Goal: Task Accomplishment & Management: Complete application form

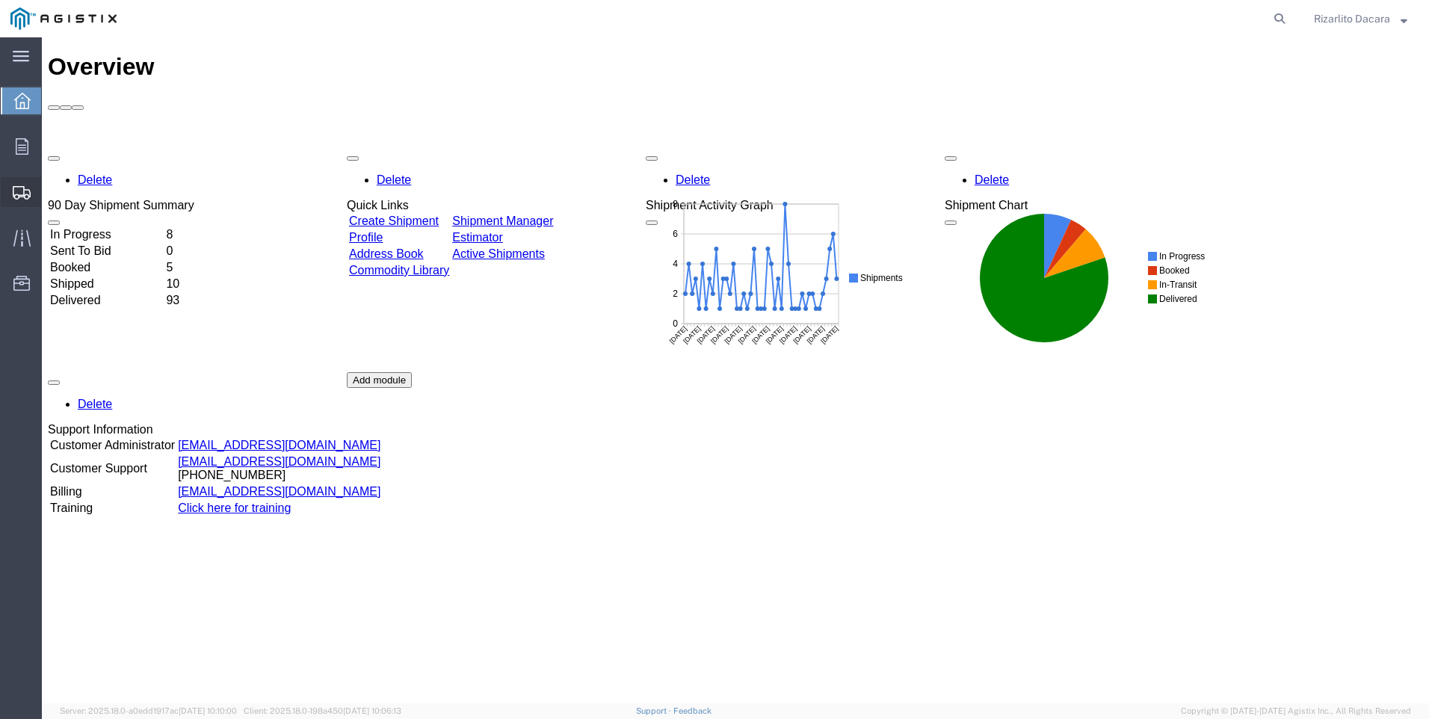
click at [0, 0] on span "Create Shipment" at bounding box center [0, 0] width 0 height 0
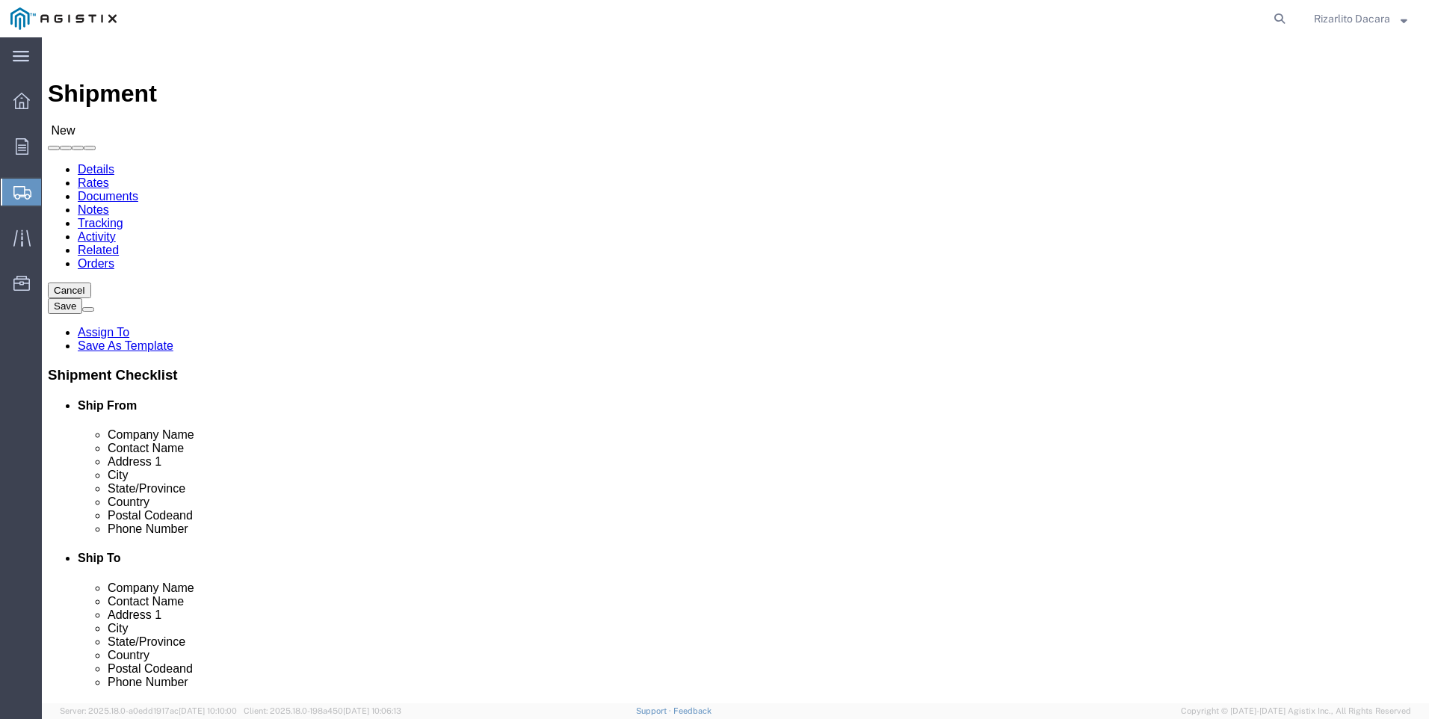
select select
click select "Select MRC Global ([PERSON_NAME] Corp) PG&E"
select select "9596"
click select "Select MRC Global ([PERSON_NAME] Corp) PG&E"
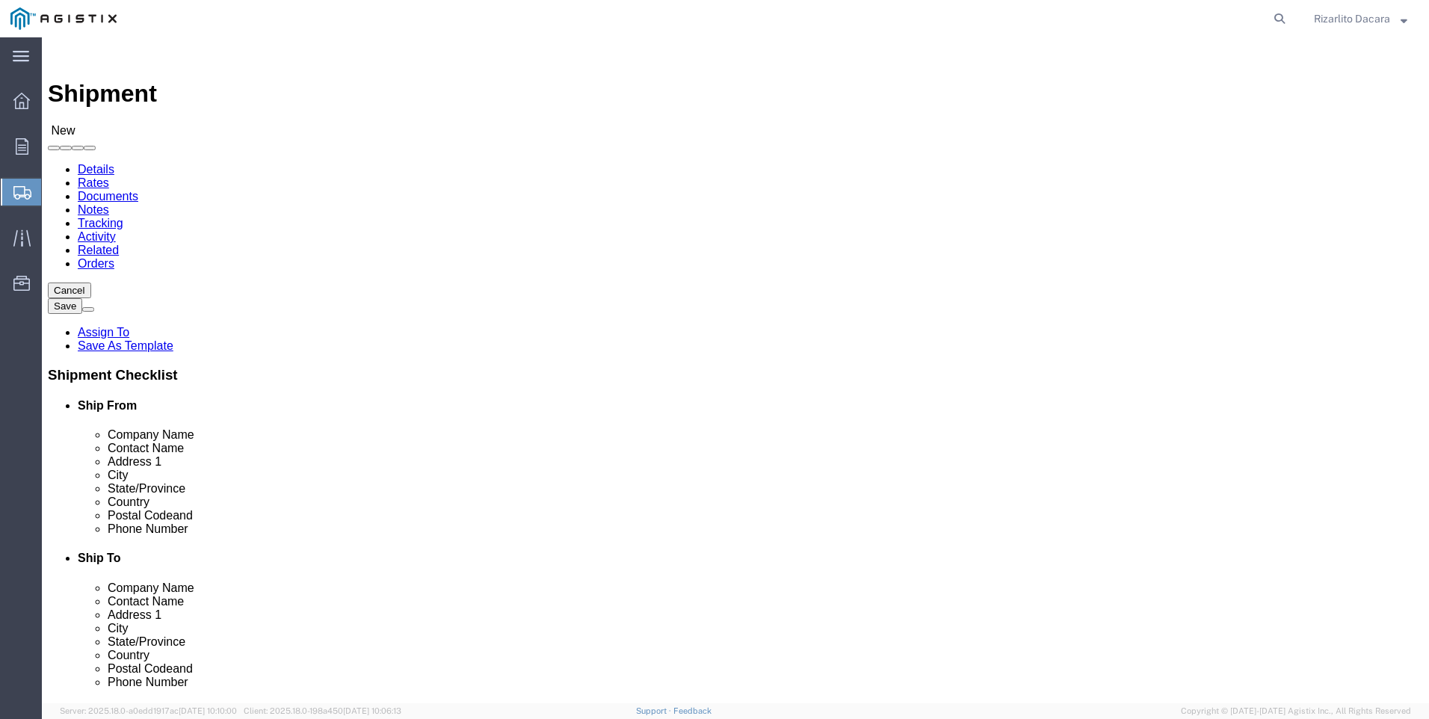
select select
select select "MYPROFILE"
select select "CA"
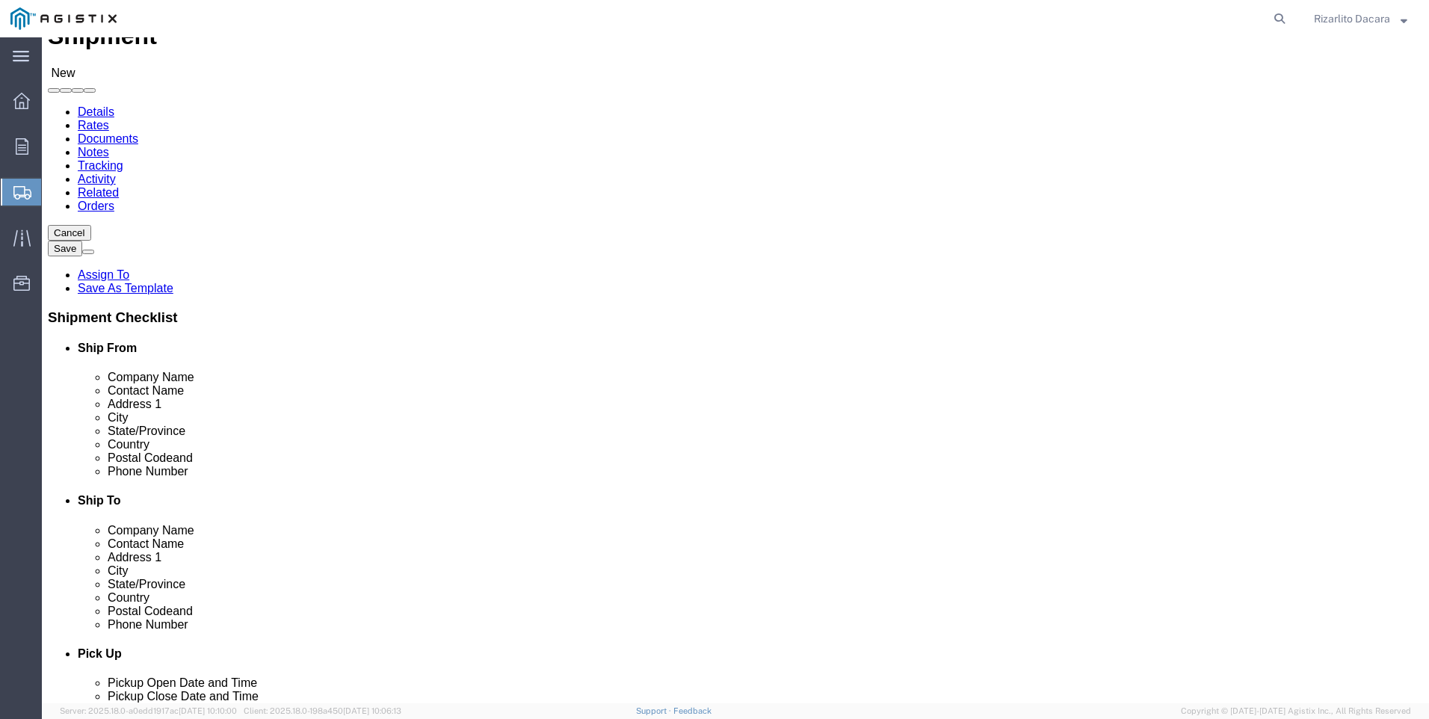
scroll to position [299, 0]
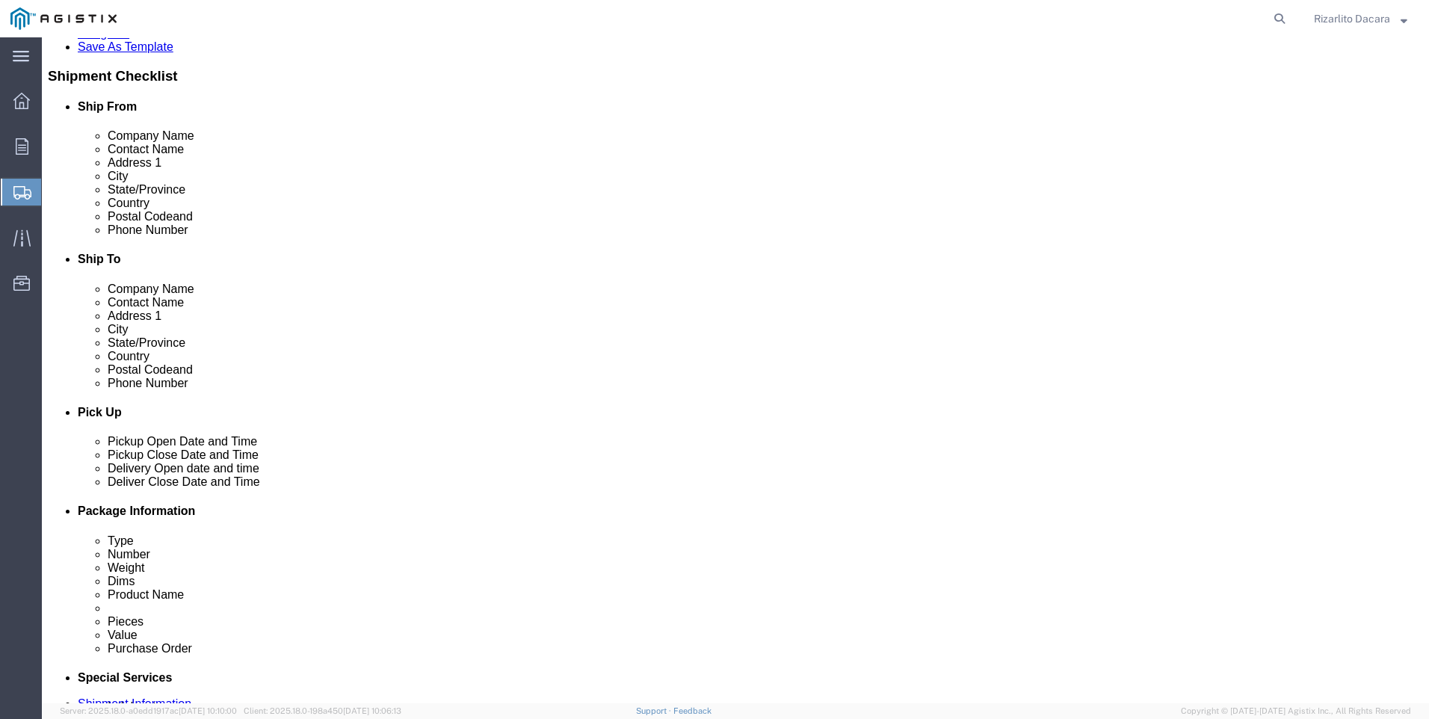
click input "text"
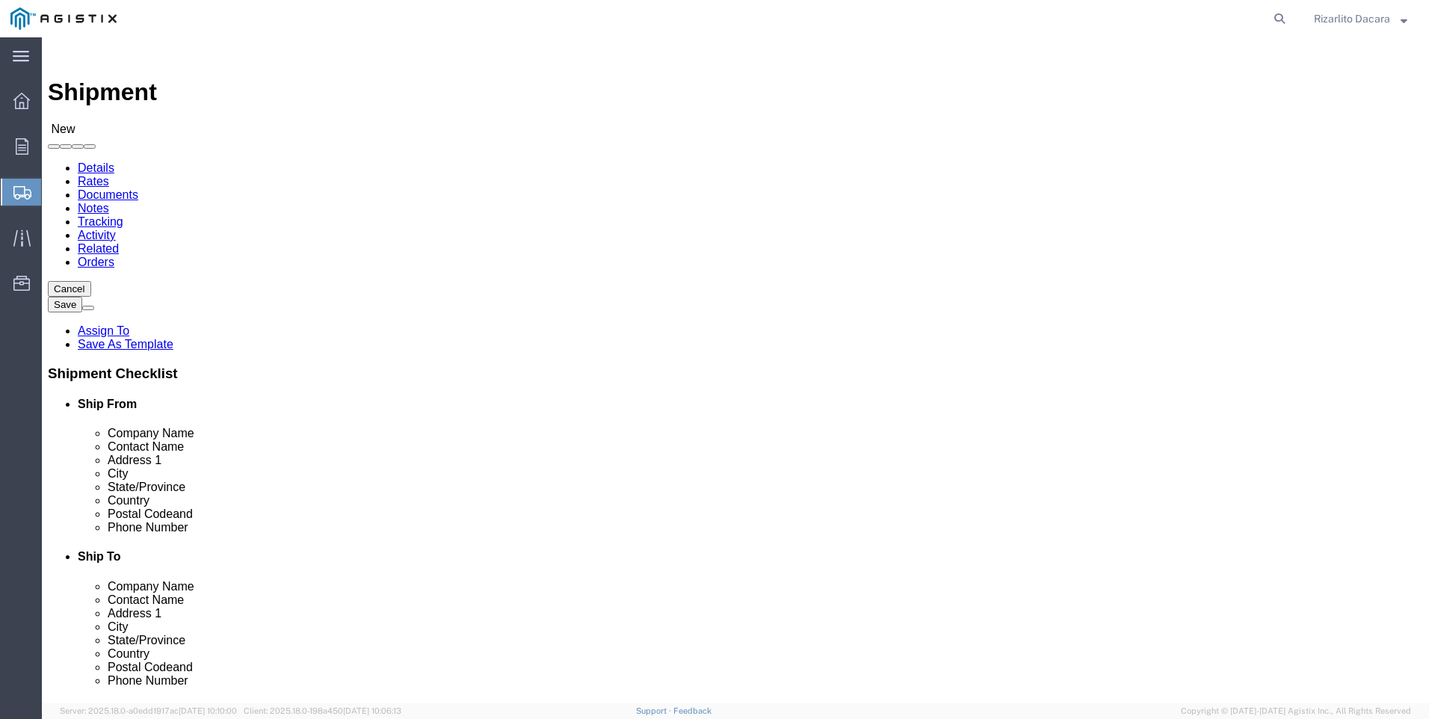
scroll to position [0, 0]
type input "6613916217"
click select "Select All Others [GEOGRAPHIC_DATA] [GEOGRAPHIC_DATA] [GEOGRAPHIC_DATA] [GEOGRA…"
select select "23082"
click select "Select All Others [GEOGRAPHIC_DATA] [GEOGRAPHIC_DATA] [GEOGRAPHIC_DATA] [GEOGRA…"
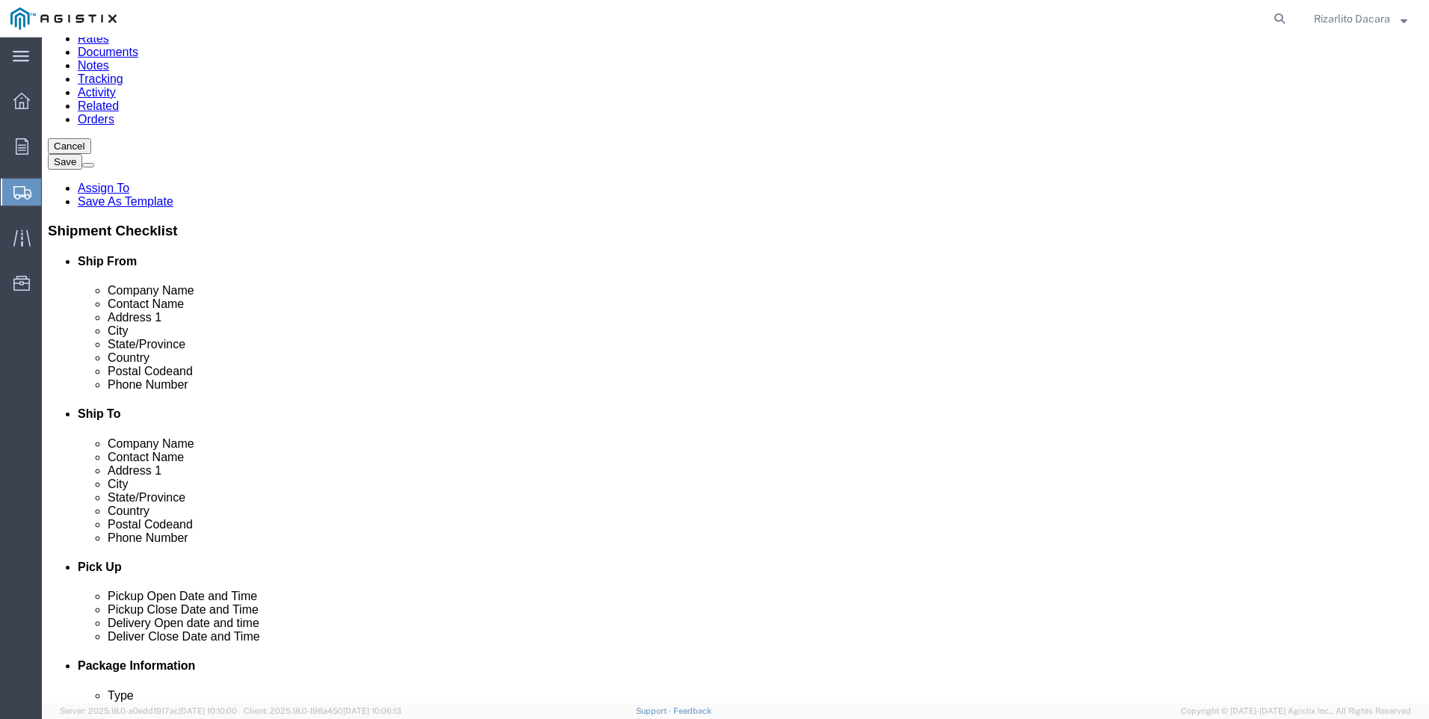
scroll to position [299, 0]
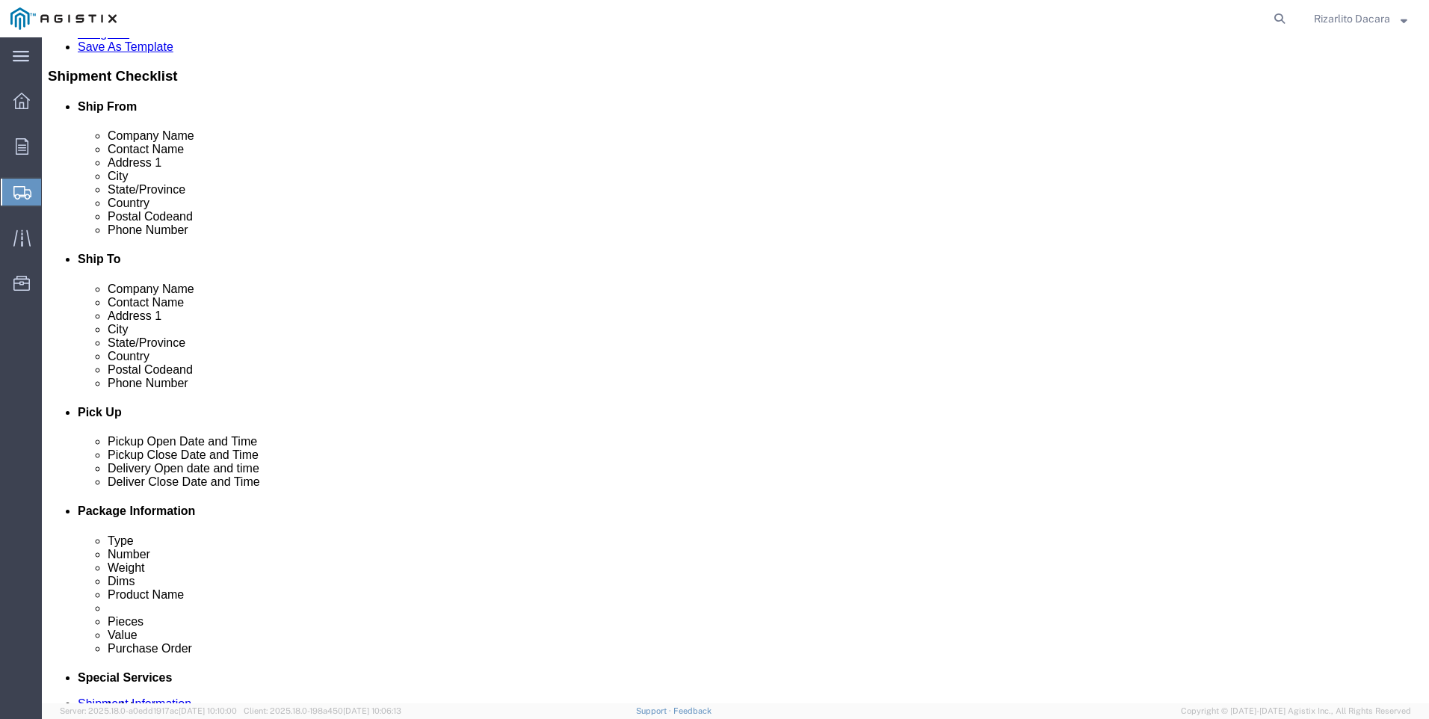
click input "text"
type input "STOCK"
click p "- PG&E - (Stockton Pipe Yard) 4447 SOUTH AIRPORT WAY, Stockton, CA, 95206, US"
select select "CA"
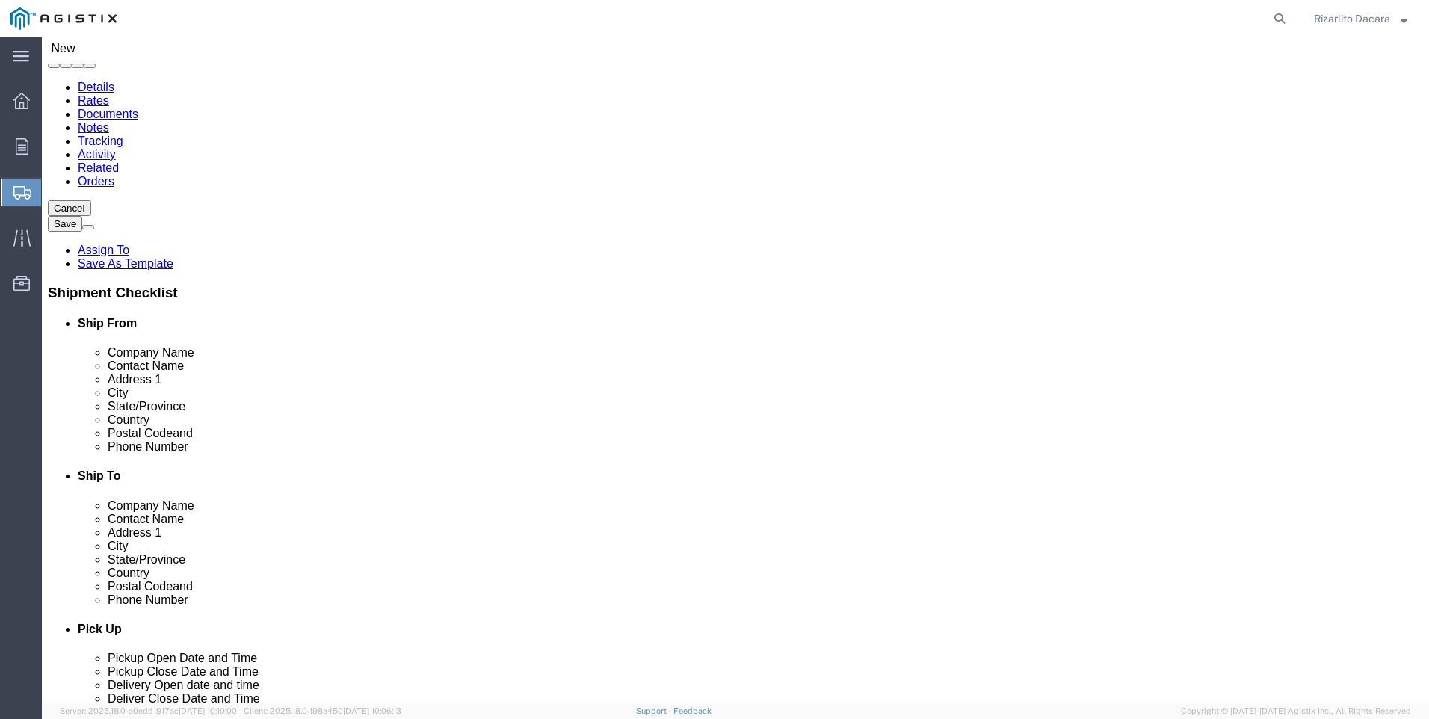
scroll to position [75, 0]
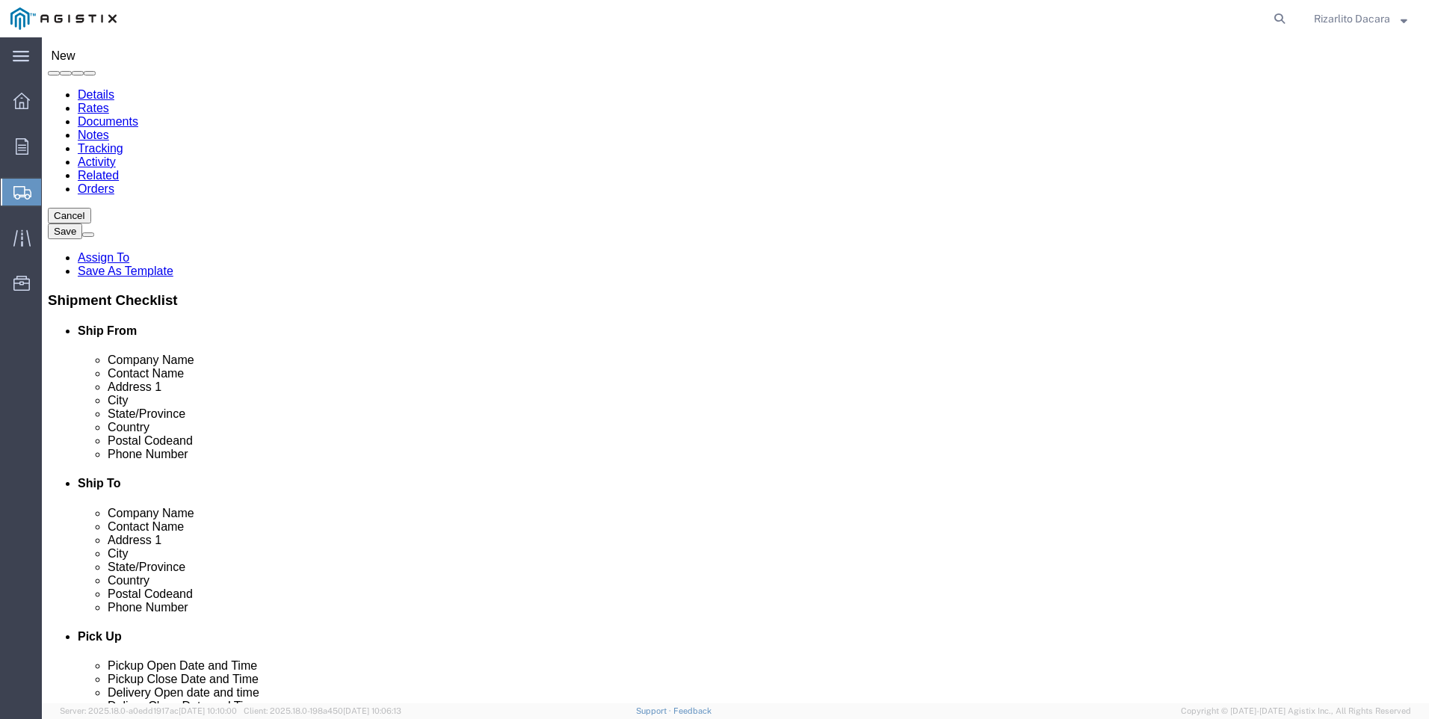
type input "Stockton"
click input "text"
type input "S"
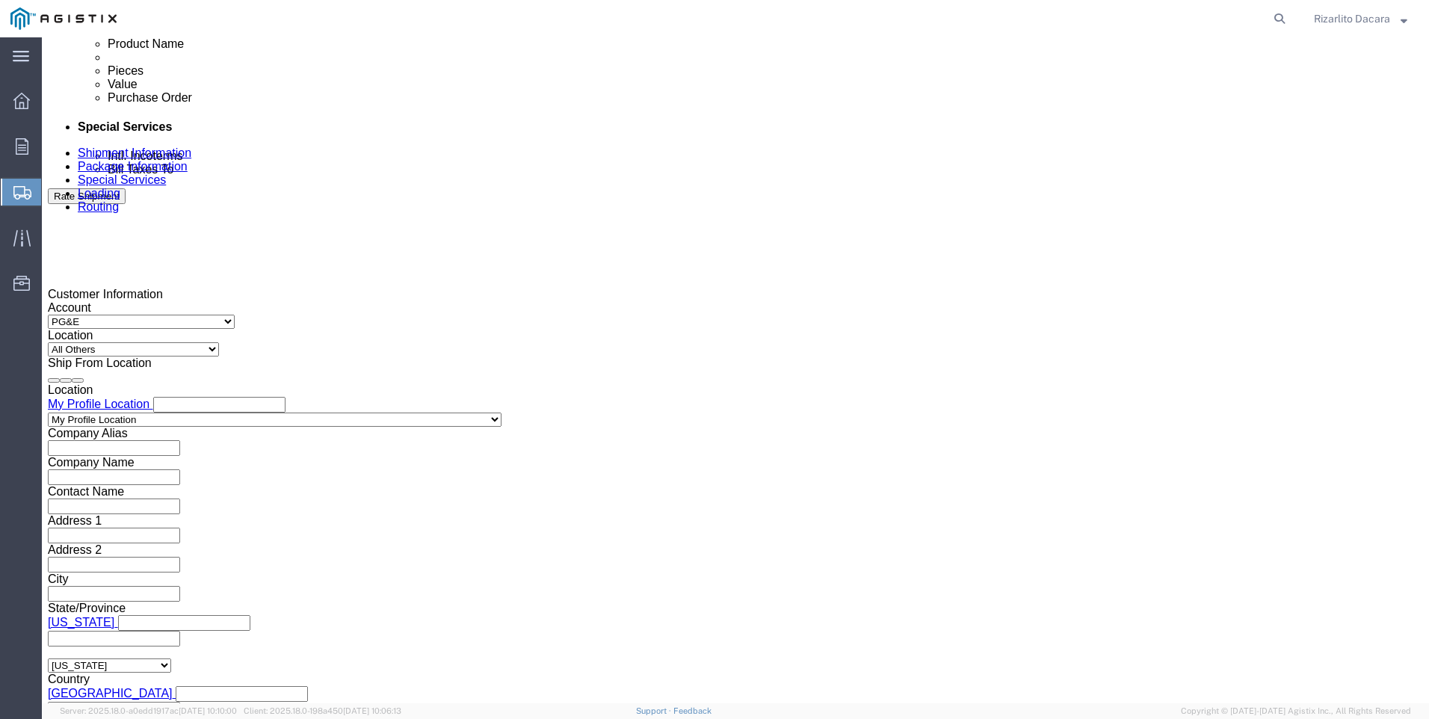
scroll to position [981, 0]
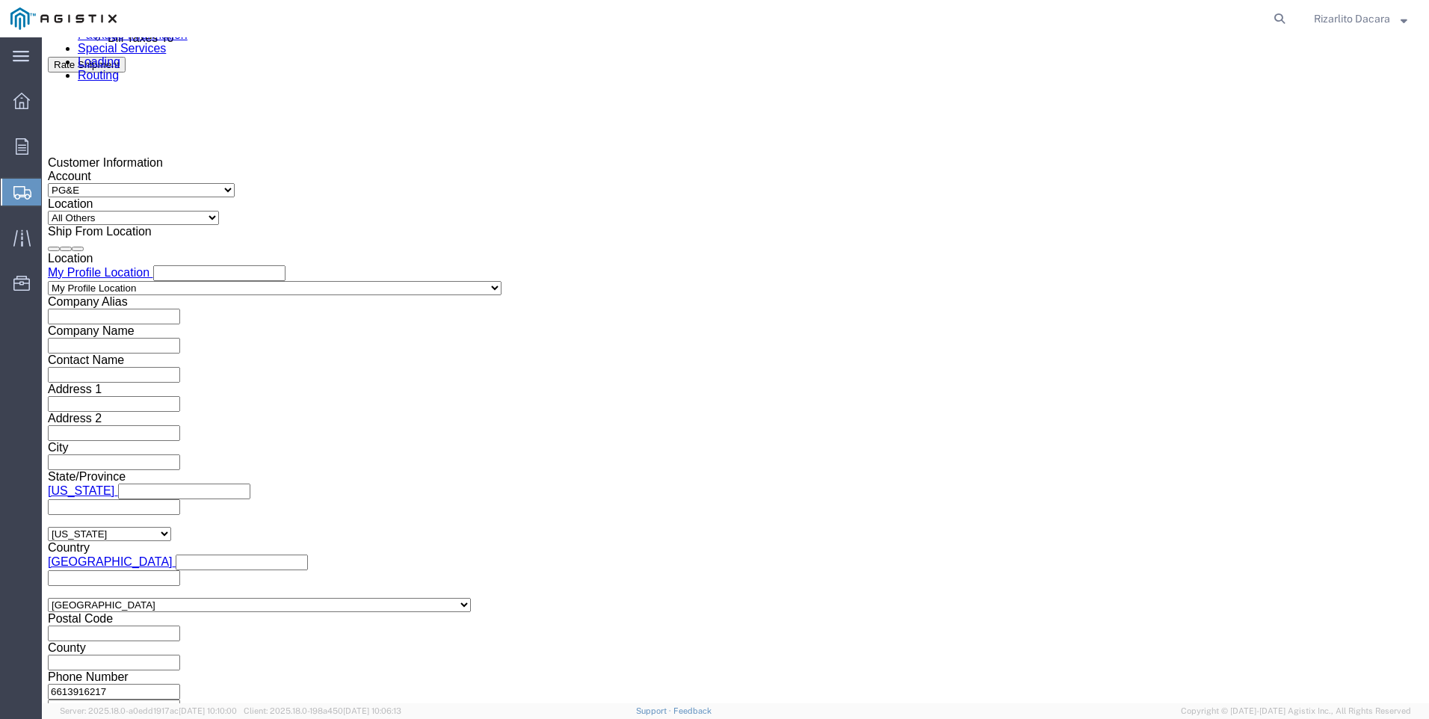
type input "LISA PADILLA"
click div "[DATE] 4:00 PM"
click input "4:00 PM"
type input "7:00 AM"
click button "Apply"
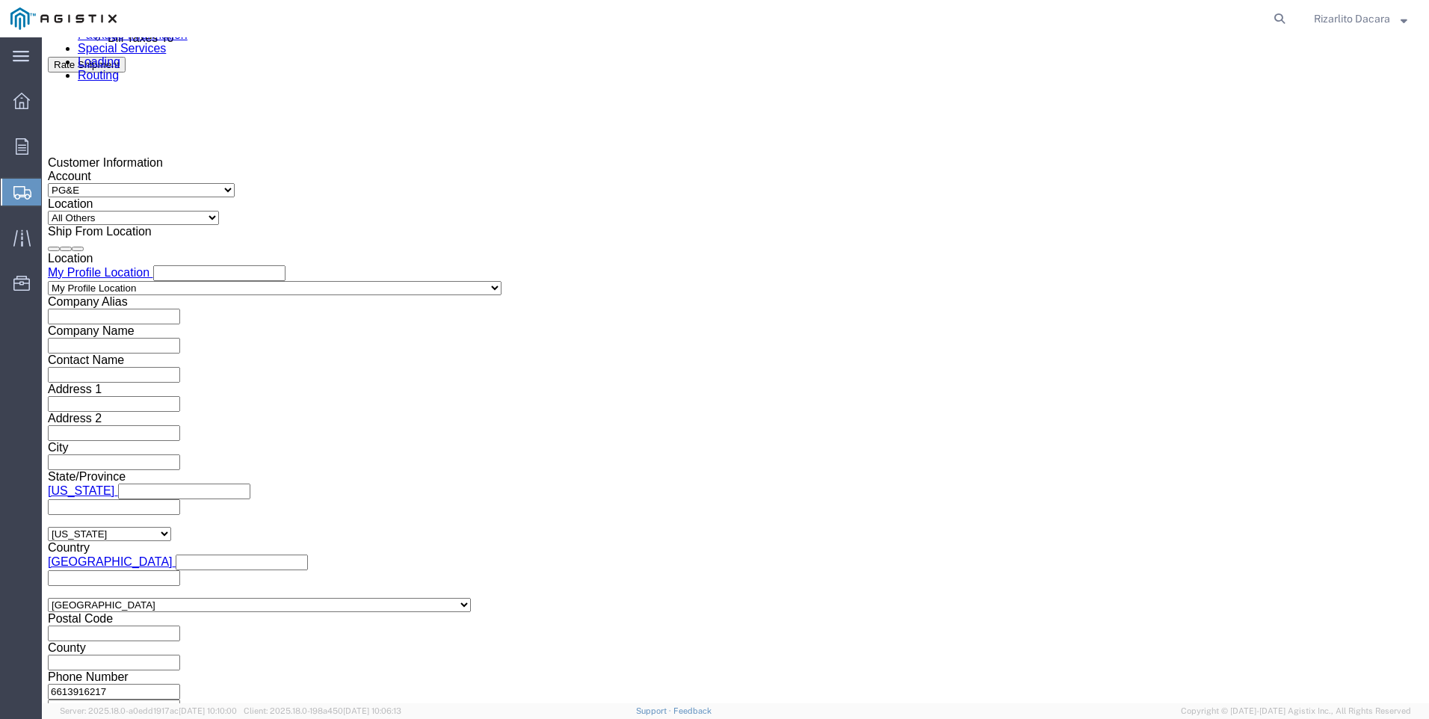
click div "[DATE] 8:00 AM"
type input "10:00 AM"
click button "Apply"
click div
click input "11:00 AM"
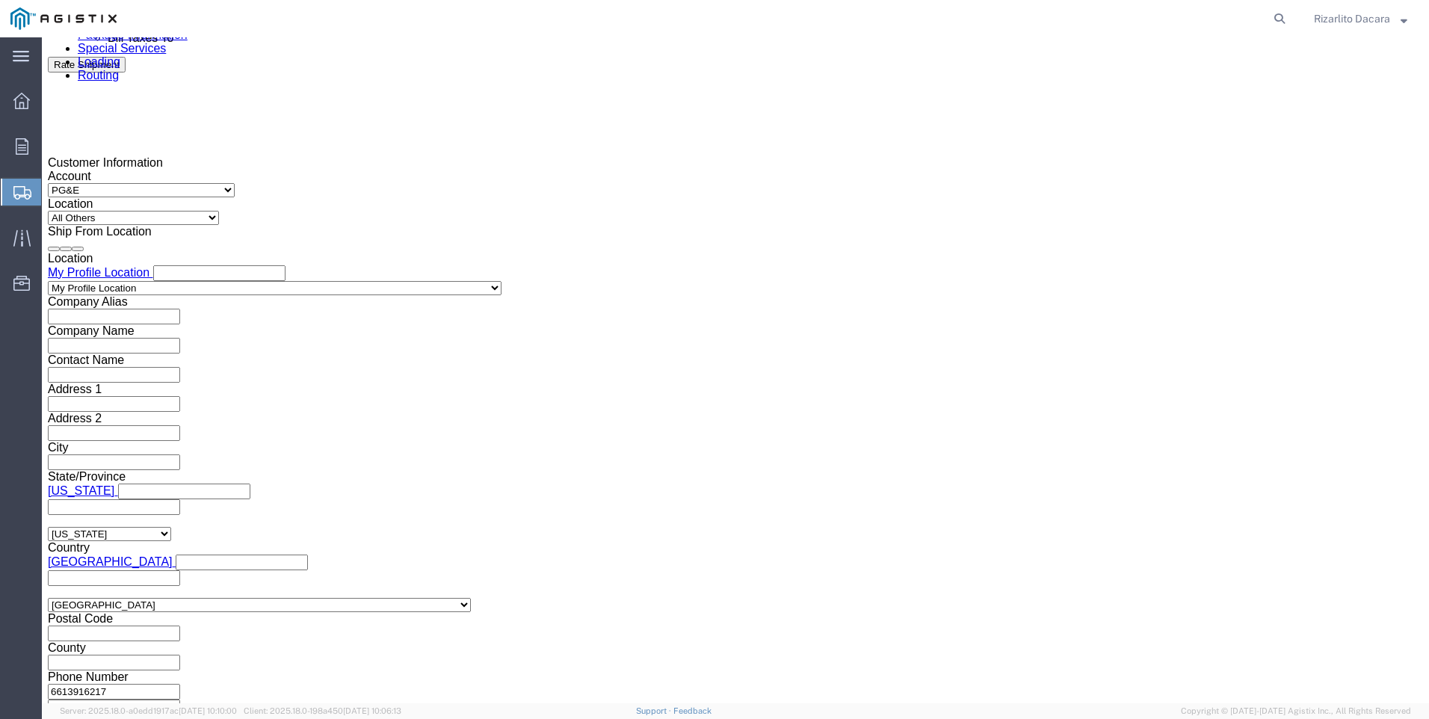
type input "7:00 AM"
click button "Apply"
click div
type input "10:00 AM"
click button "Apply"
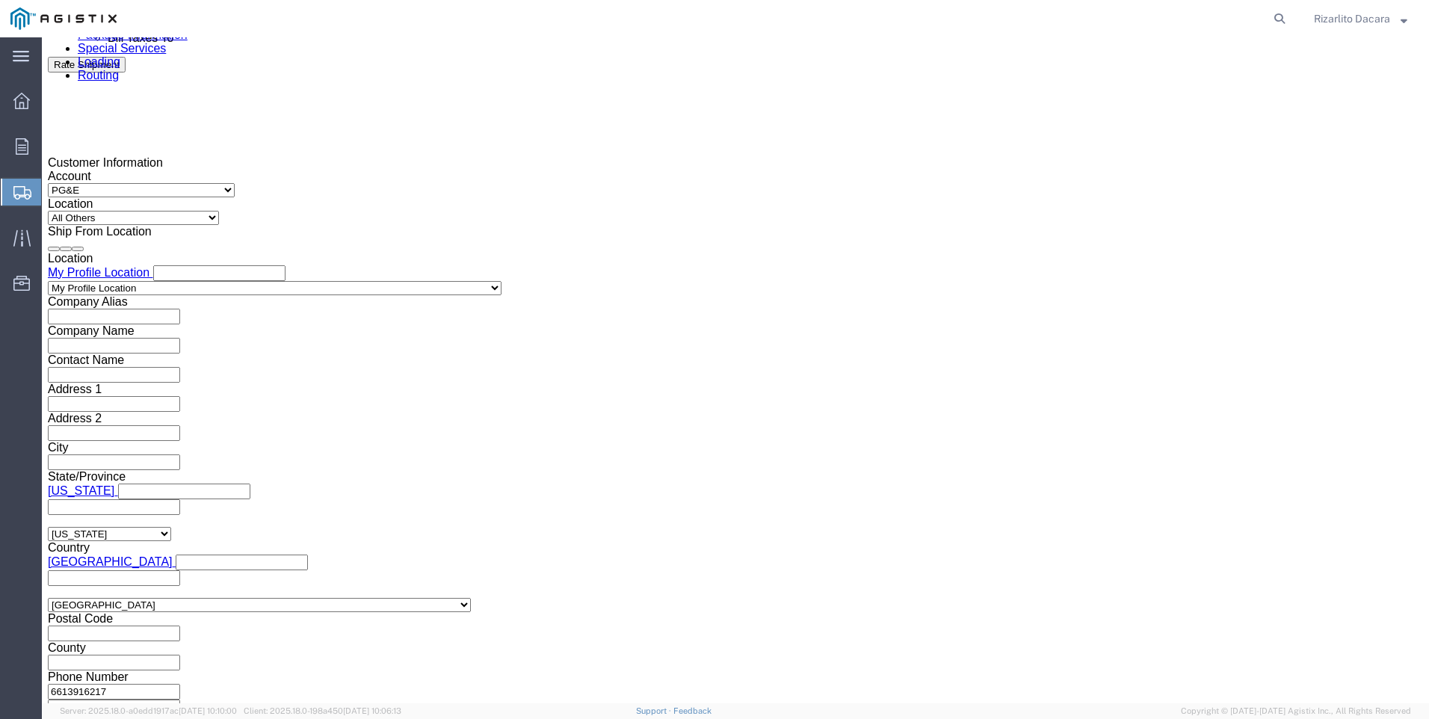
click input "text"
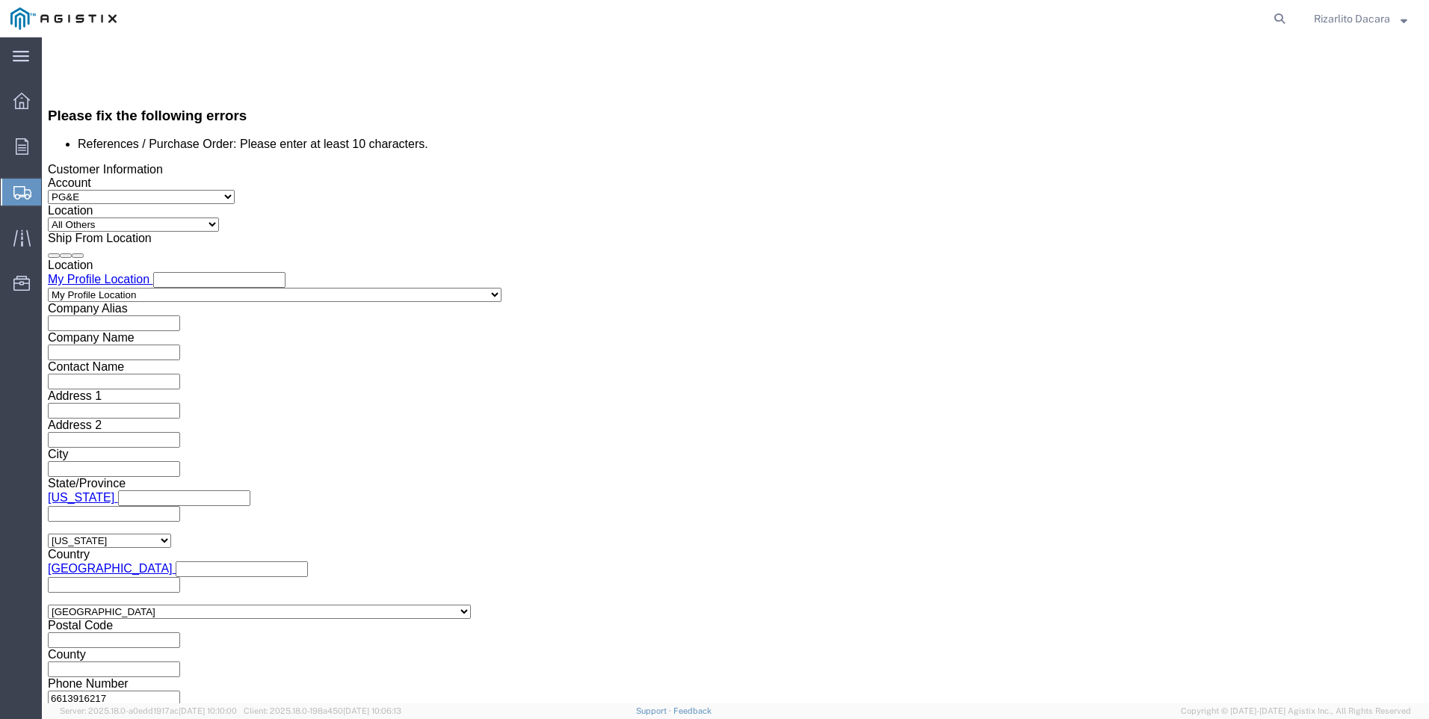
click at [594, 18] on div at bounding box center [709, 18] width 1165 height 37
click input "350"
type input "3"
paste input "3501412585"
type input "3501412585"
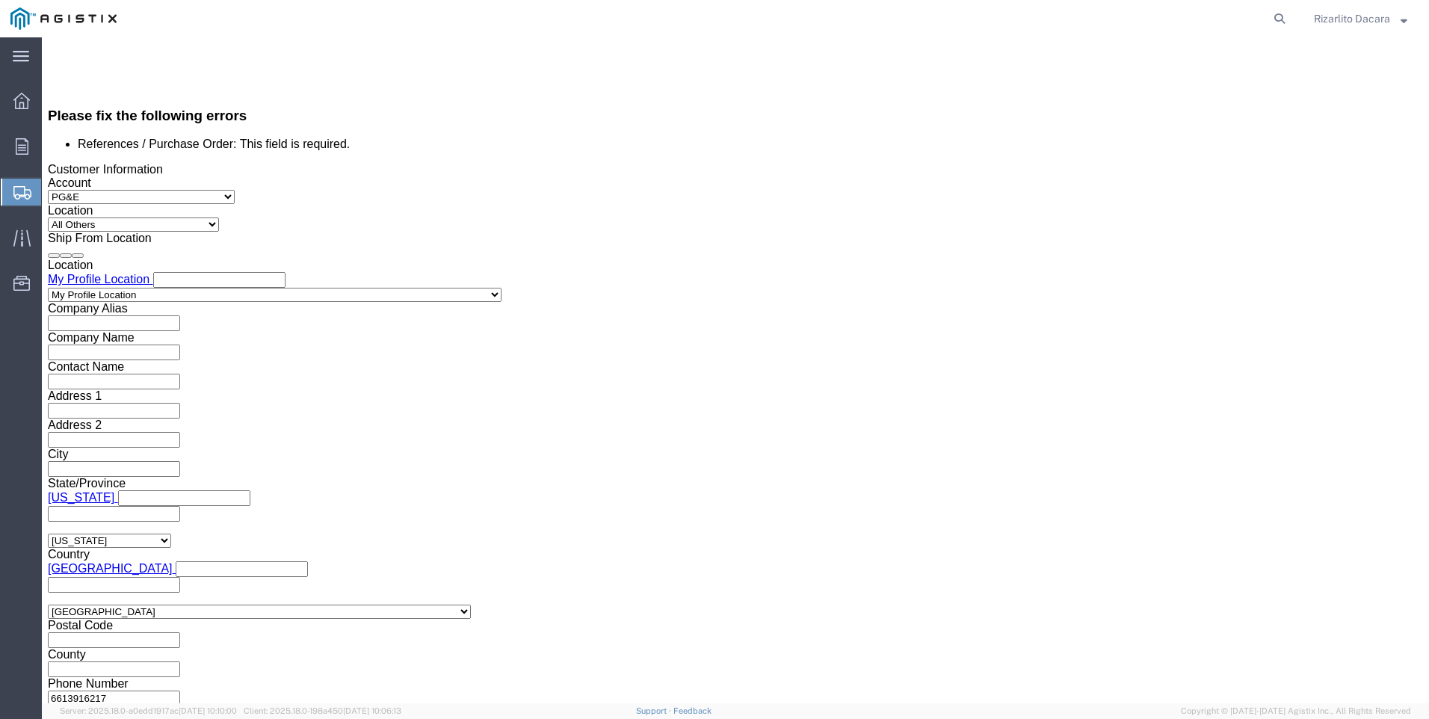
scroll to position [981, 0]
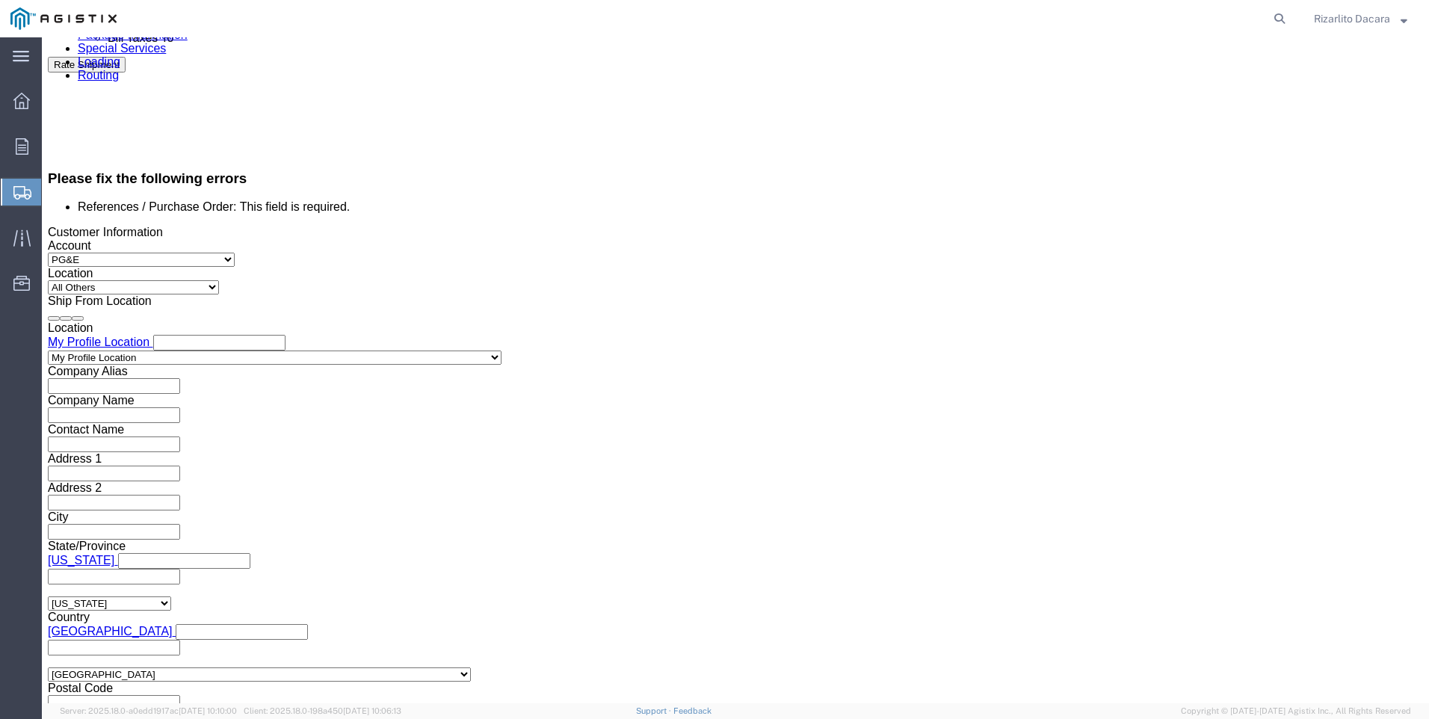
click select "Select Account Type Activity ID Airline Appointment Number ASN Batch Request # …"
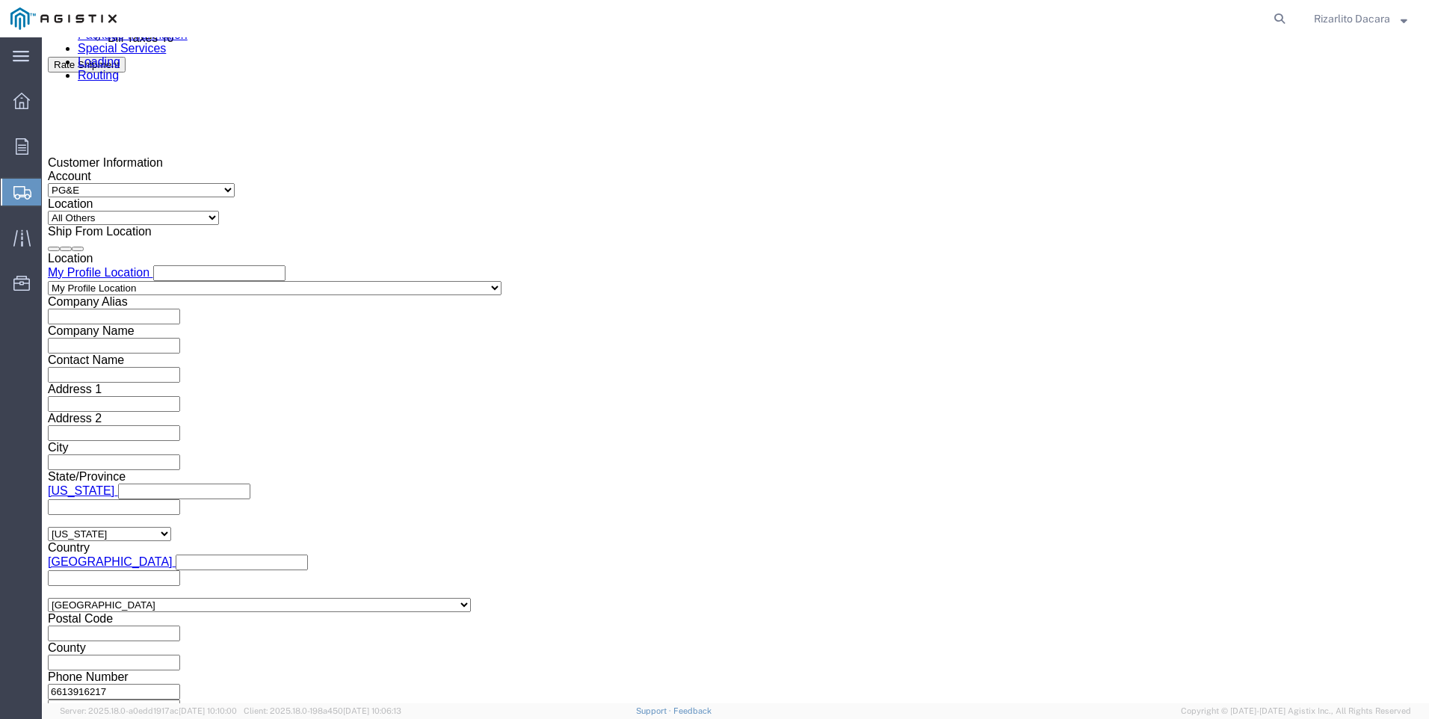
select select "SALEORDR"
click select "Select Account Type Activity ID Airline Appointment Number ASN Batch Request # …"
click input "text"
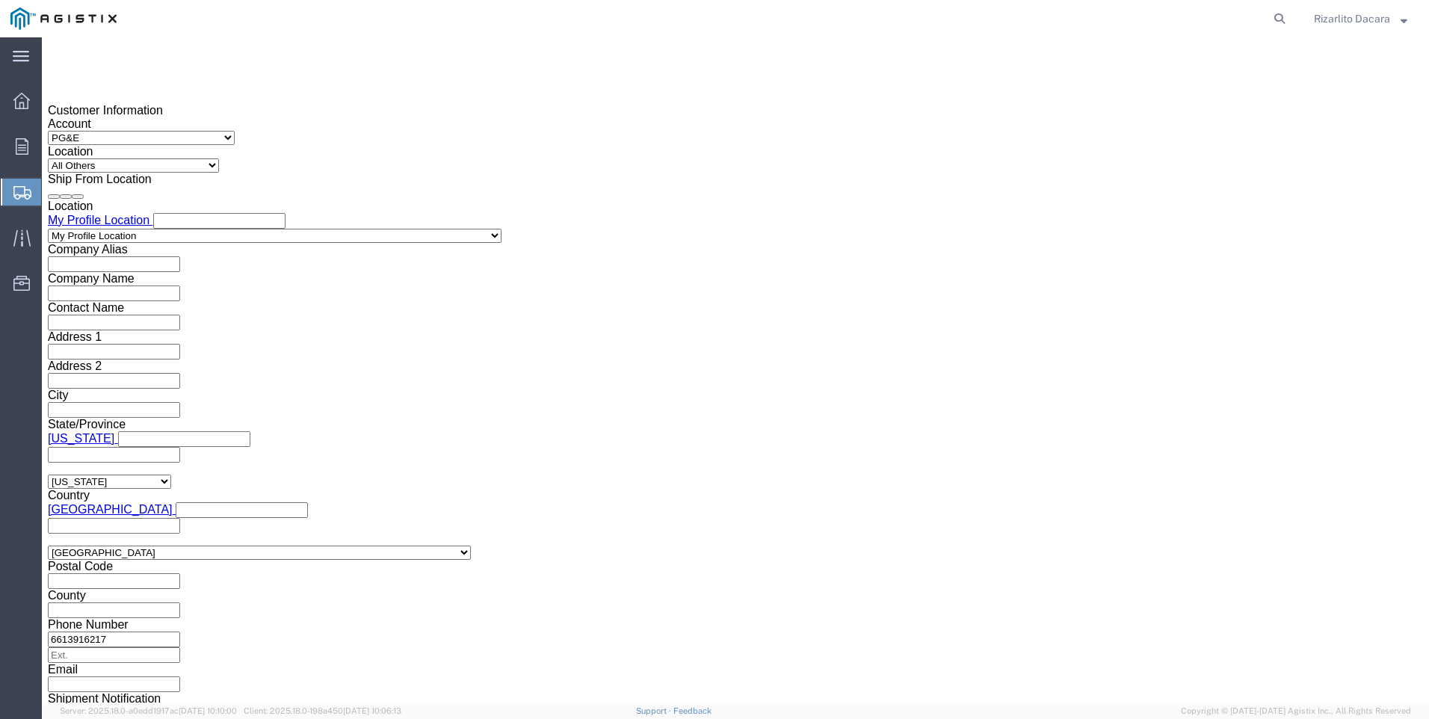
scroll to position [1056, 0]
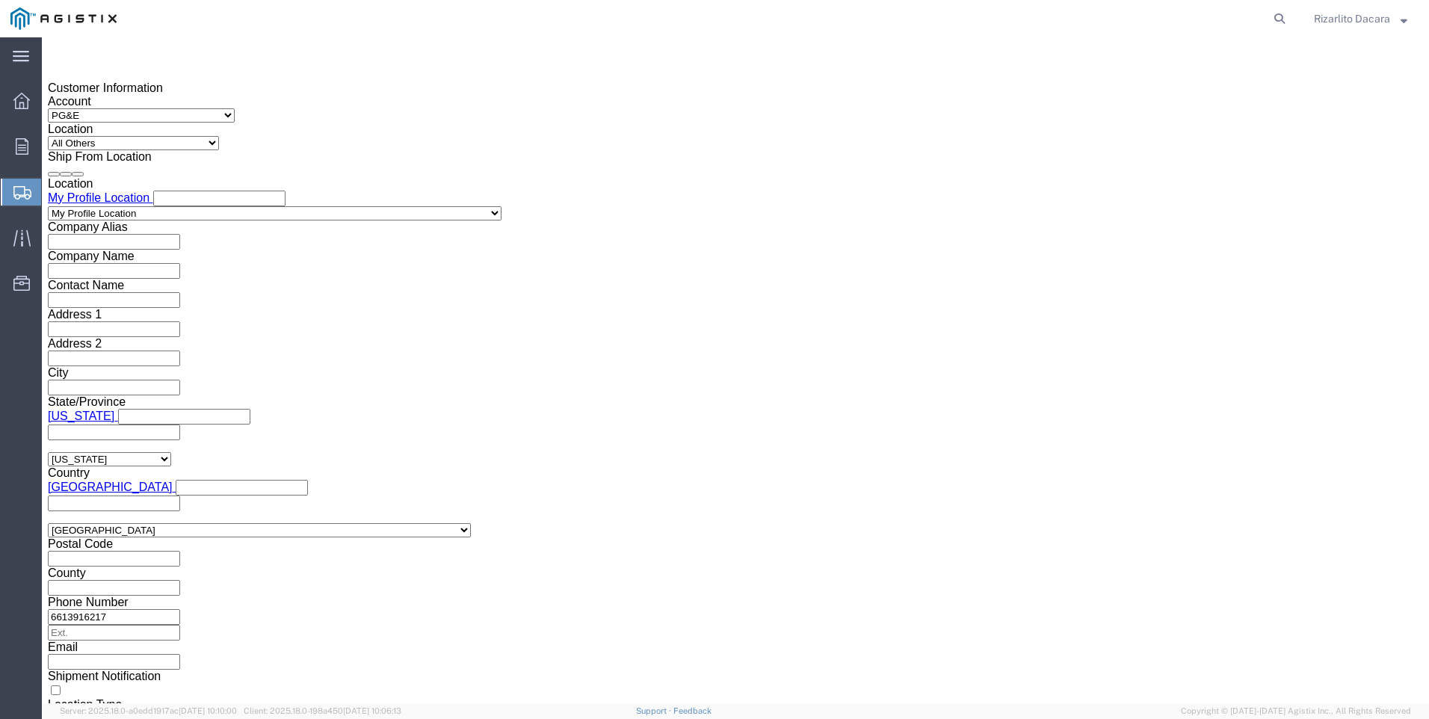
type input "6004405"
click button "Continue"
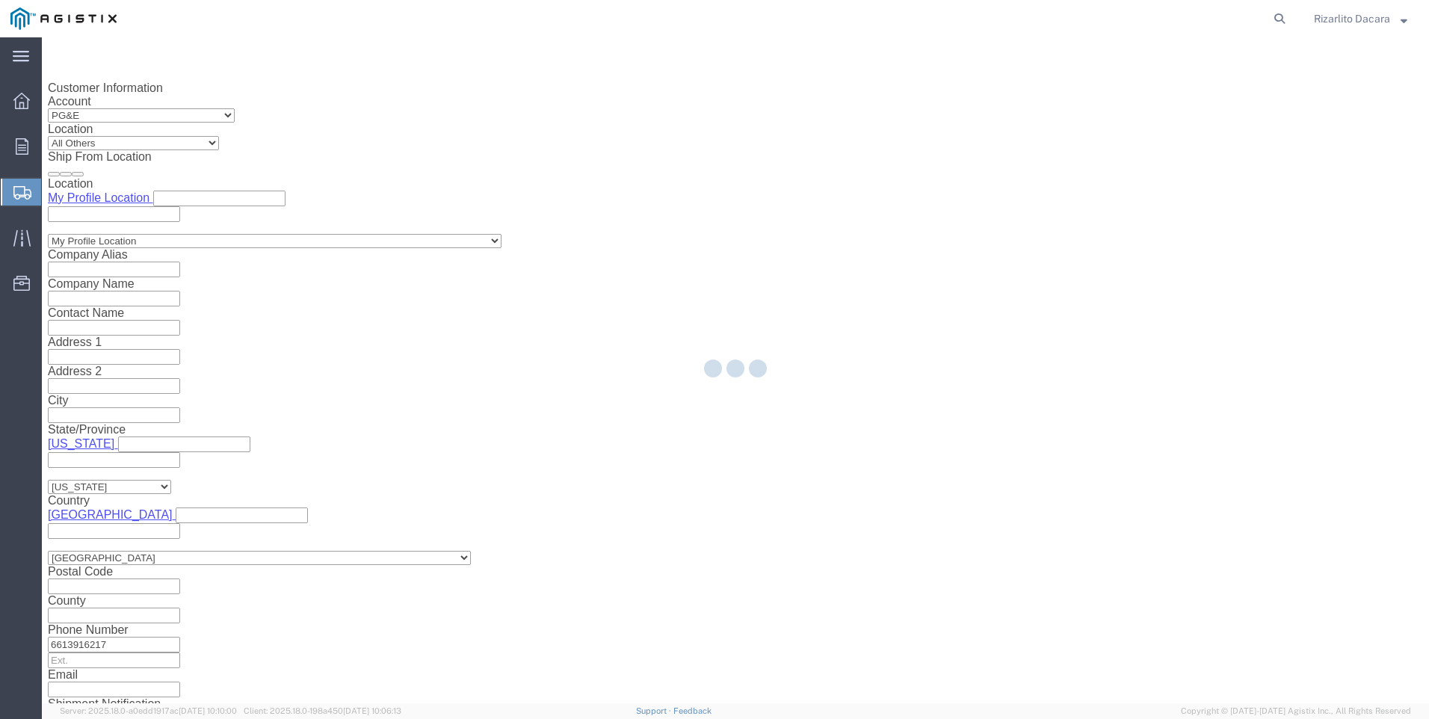
select select "21483"
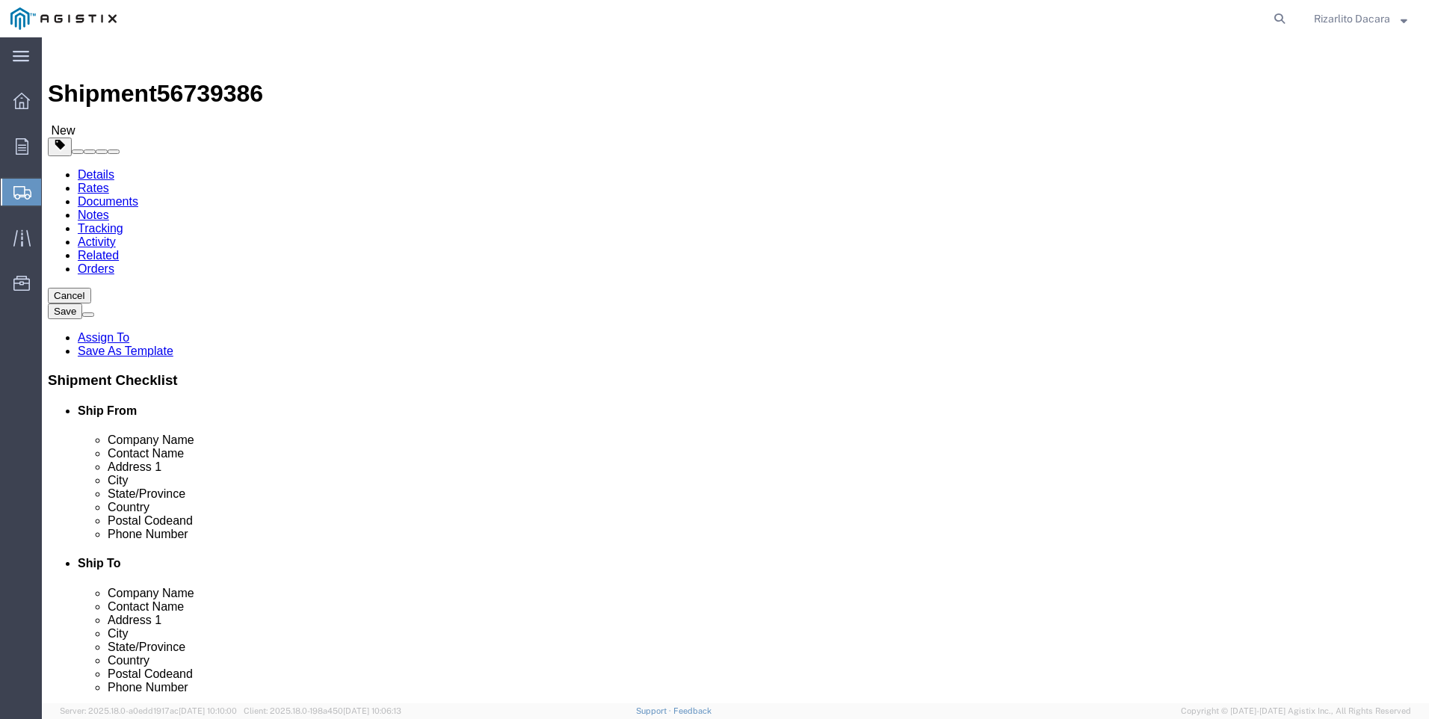
click select "Select Bulk Bundle(s) Cardboard Box(es) Carton(s) Crate(s) Drum(s) (Fiberboard)…"
select select "YRPK"
click select "Select Bulk Bundle(s) Cardboard Box(es) Carton(s) Crate(s) Drum(s) (Fiberboard)…"
click input "1"
type input "24"
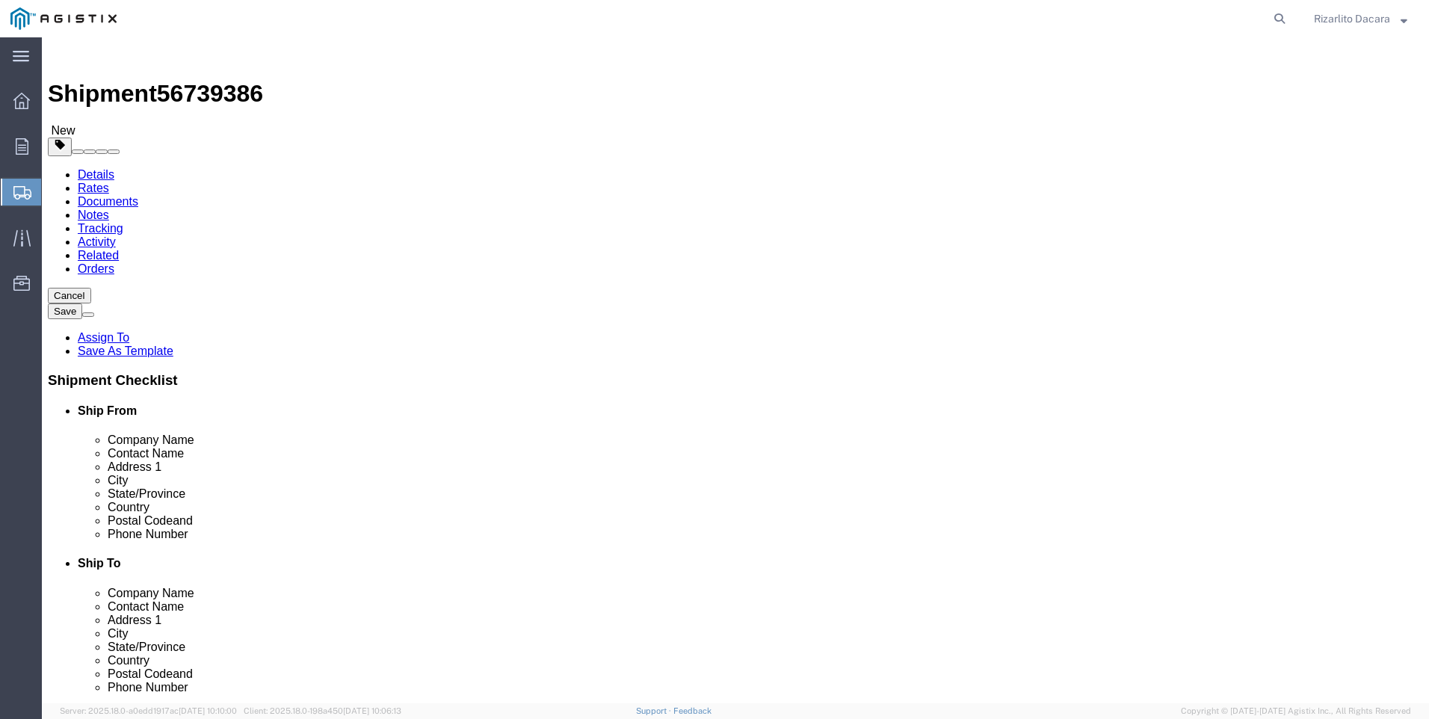
click input "text"
type input "516"
type input "8"
click input "0.00"
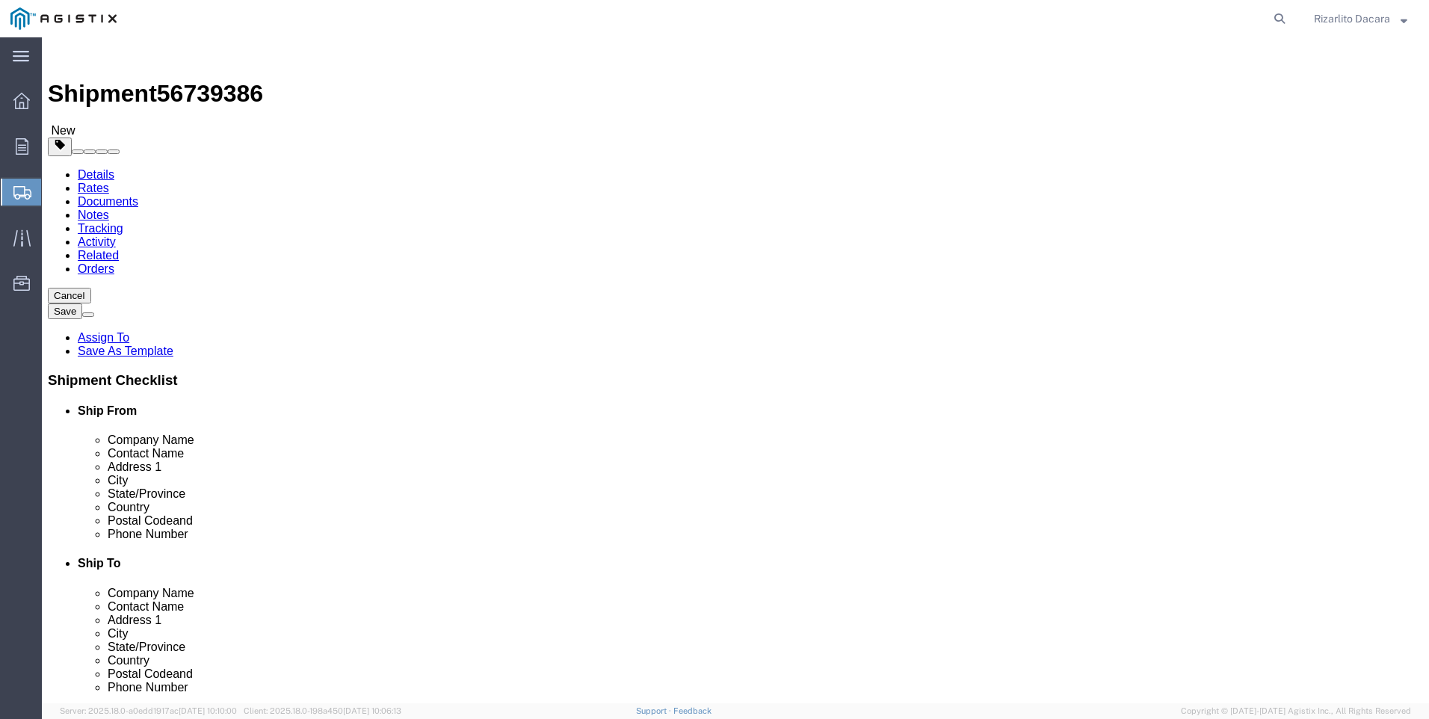
type input "0"
type input "34133"
click span
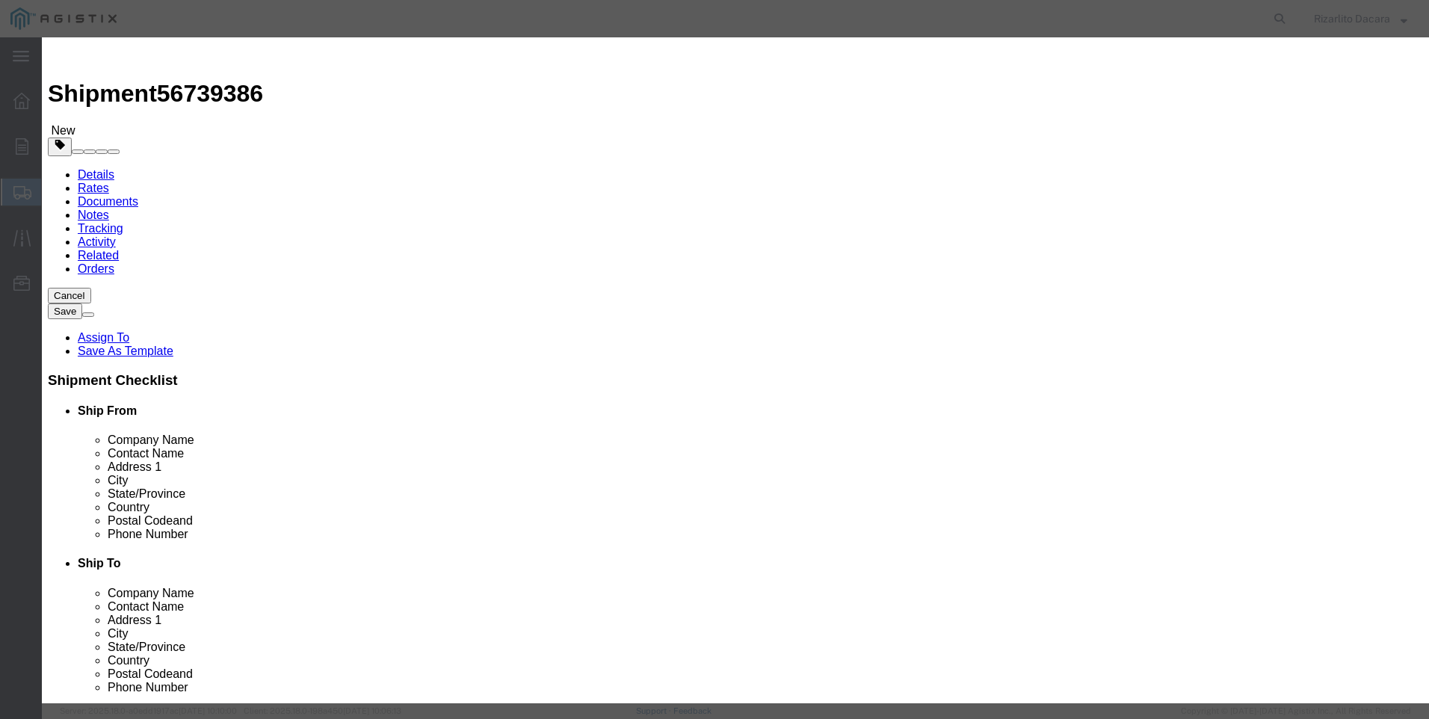
click input "text"
type input "8 std blk smls pipe drl"
click input "0"
type input "24"
click input "text"
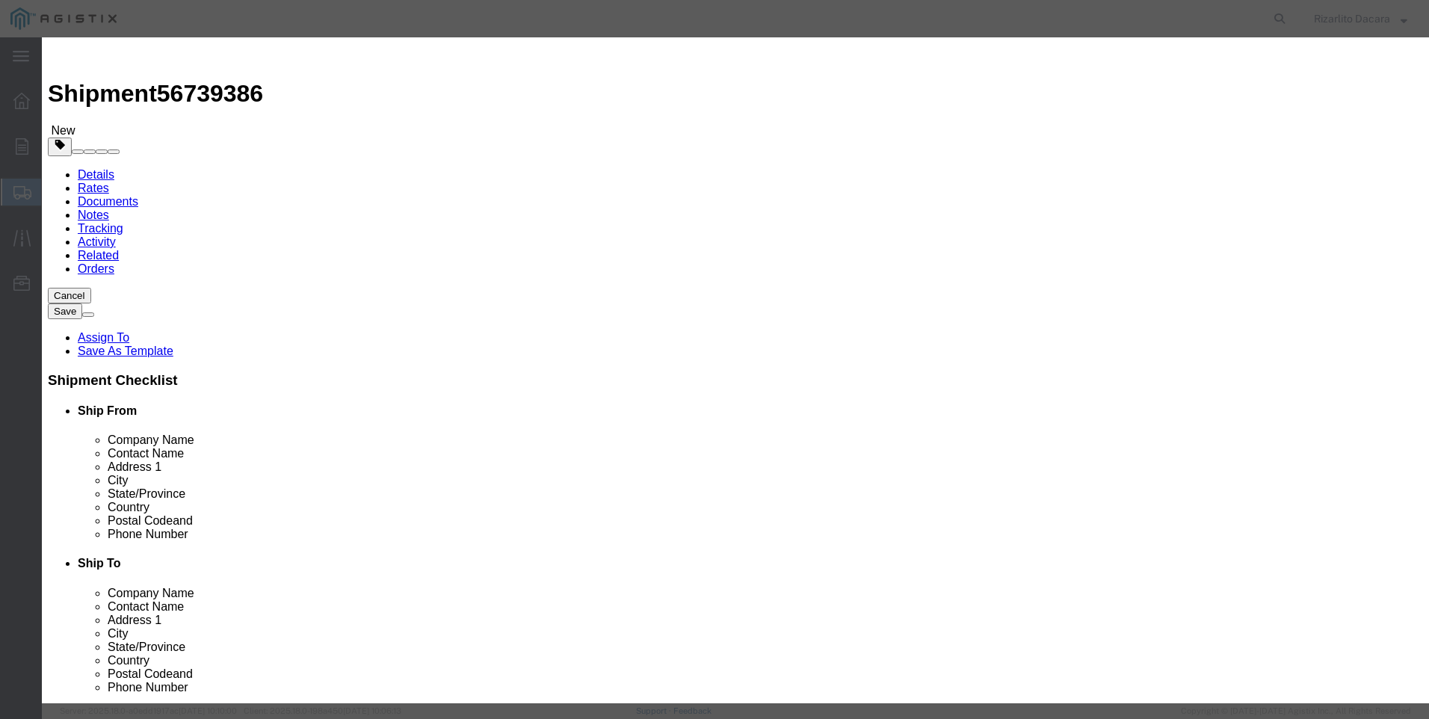
type input "63,739.79"
click select "Select 50 55 60 65 70 85 92.5 100 125 175 250 300 400"
select select "60"
click select "Select 50 55 60 65 70 85 92.5 100 125 175 250 300 400"
click button "Save & Close"
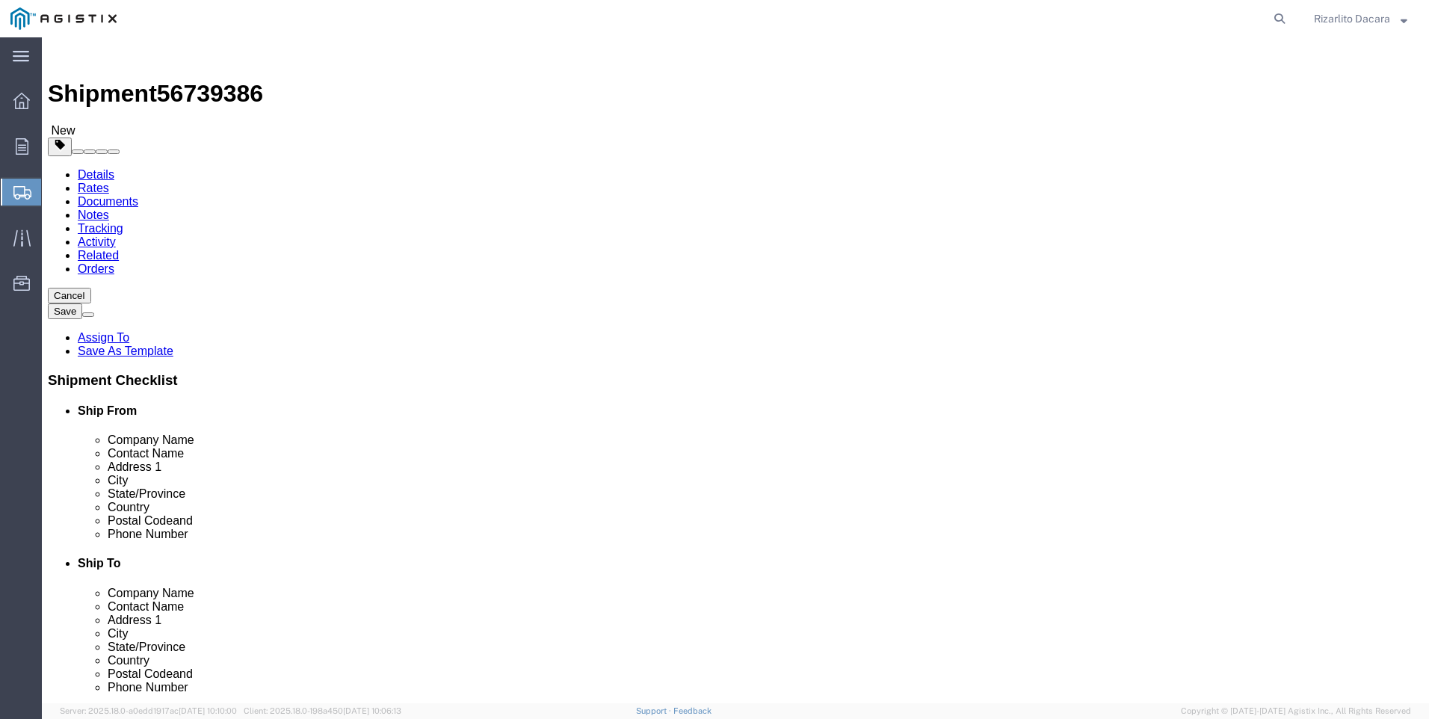
click button "Rate Shipment"
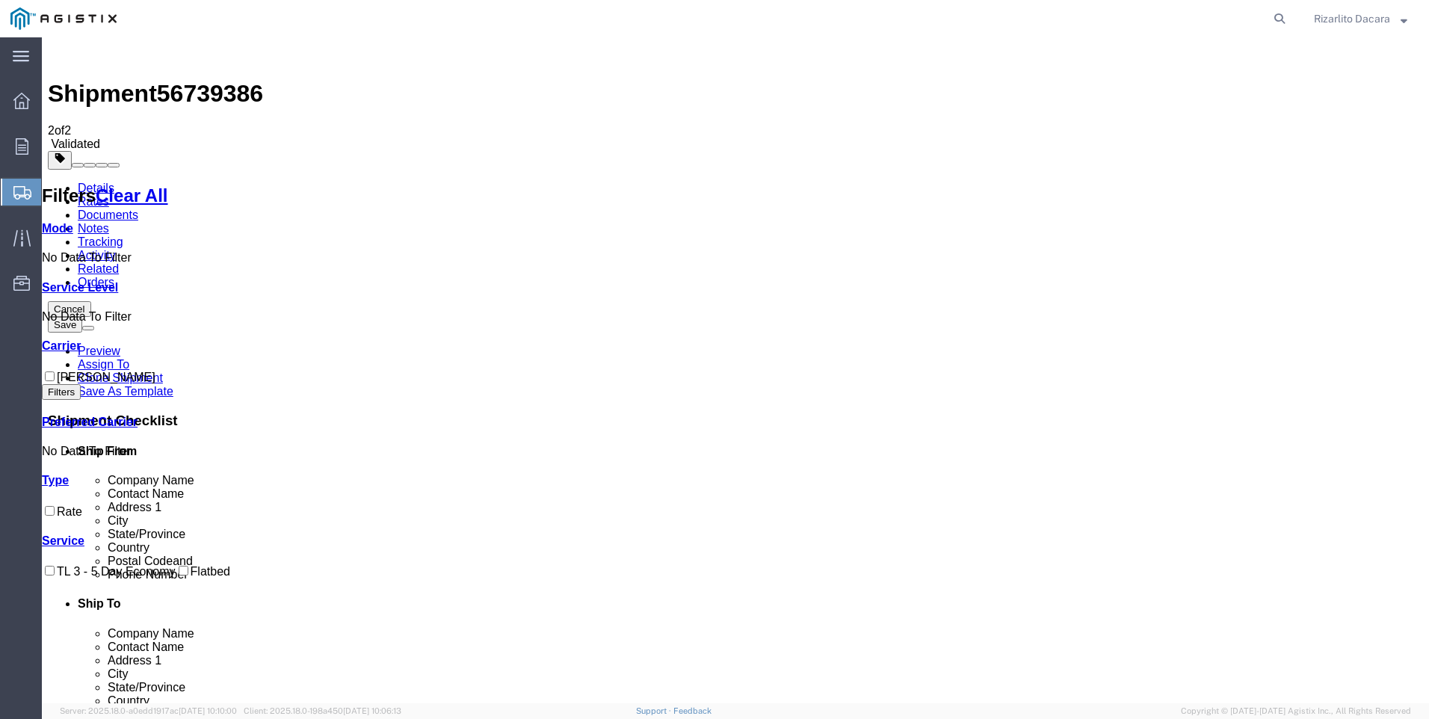
checkbox input "true"
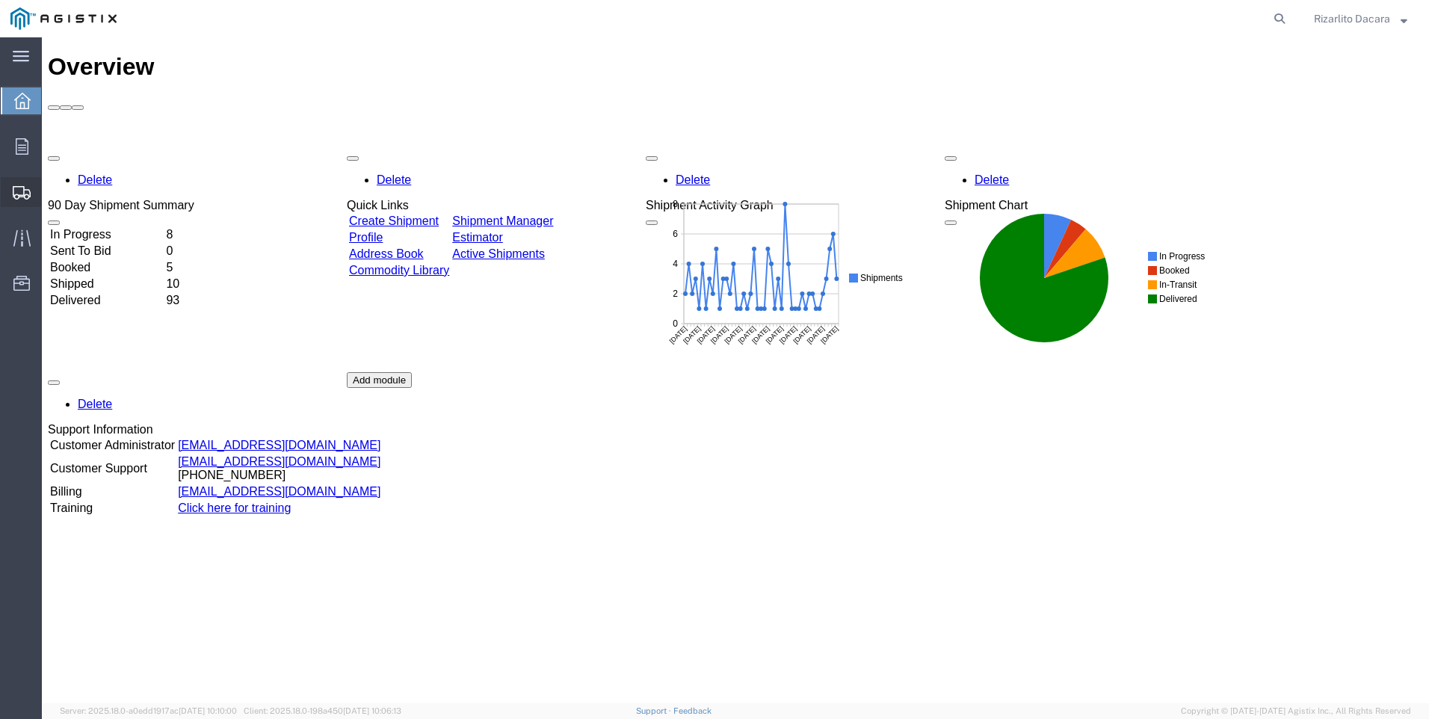
click at [0, 0] on span "Create Shipment" at bounding box center [0, 0] width 0 height 0
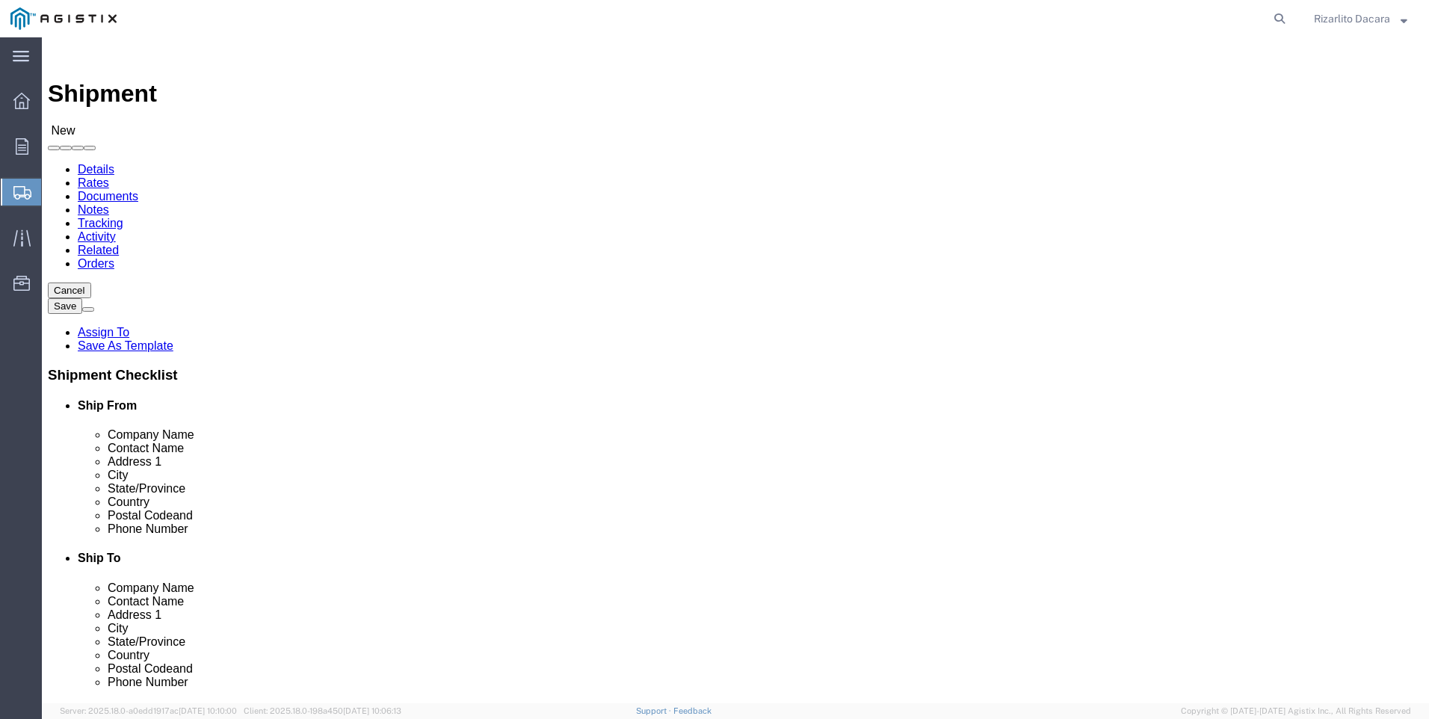
select select
click select "Select MRC Global ([PERSON_NAME] Corp) PG&E"
select select "9596"
click select "Select MRC Global ([PERSON_NAME] Corp) PG&E"
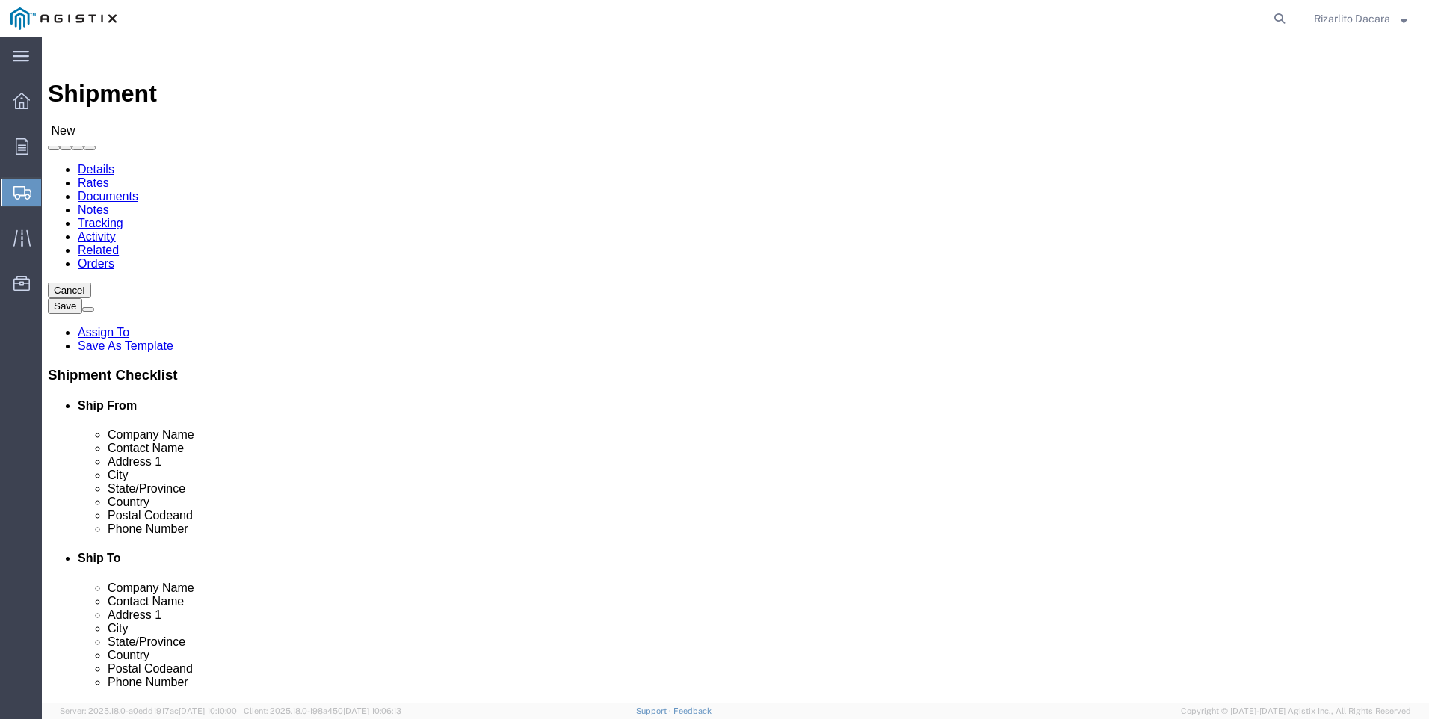
select select
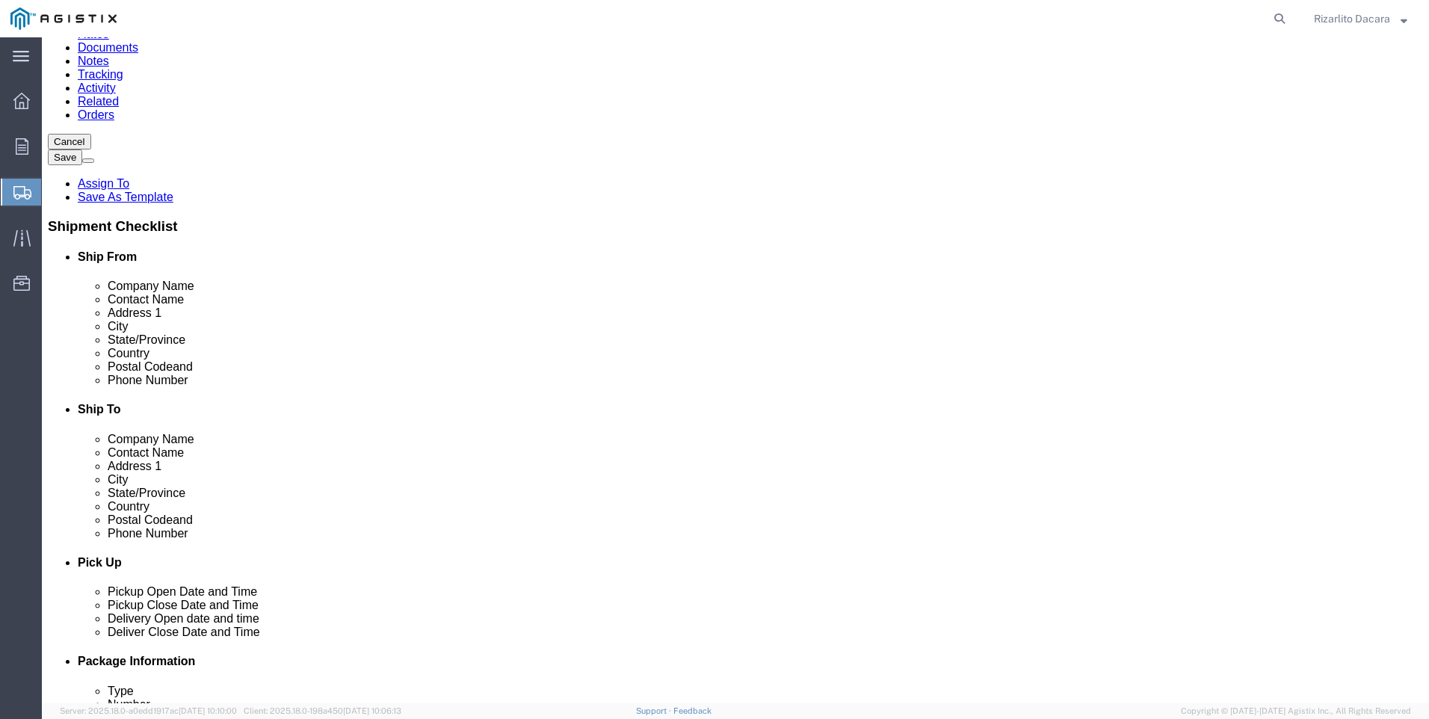
scroll to position [149, 0]
select select "MYPROFILE"
select select "CA"
click input "text"
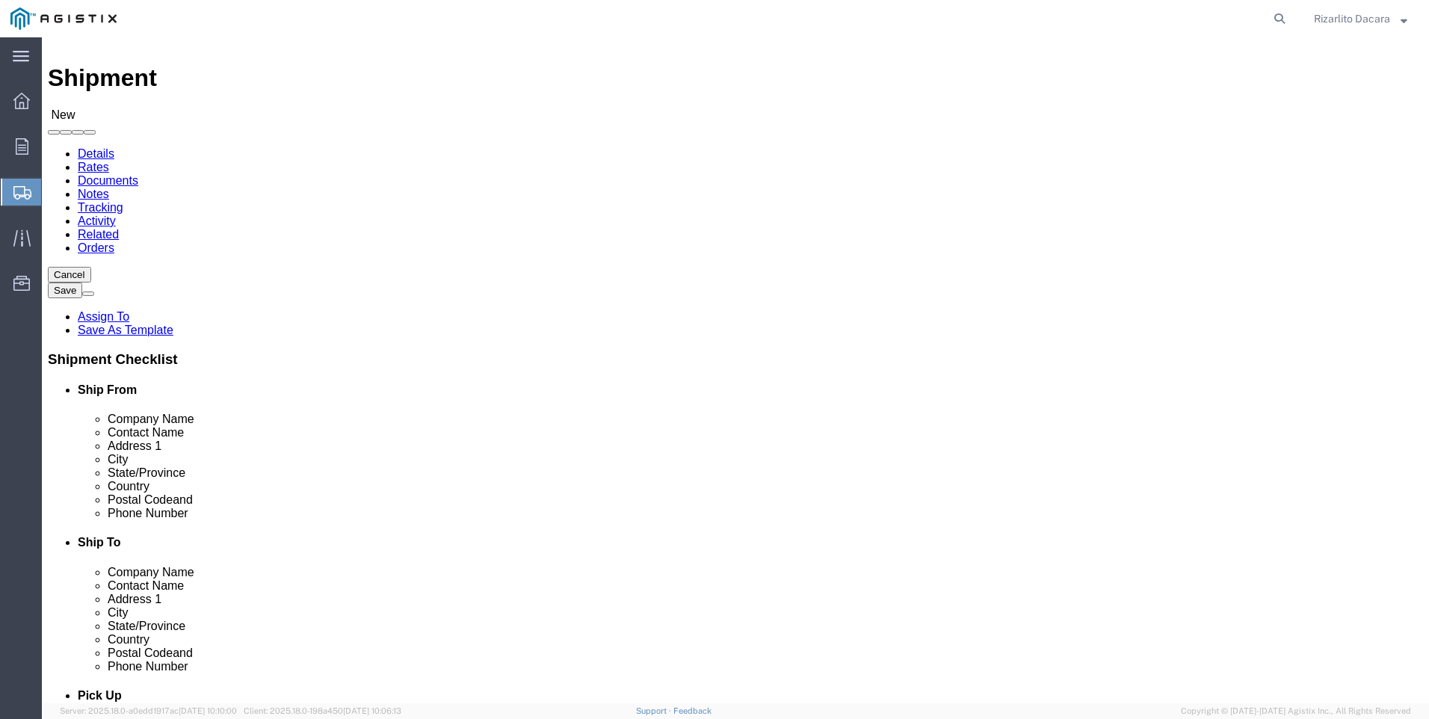
scroll to position [0, 0]
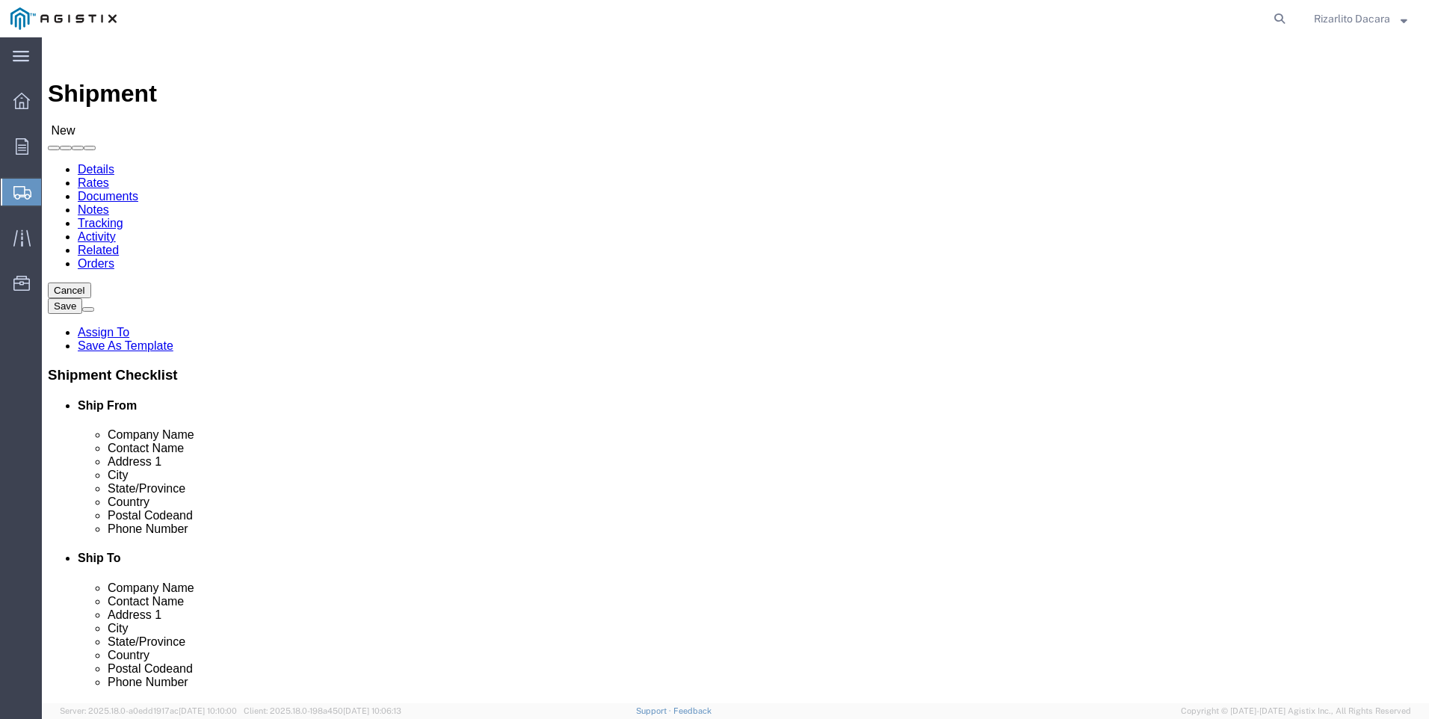
type input "6613916217"
click select "Select All Others [GEOGRAPHIC_DATA] [GEOGRAPHIC_DATA] [GEOGRAPHIC_DATA] [GEOGRA…"
select select "23082"
click select "Select All Others [GEOGRAPHIC_DATA] [GEOGRAPHIC_DATA] [GEOGRAPHIC_DATA] [GEOGRA…"
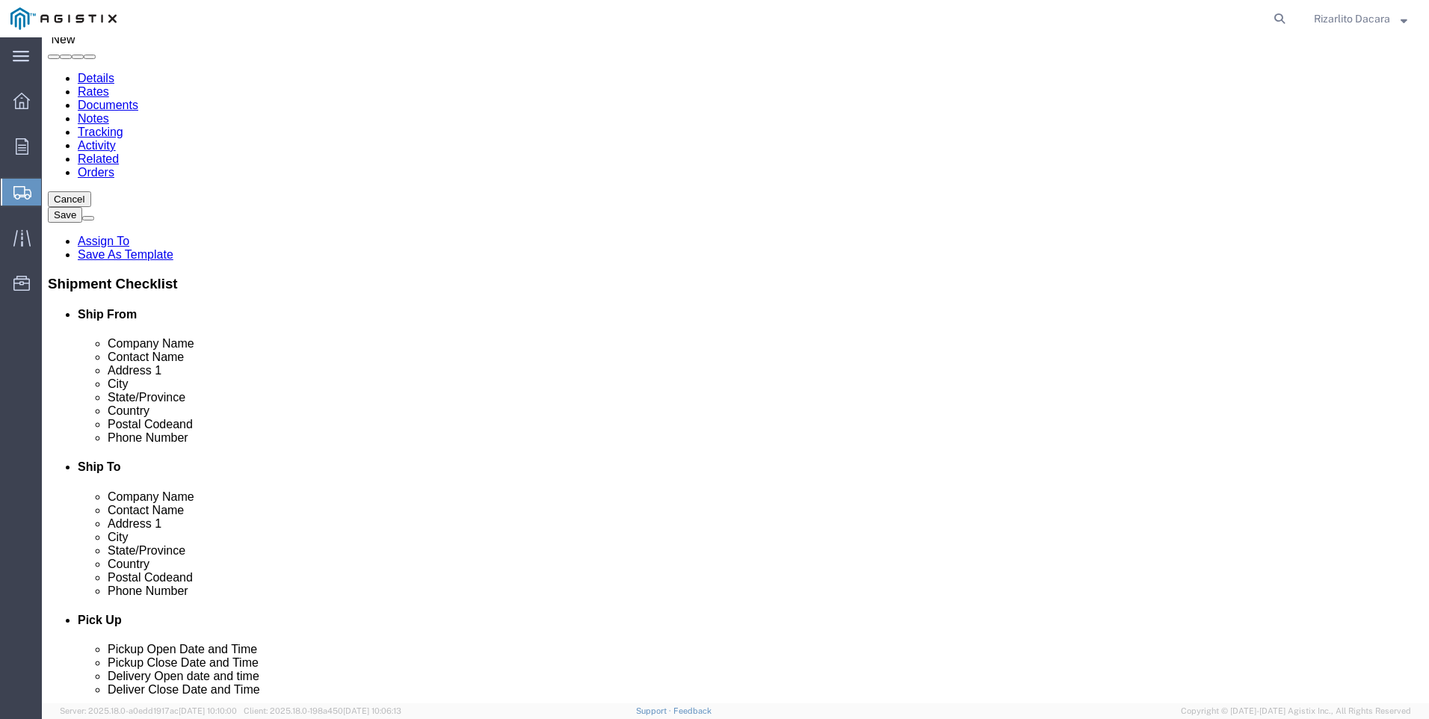
scroll to position [224, 0]
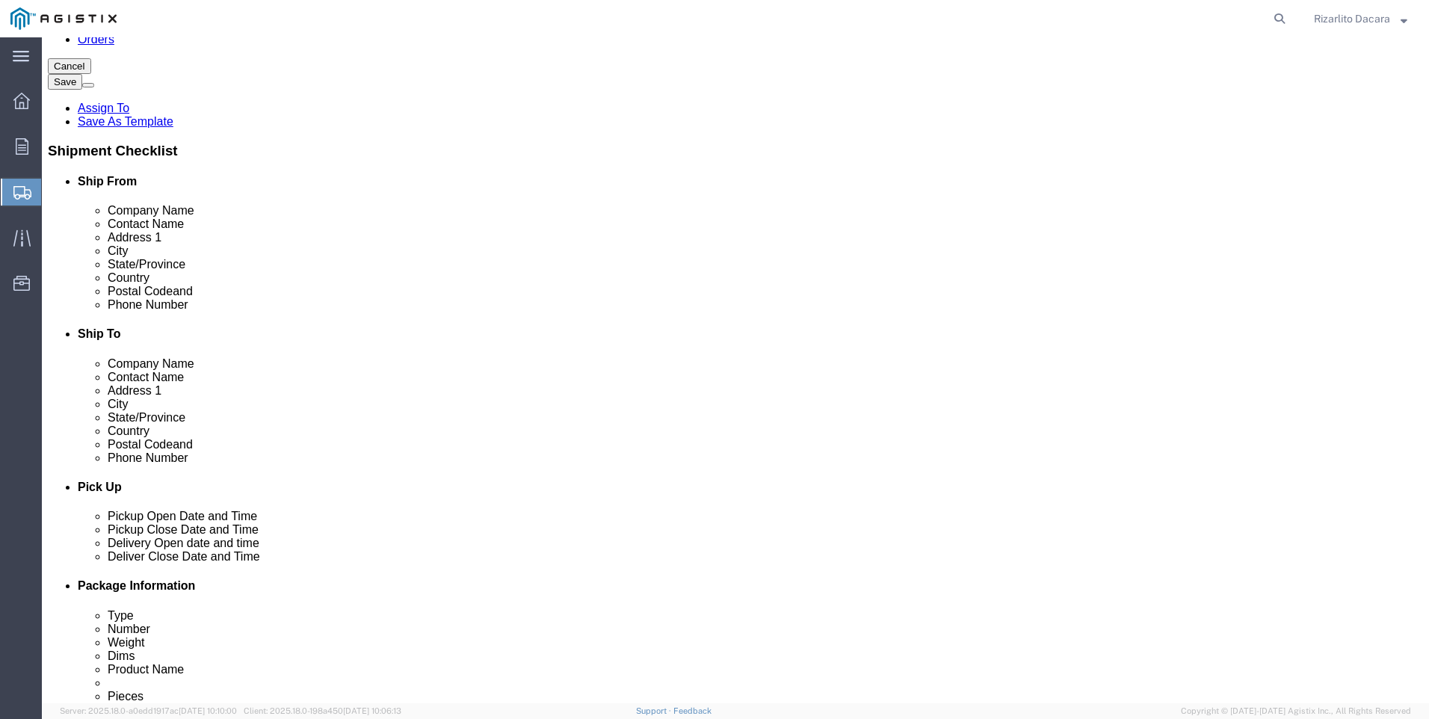
click input "text"
type input "stock"
click p "- PG&E - (Shipping Receiving) [STREET_ADDRESS][PERSON_NAME]"
select select "CA"
type input "Stockton"
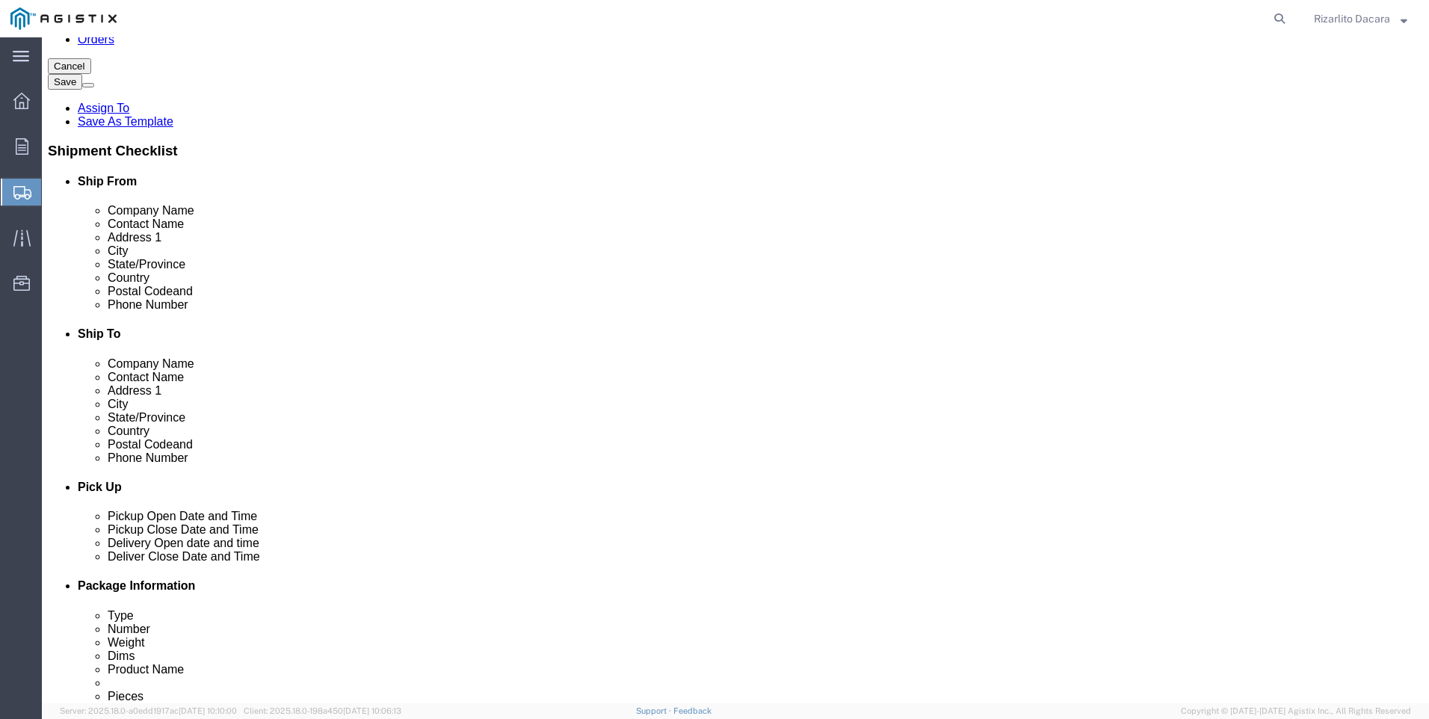
click input "text"
type input "S"
type input "[PERSON_NAME]"
click input "text"
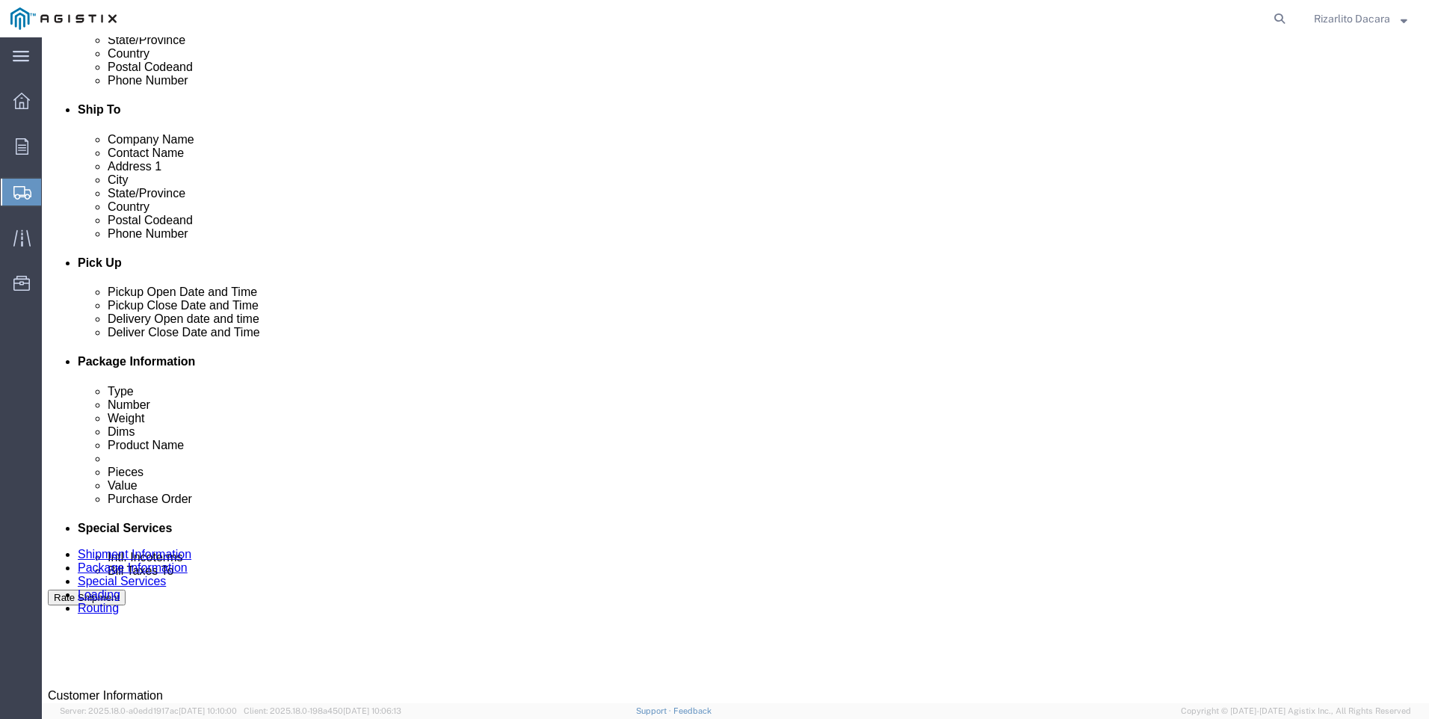
scroll to position [822, 0]
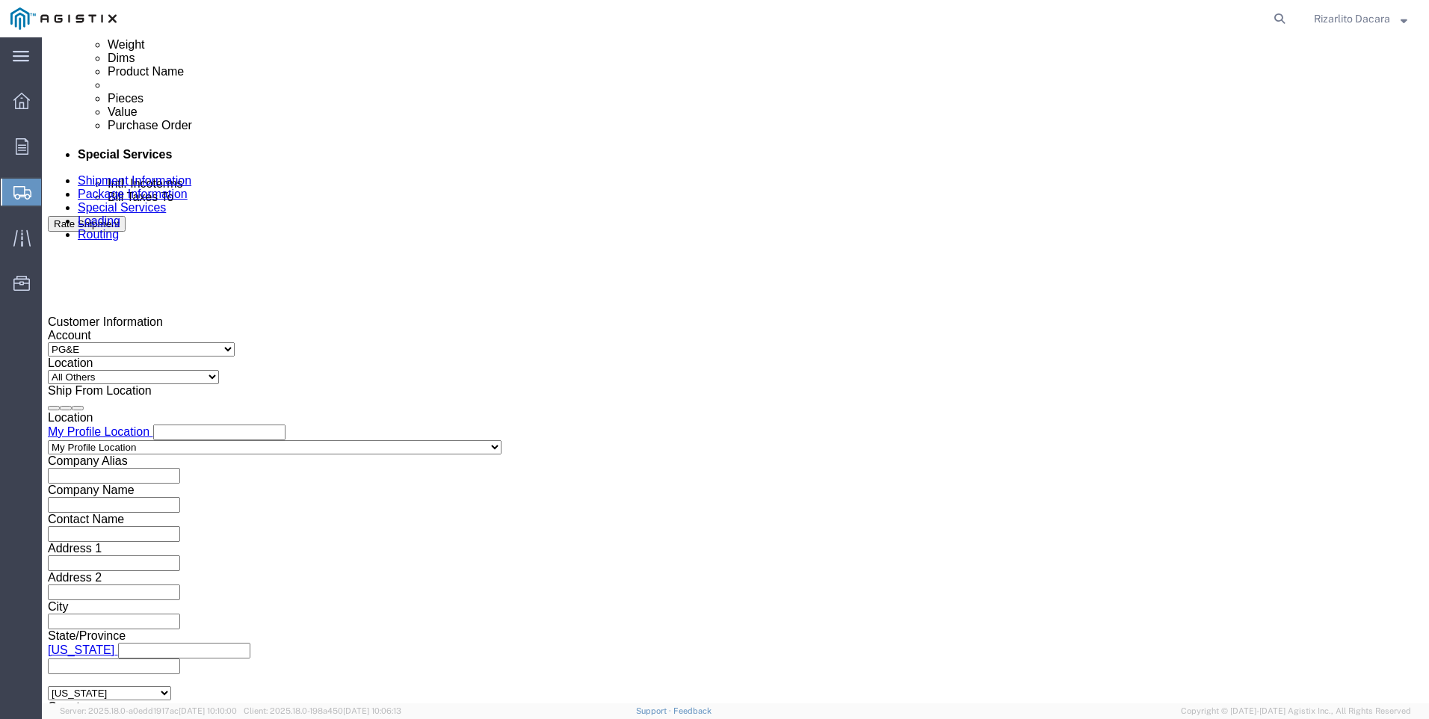
type input "[PHONE_NUMBER]"
click div "[DATE] 4:00 PM"
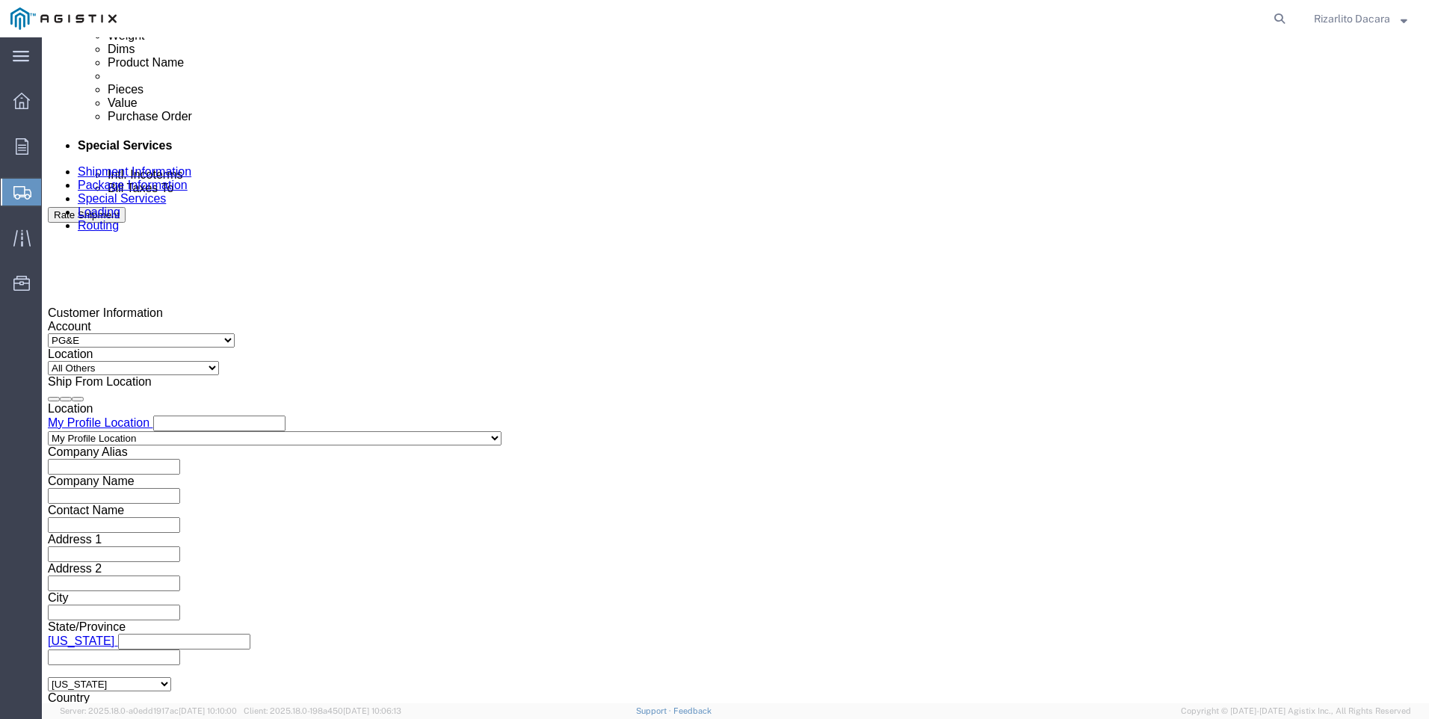
click input "4:00 PM"
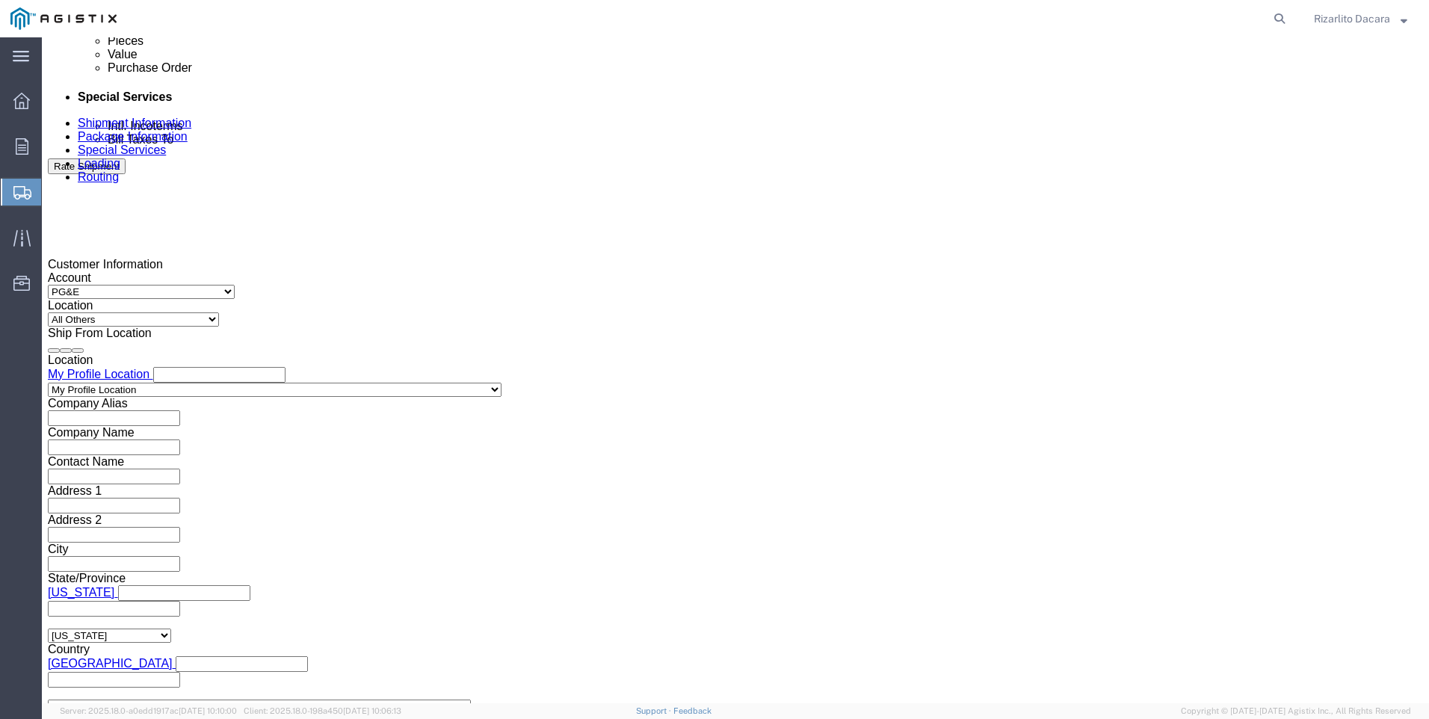
scroll to position [906, 0]
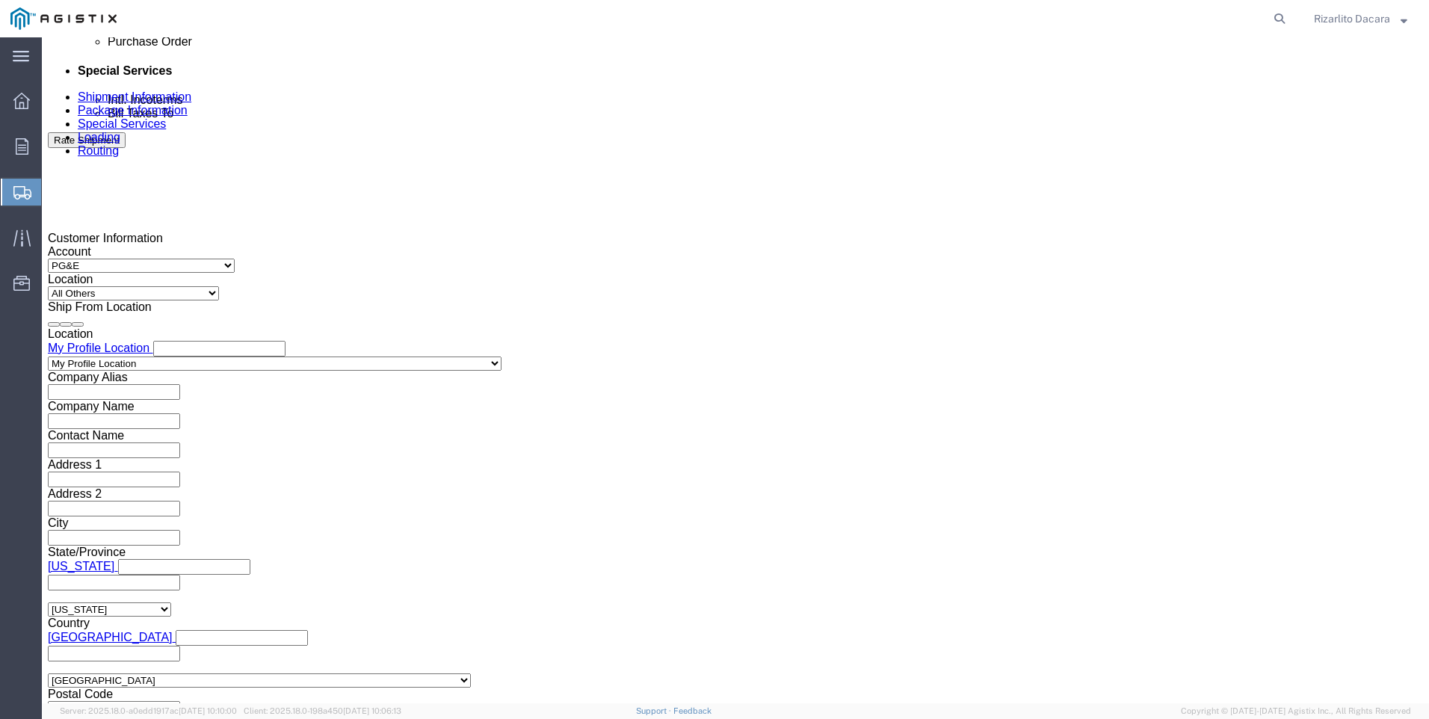
type input "7:00 AM"
click button "Apply"
click div "[DATE] 8:00 AM"
type input "10:00 AM"
click button "Apply"
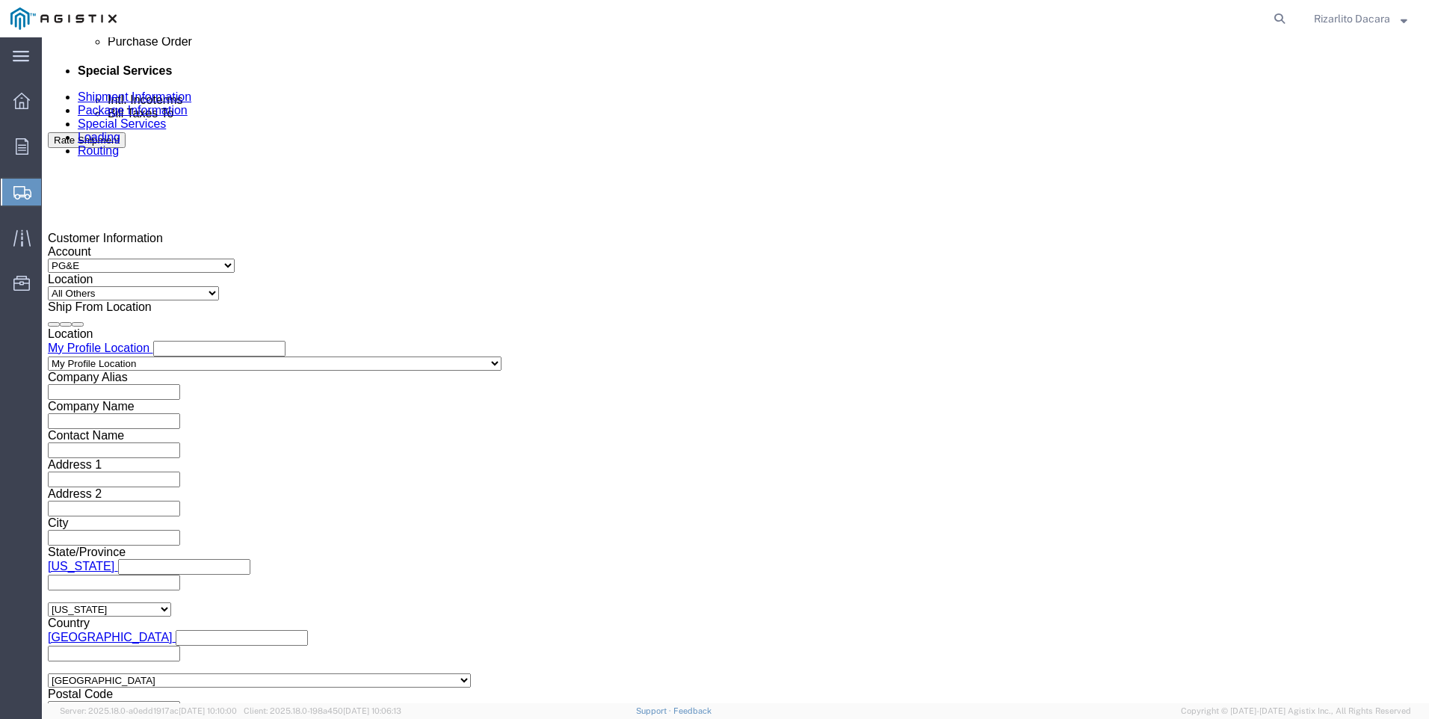
click div
drag, startPoint x: 622, startPoint y: 572, endPoint x: 616, endPoint y: 563, distance: 11.8
click input "11:00 AM"
type input "7:00 AM"
click button "Apply"
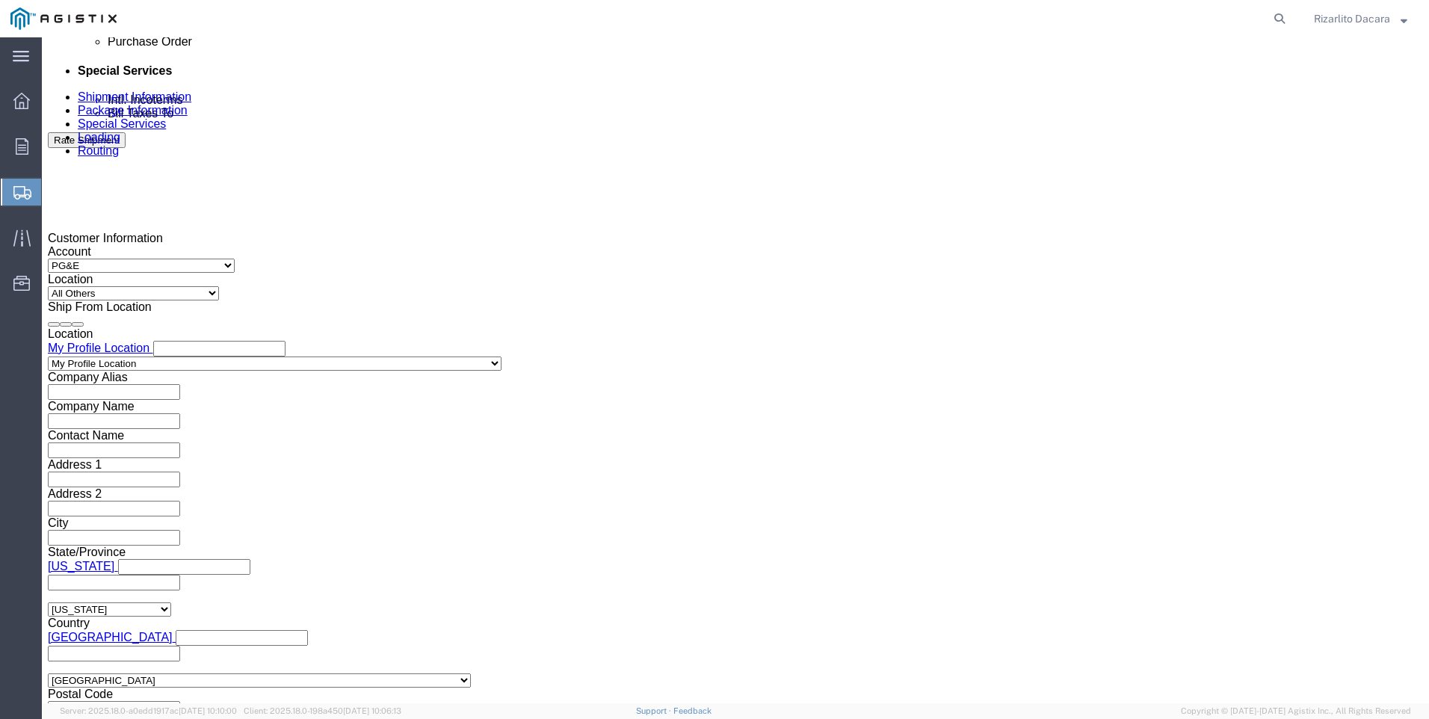
click div
type input "10:00 AM"
click button "Apply"
click input "text"
type input "3501417909"
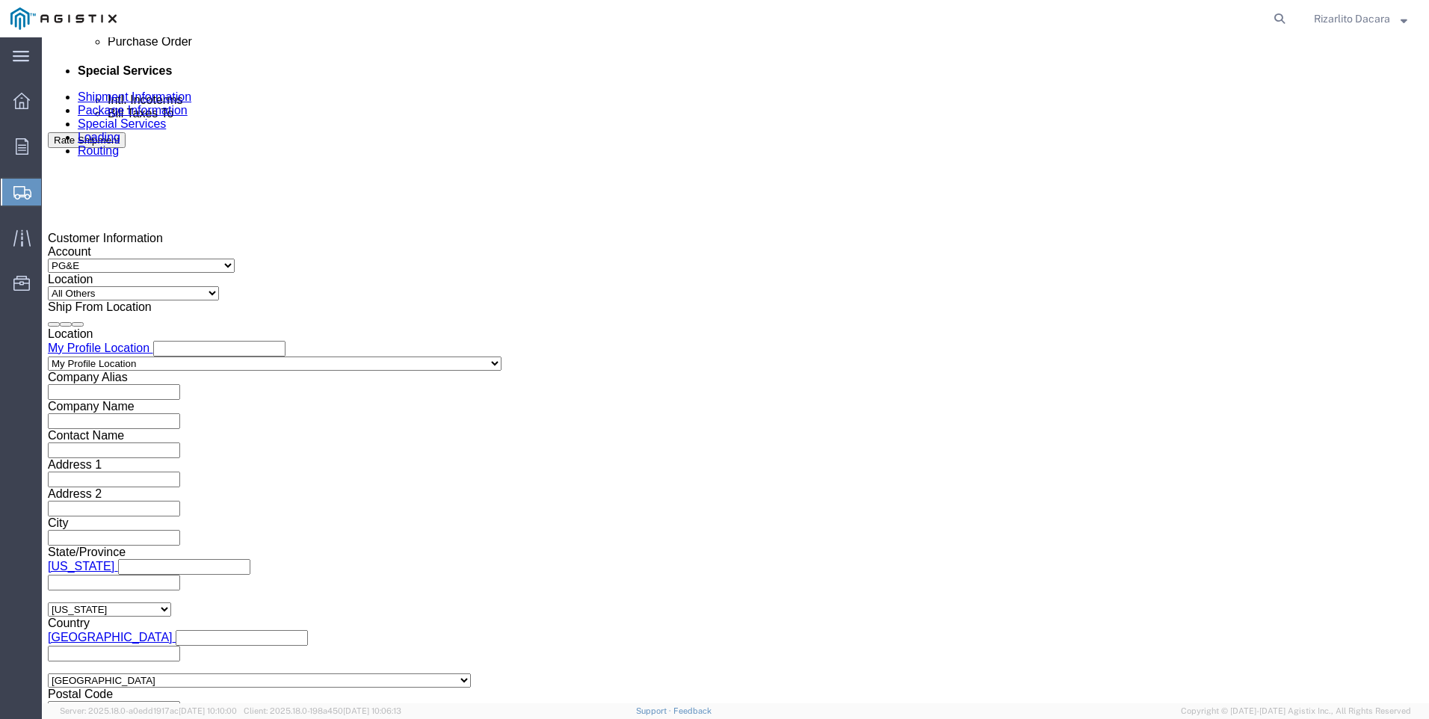
click select "Select Account Type Activity ID Airline Appointment Number ASN Batch Request # …"
select select "SALEORDR"
click select "Select Account Type Activity ID Airline Appointment Number ASN Batch Request # …"
click input "text"
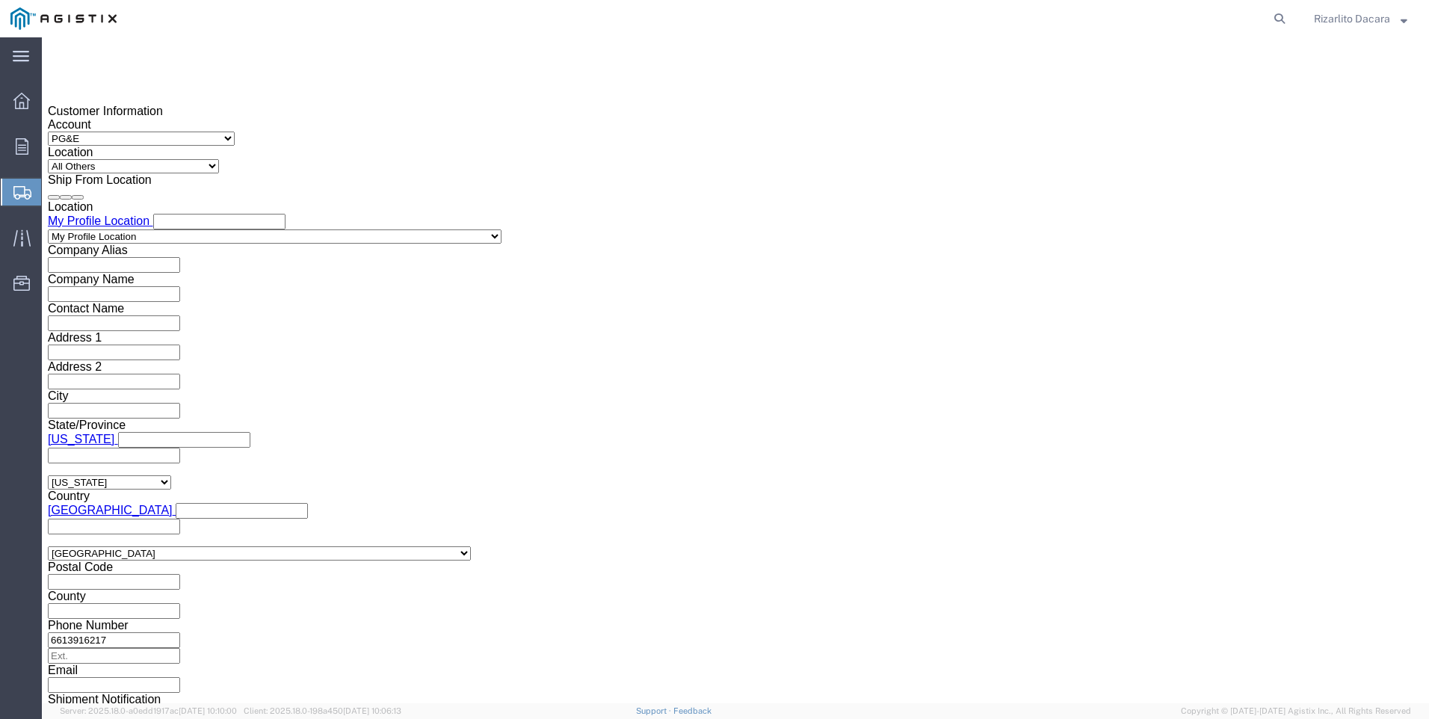
scroll to position [1056, 0]
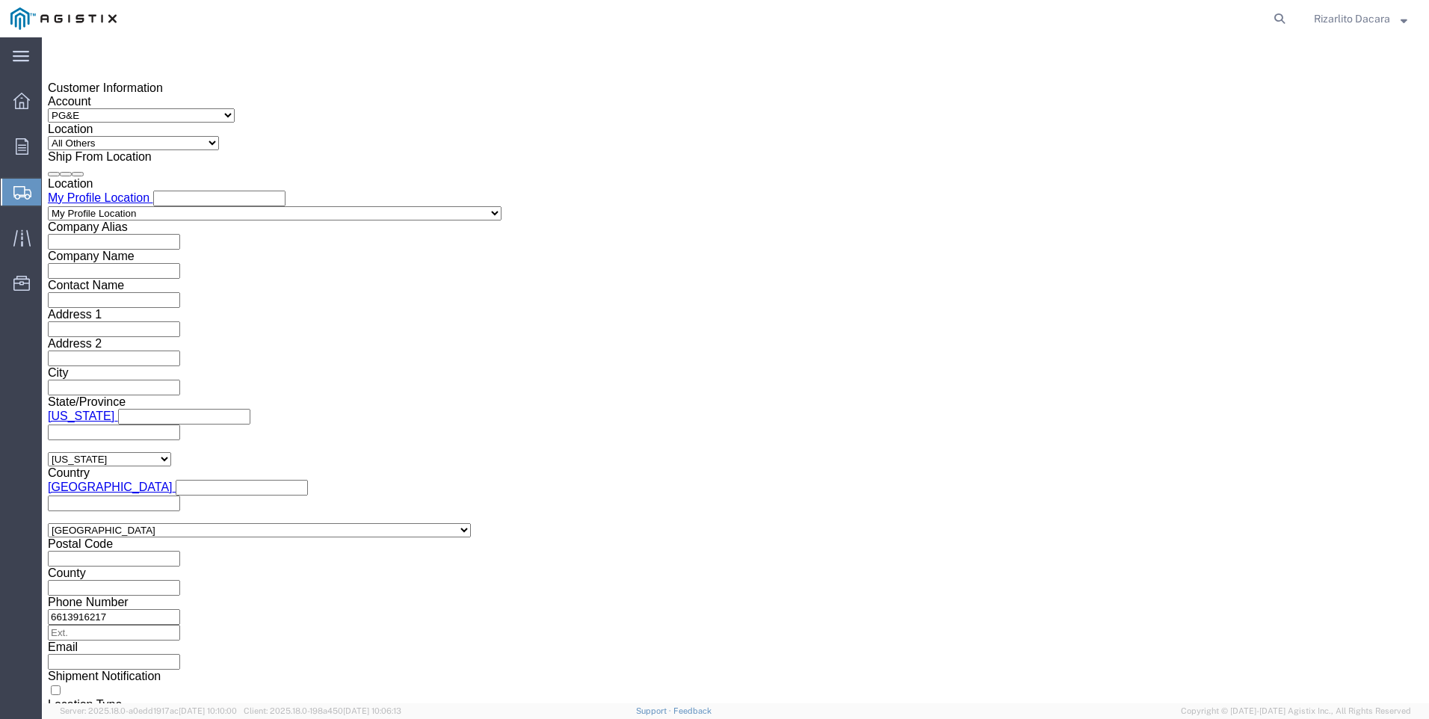
type input "100000044974"
click button "Continue"
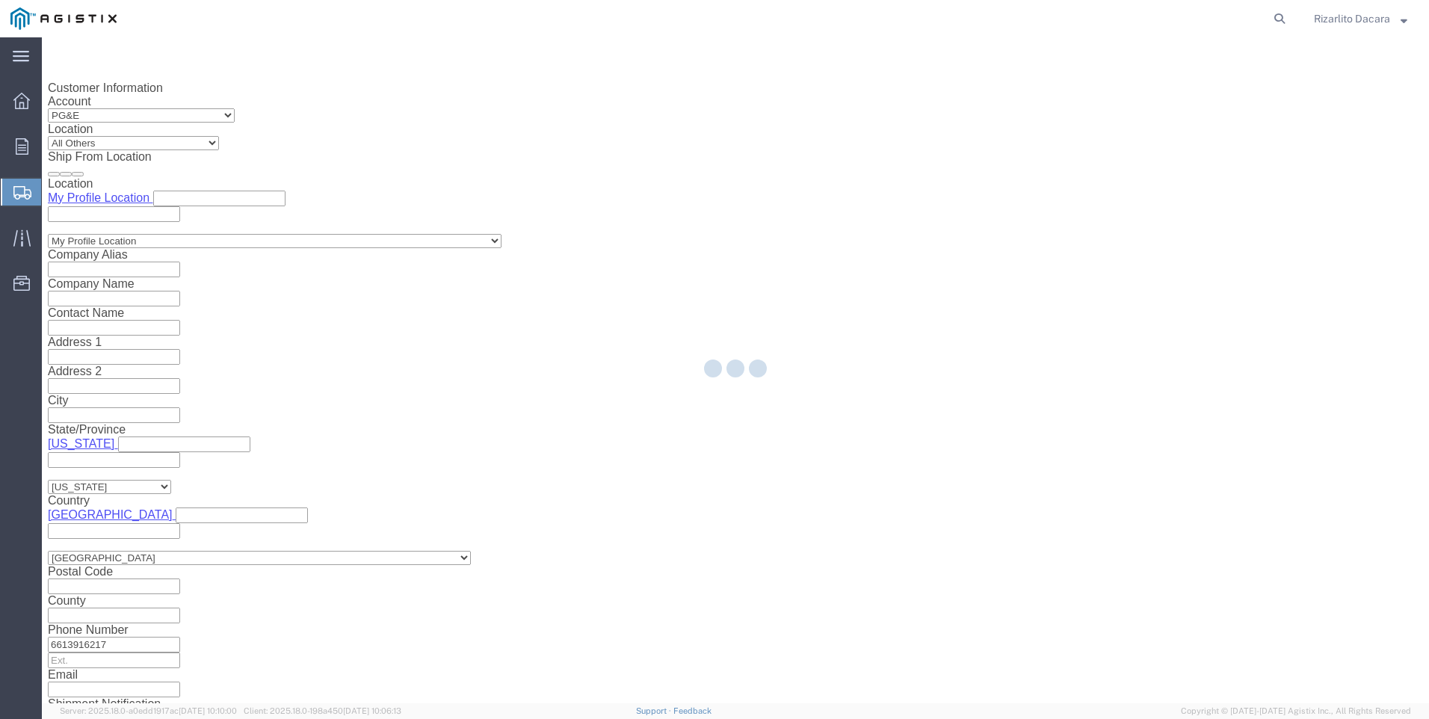
select select "21483"
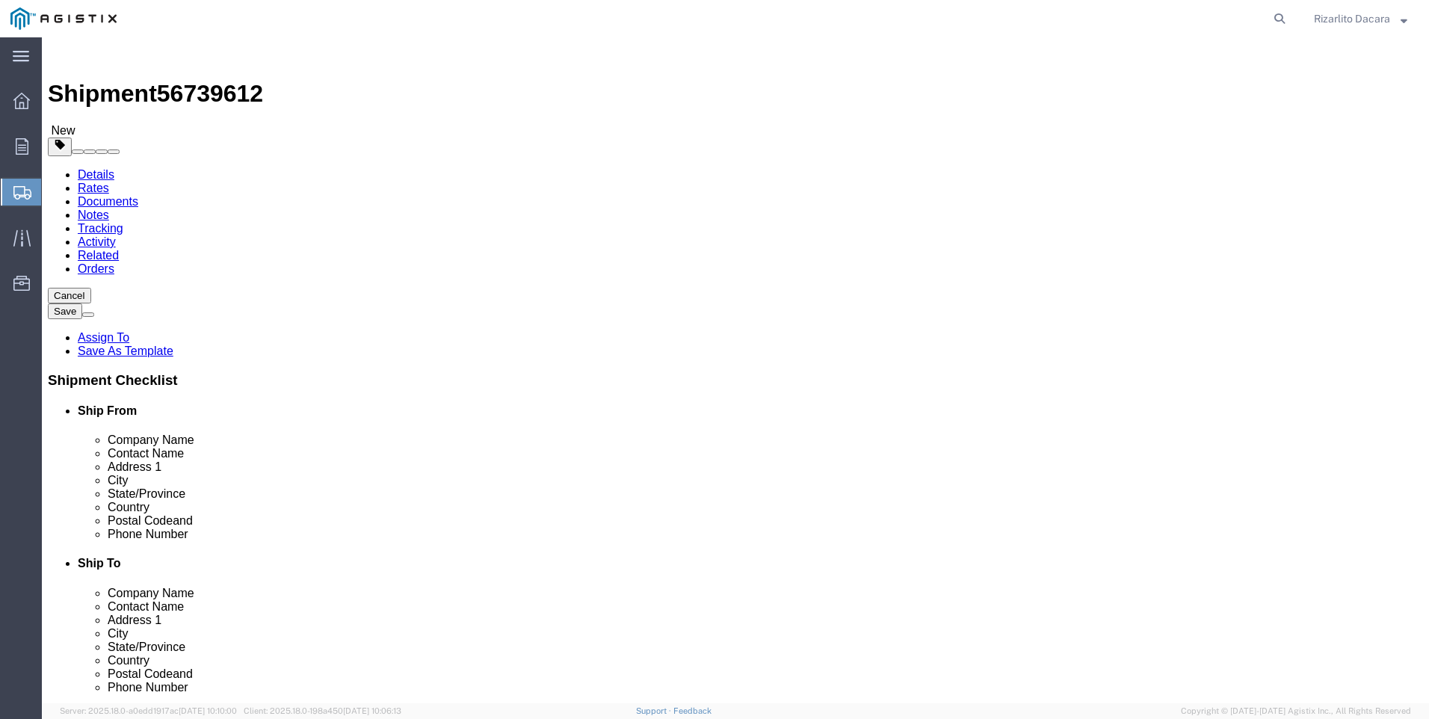
click select "Select Bulk Bundle(s) Cardboard Box(es) Carton(s) Crate(s) Drum(s) (Fiberboard)…"
select select "PONS"
click select "Select Bulk Bundle(s) Cardboard Box(es) Carton(s) Crate(s) Drum(s) (Fiberboard)…"
click input "text"
type input "78"
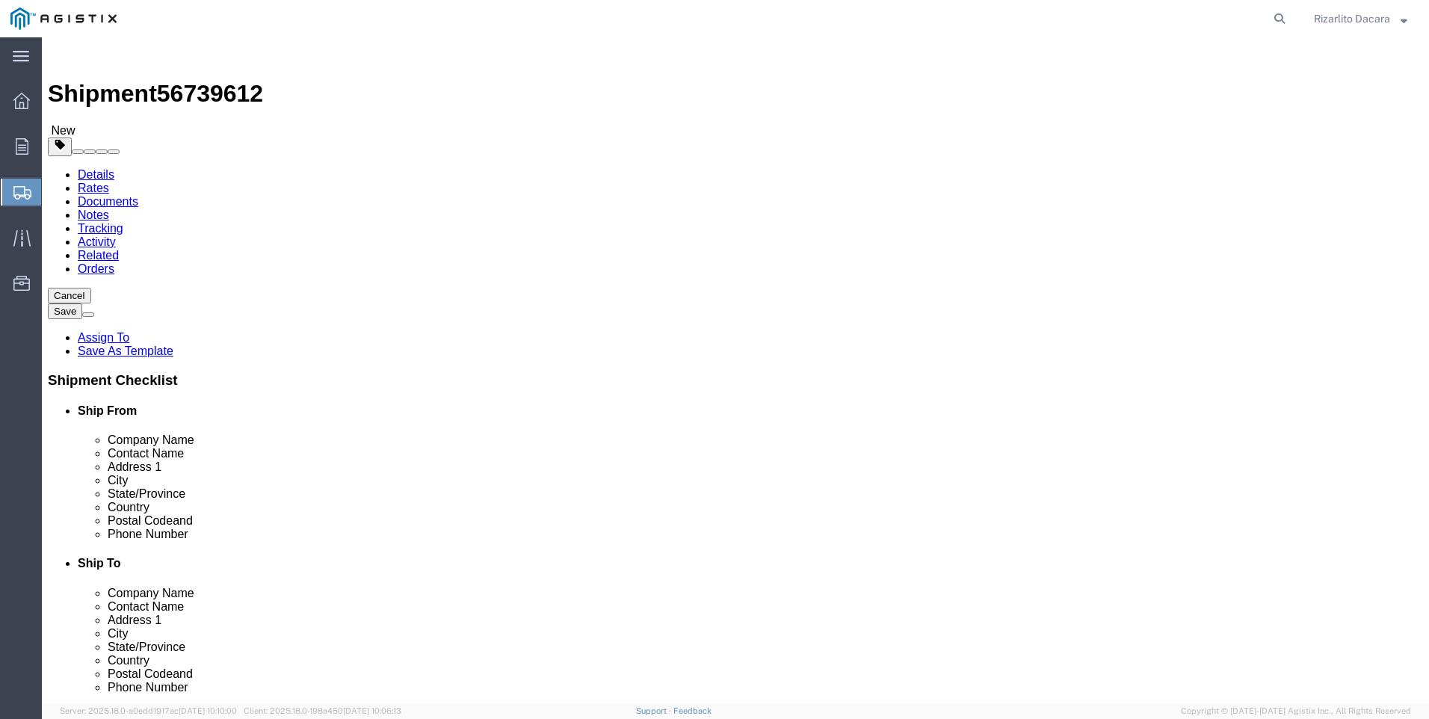
type input "78"
type input "60"
click input "0.00"
type input "0"
type input "1100"
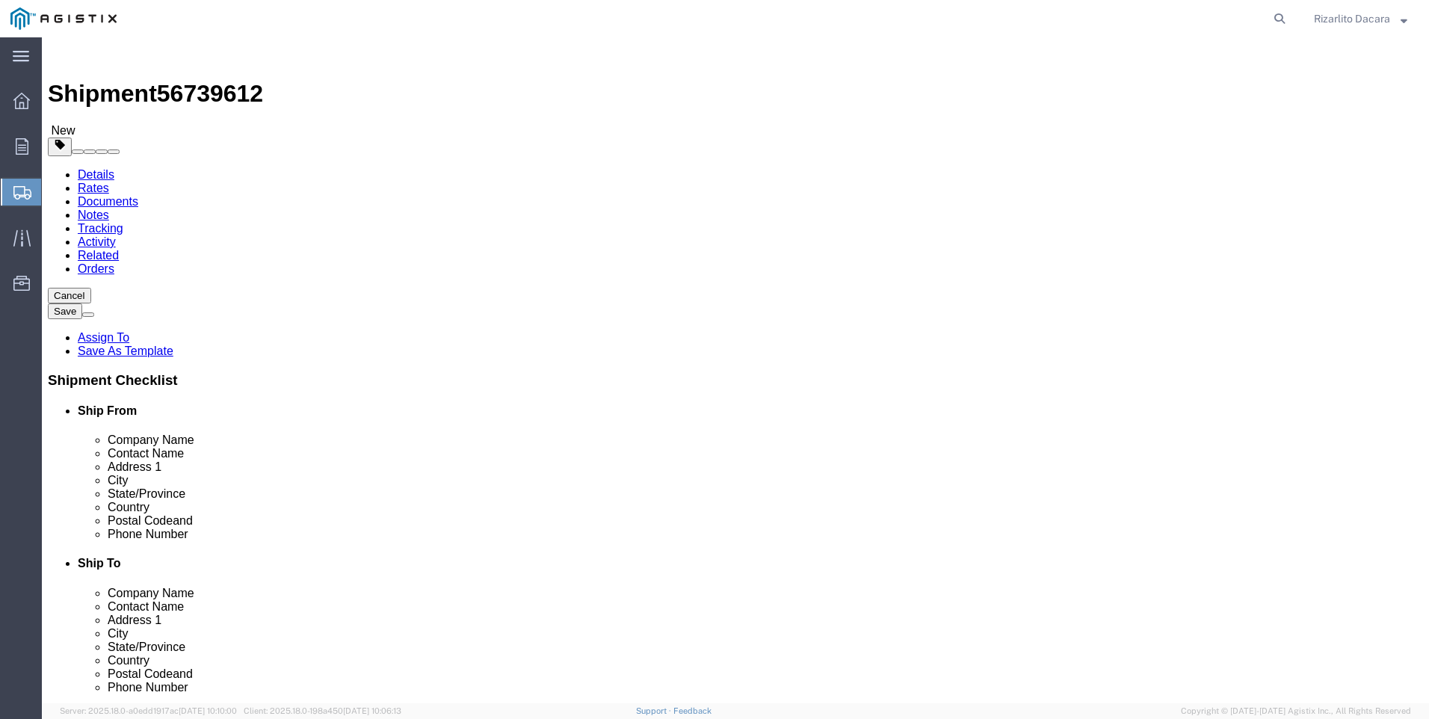
click span
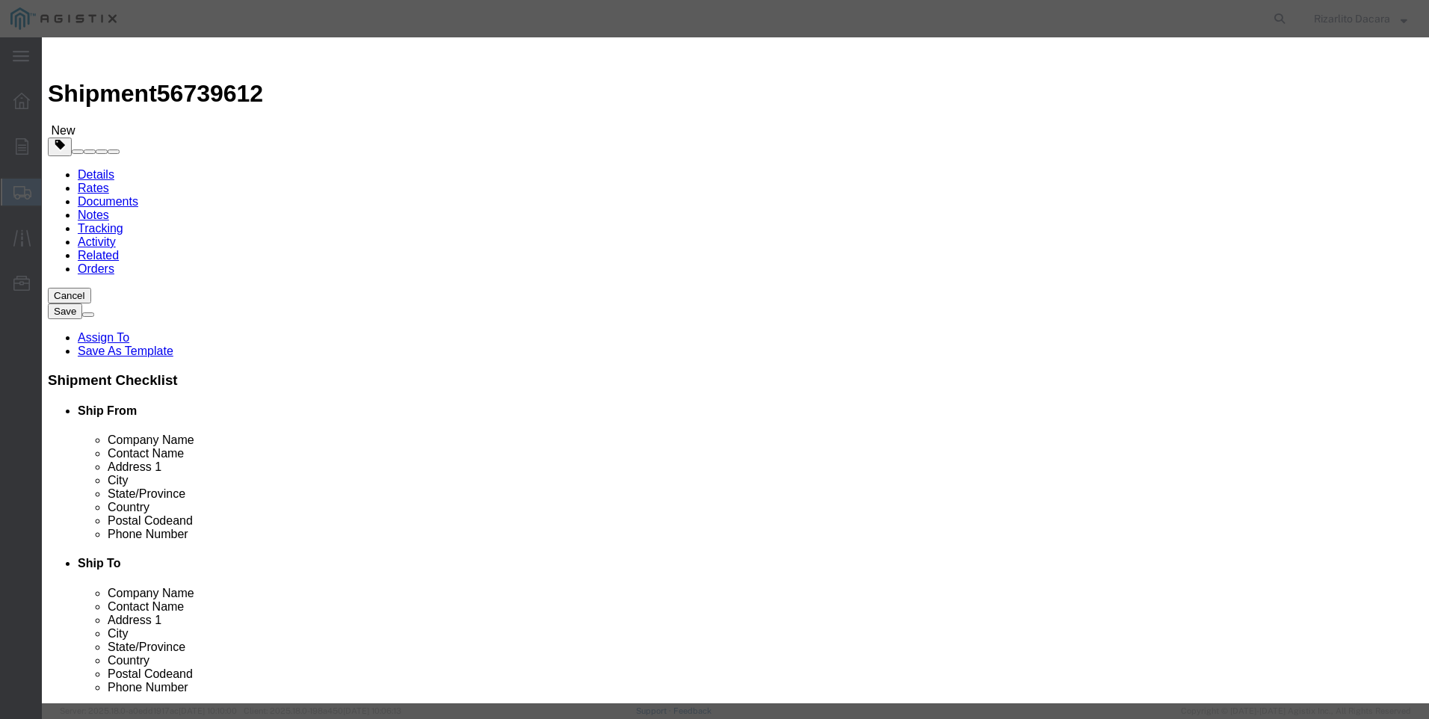
click input "text"
type input "1 1/4 YELLOW GAS PIPE 500FT COIL"
click input "0"
type input "6"
click input "text"
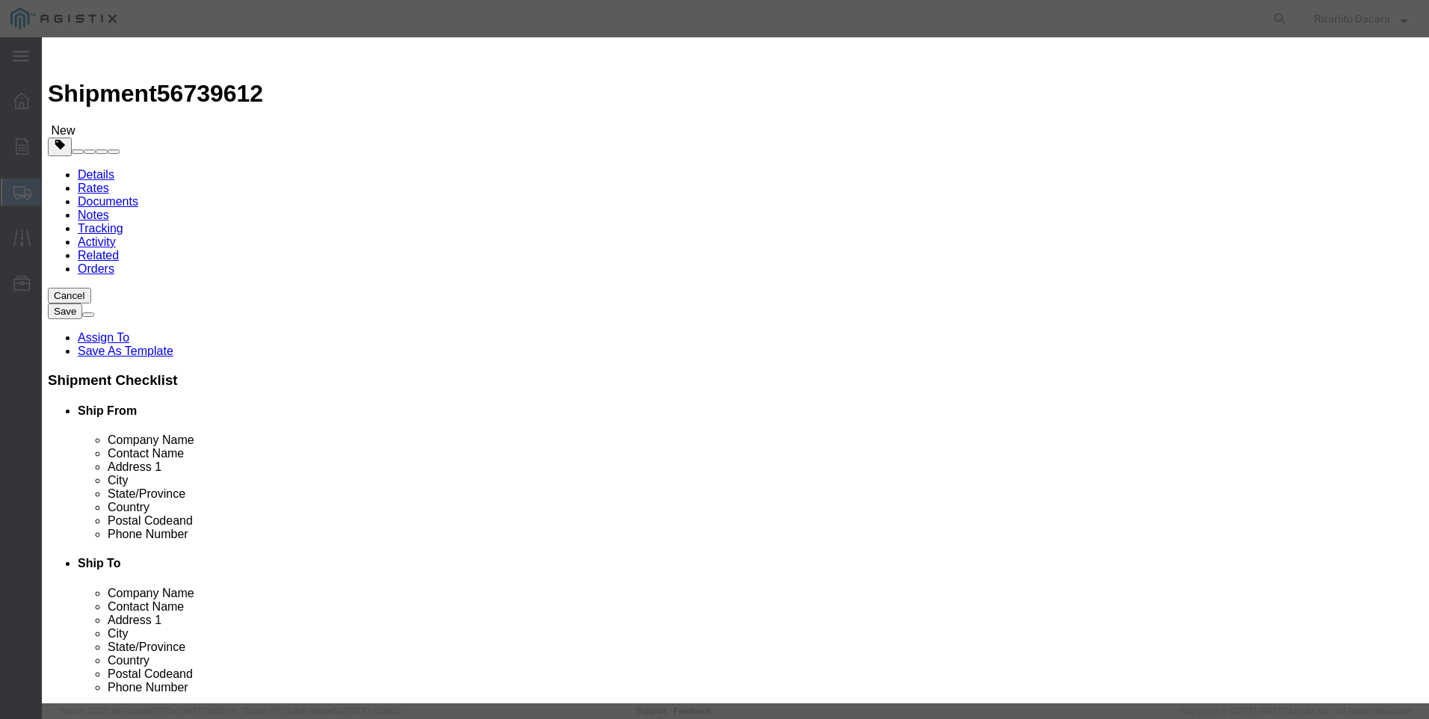
type input "3,390"
click select "Select 50 55 60 65 70 85 92.5 100 125 175 250 300 400"
select select "60"
click select "Select 50 55 60 65 70 85 92.5 100 125 175 250 300 400"
click button "Save & Close"
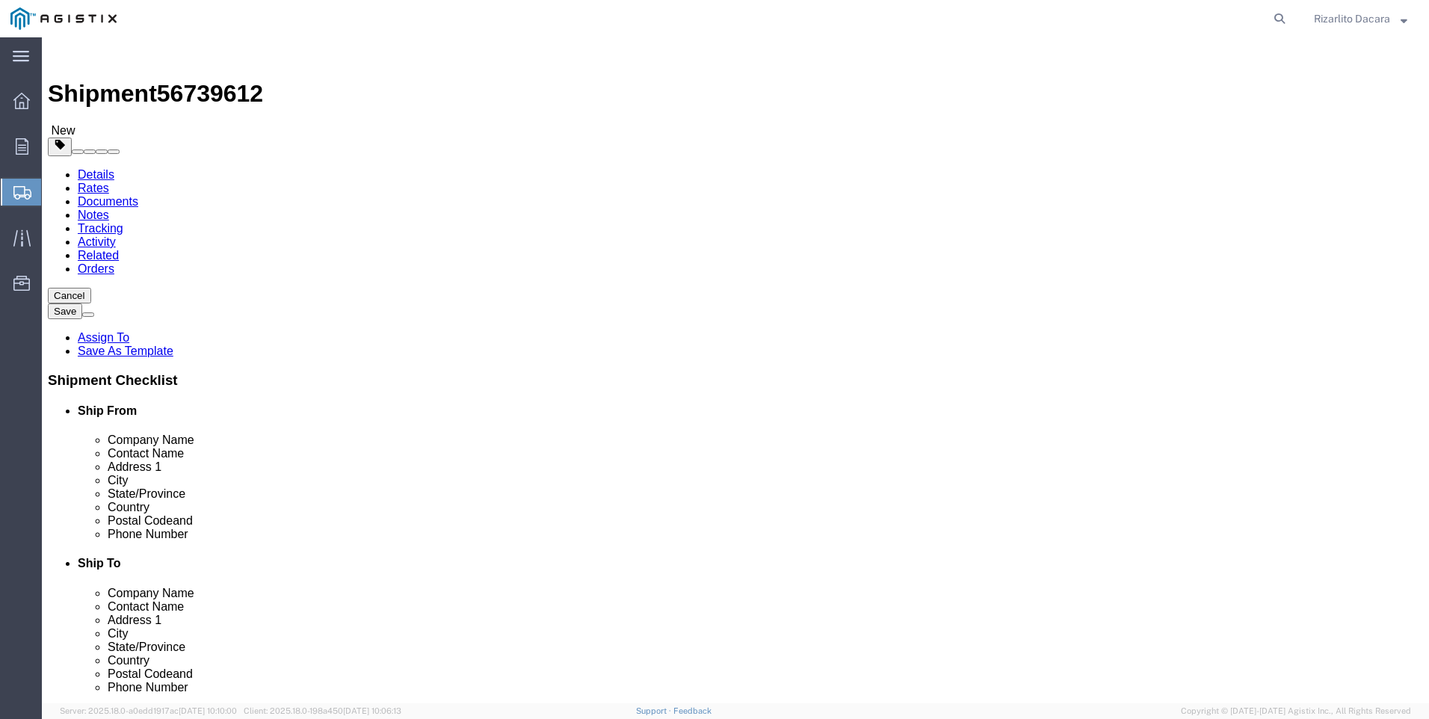
click button "Rate Shipment"
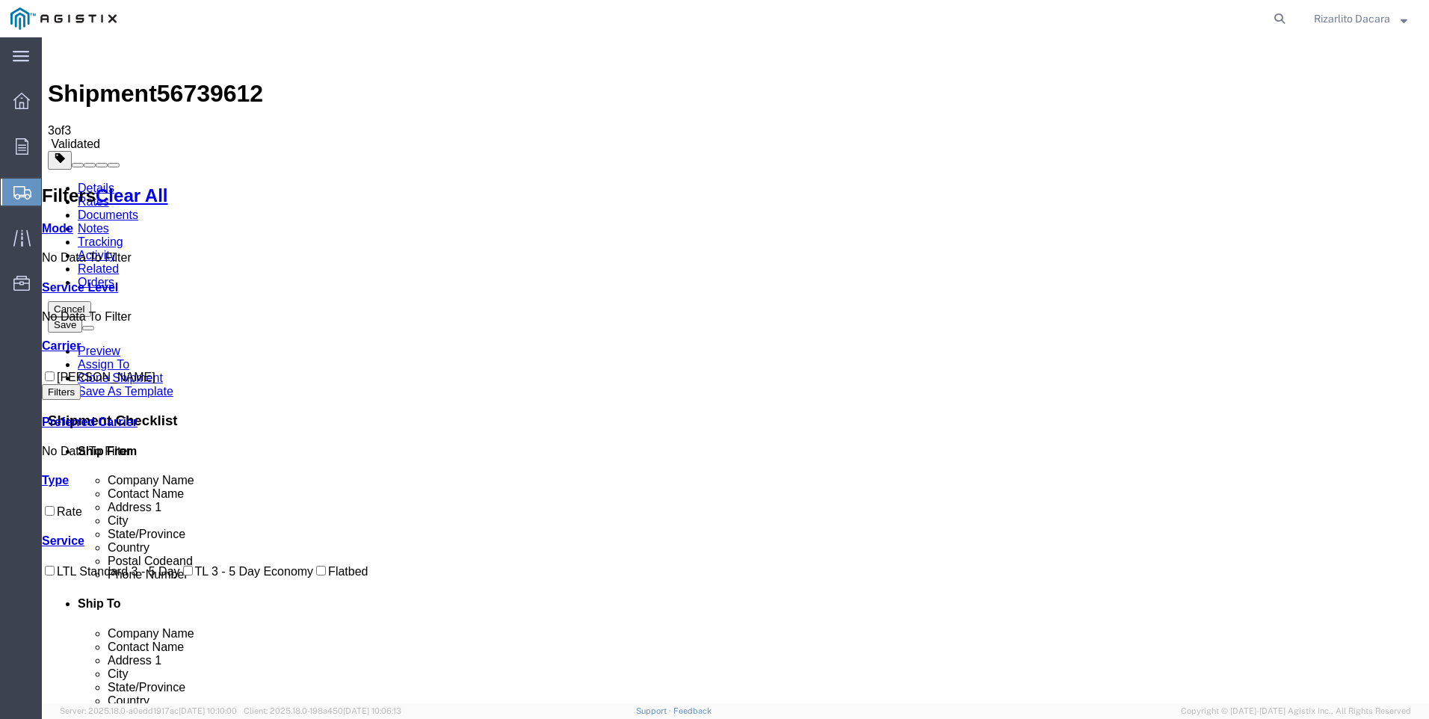
checkbox input "true"
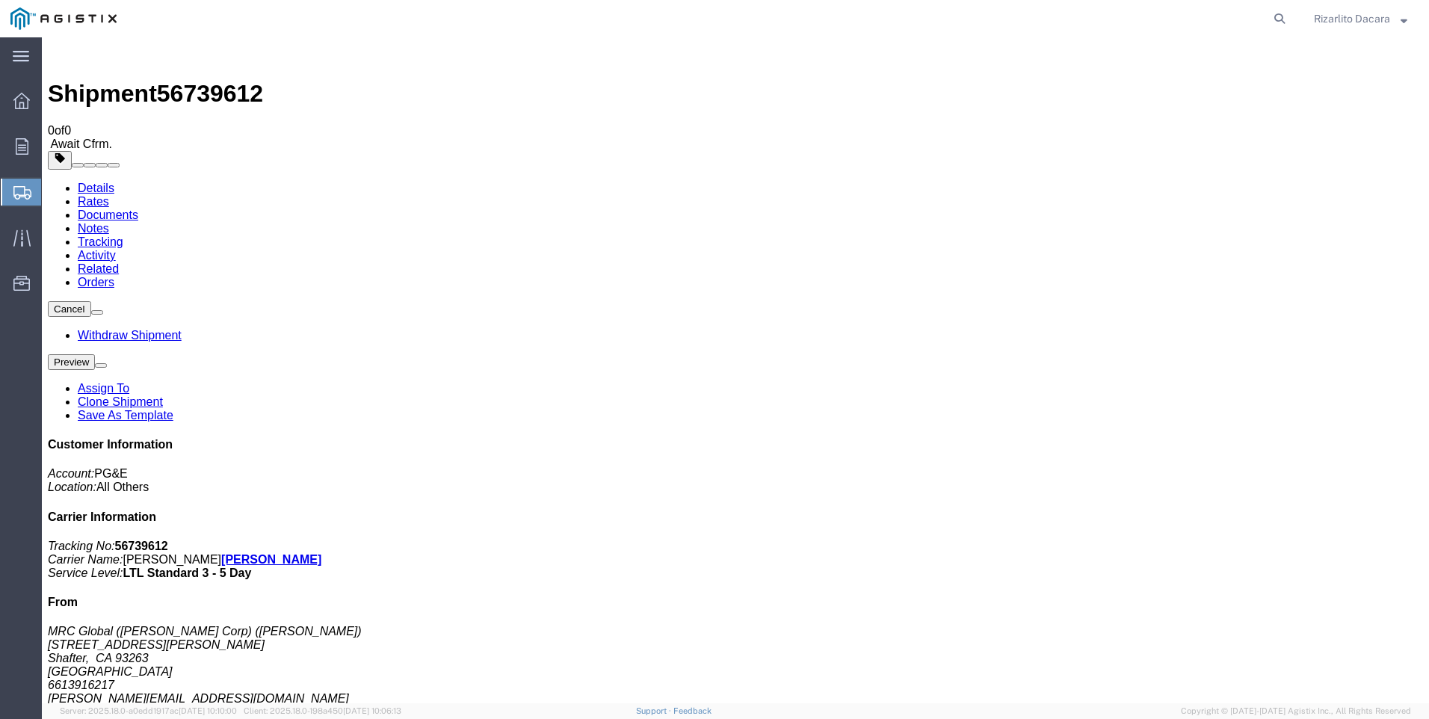
click at [0, 0] on span "Create Shipment" at bounding box center [0, 0] width 0 height 0
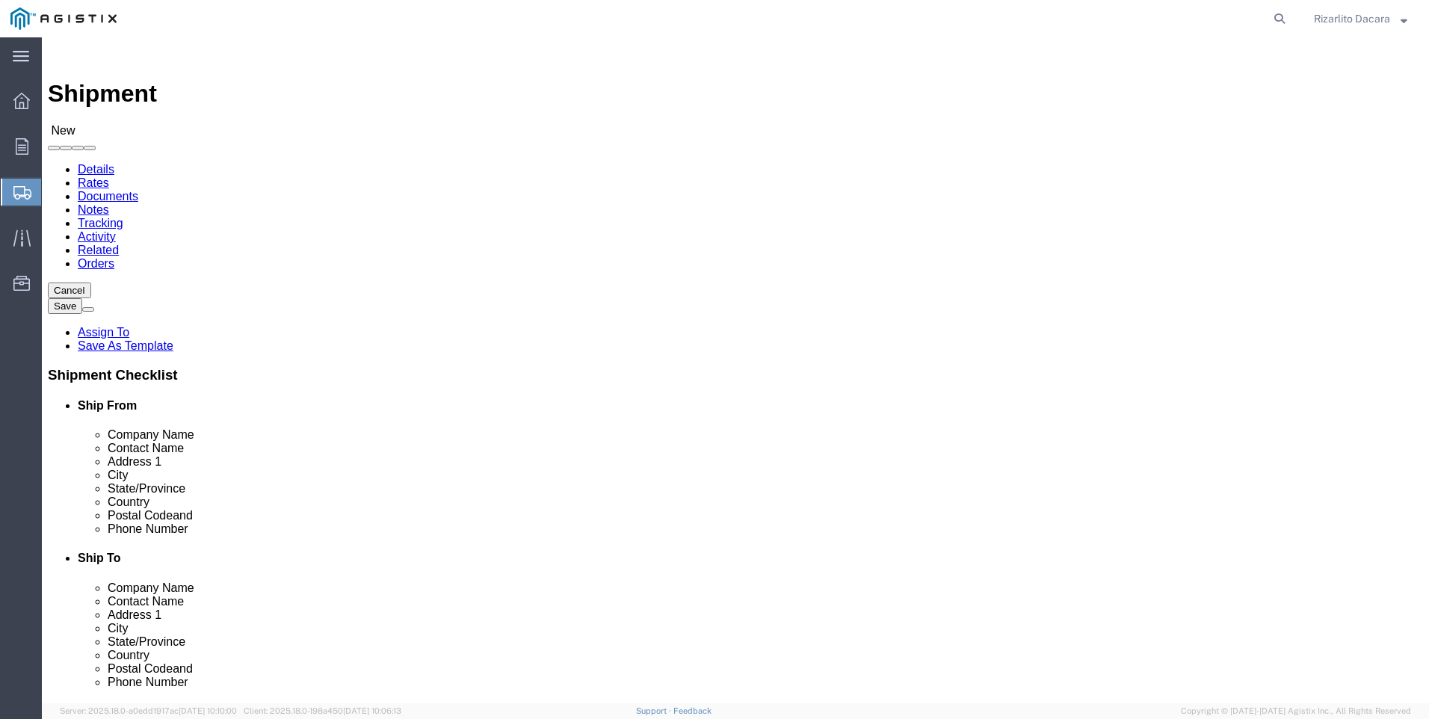
click select "Select MRC Global ([PERSON_NAME] Corp) PG&E"
select select "9596"
click select "Select MRC Global ([PERSON_NAME] Corp) PG&E"
select select
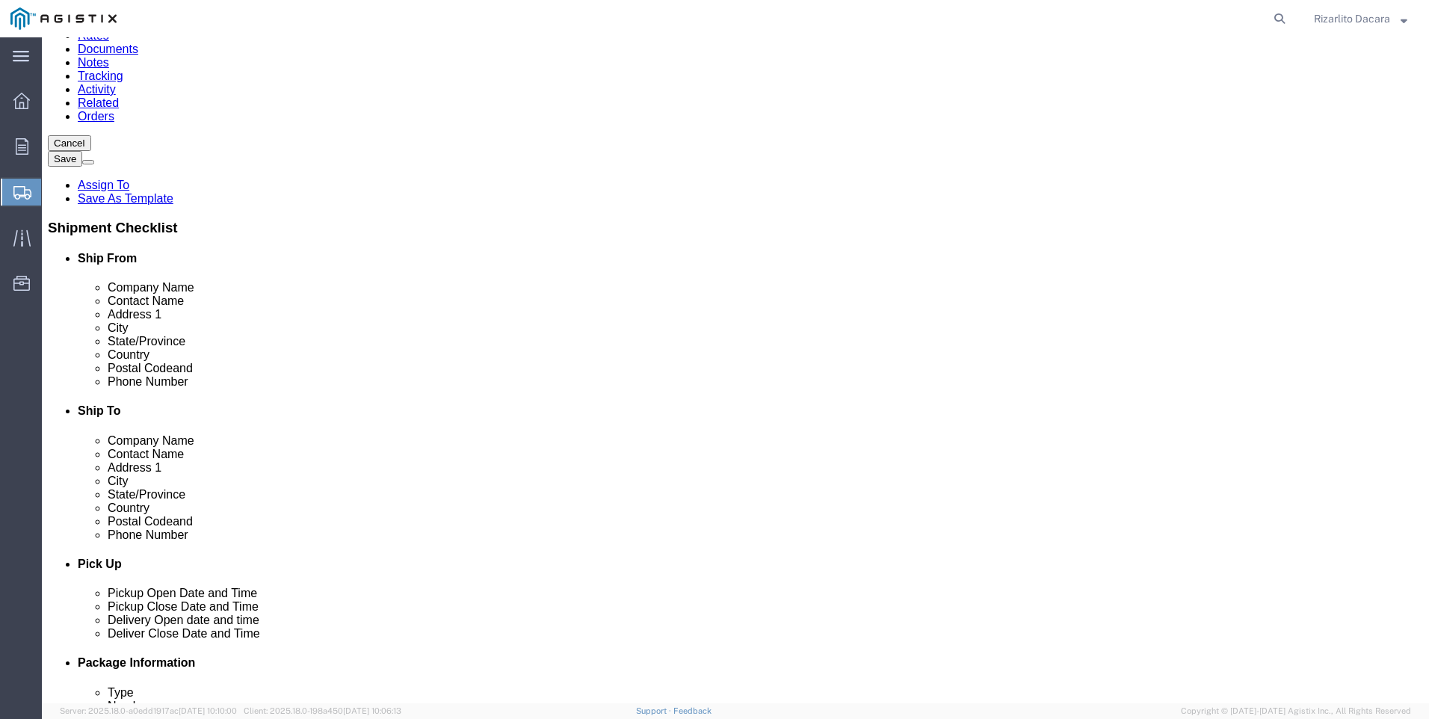
scroll to position [75, 0]
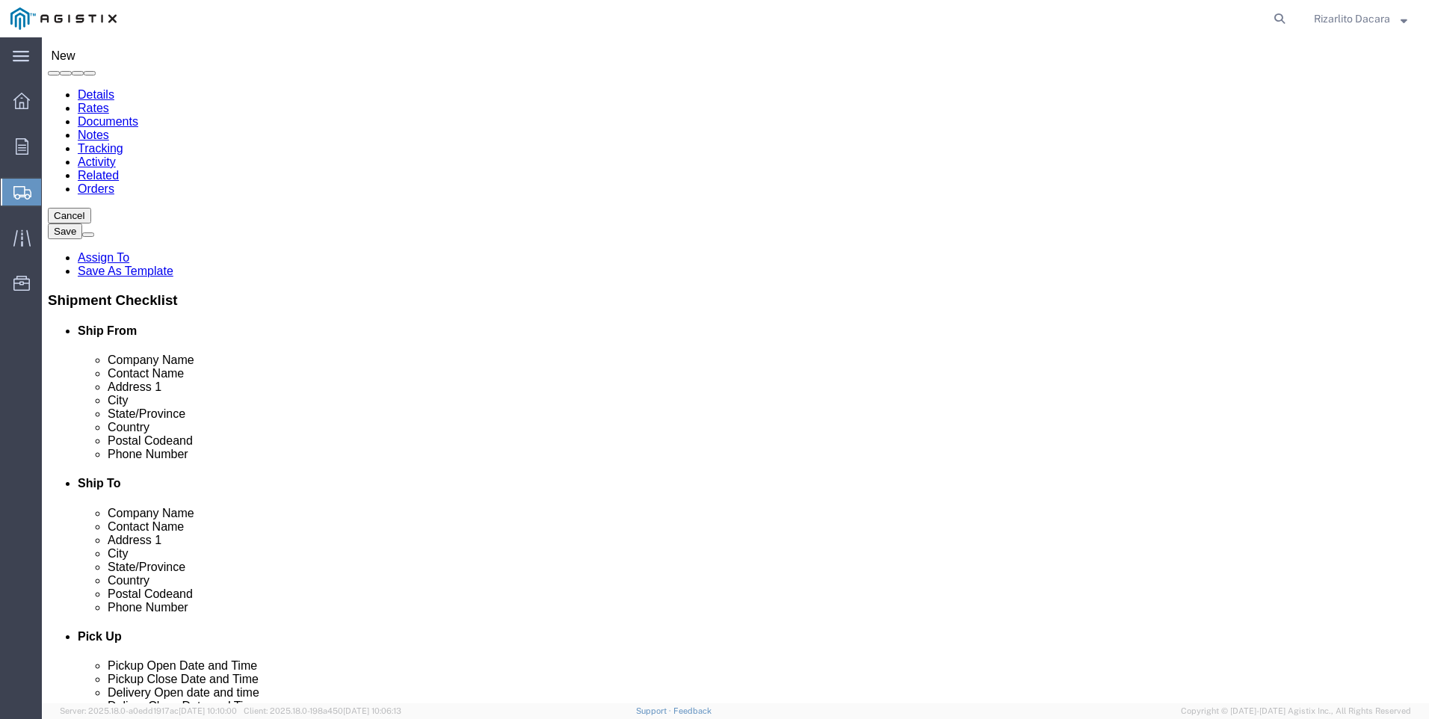
select select "MYPROFILE"
select select "CA"
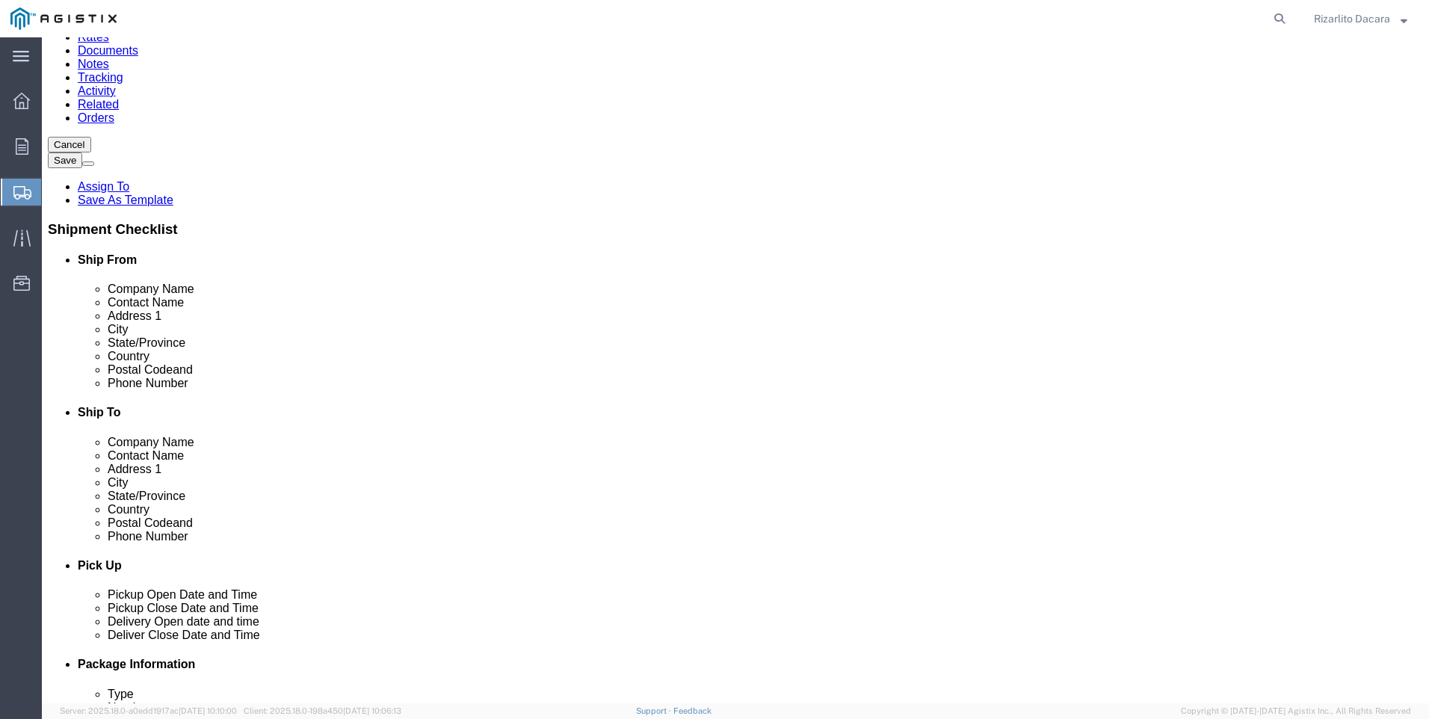
scroll to position [224, 0]
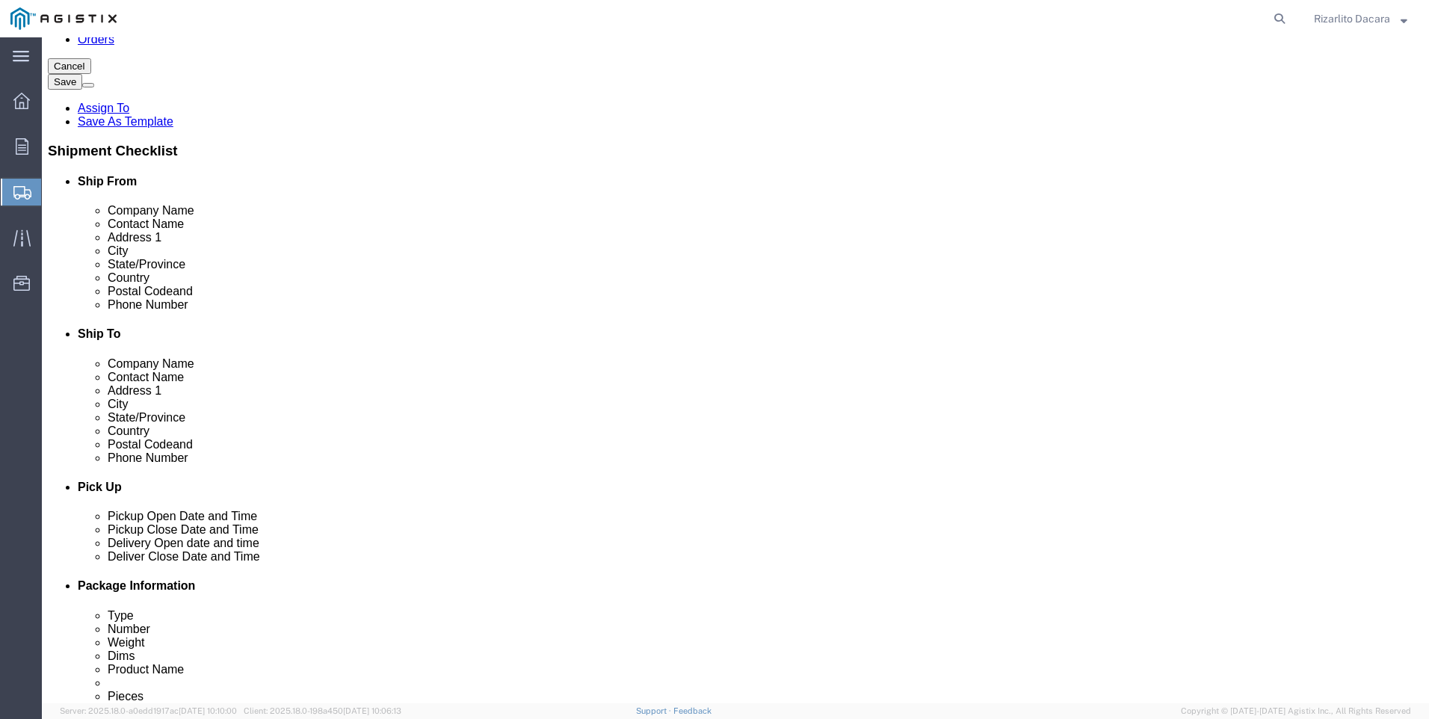
click input "text"
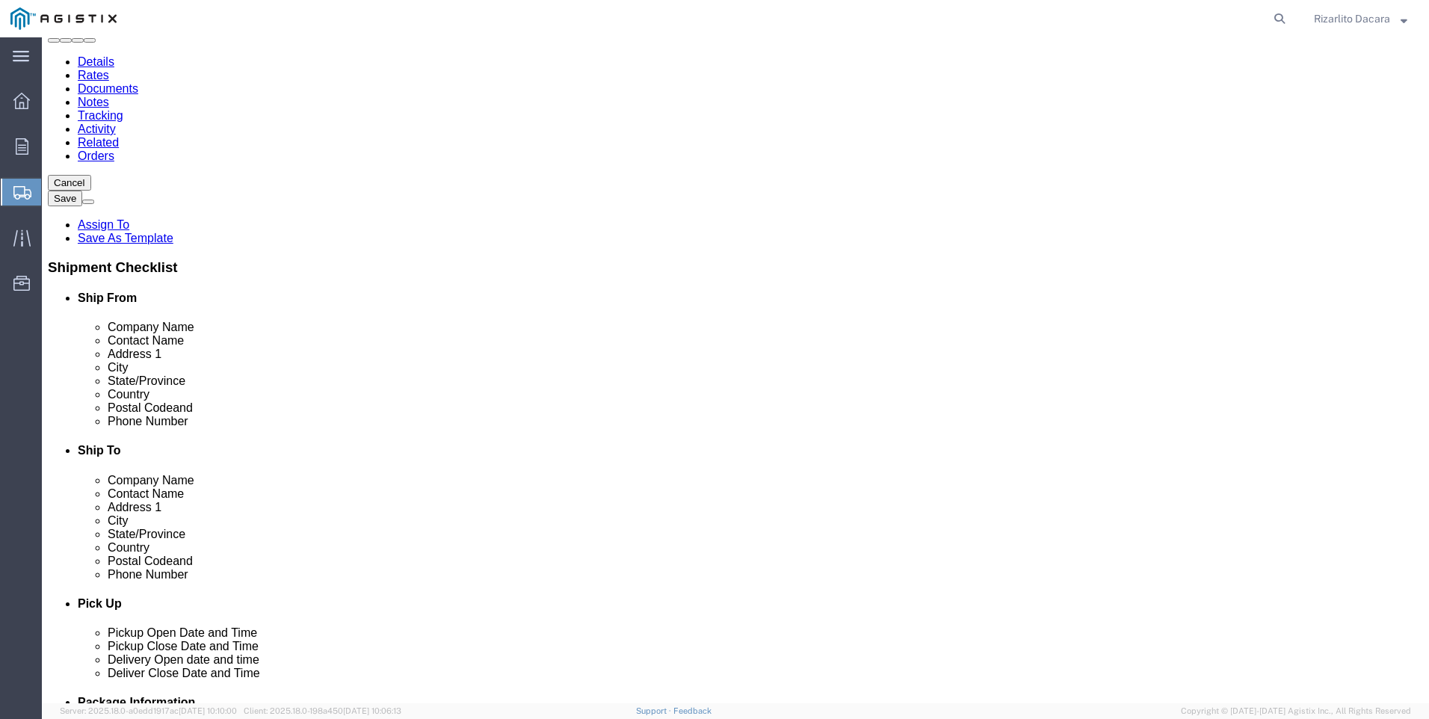
scroll to position [0, 0]
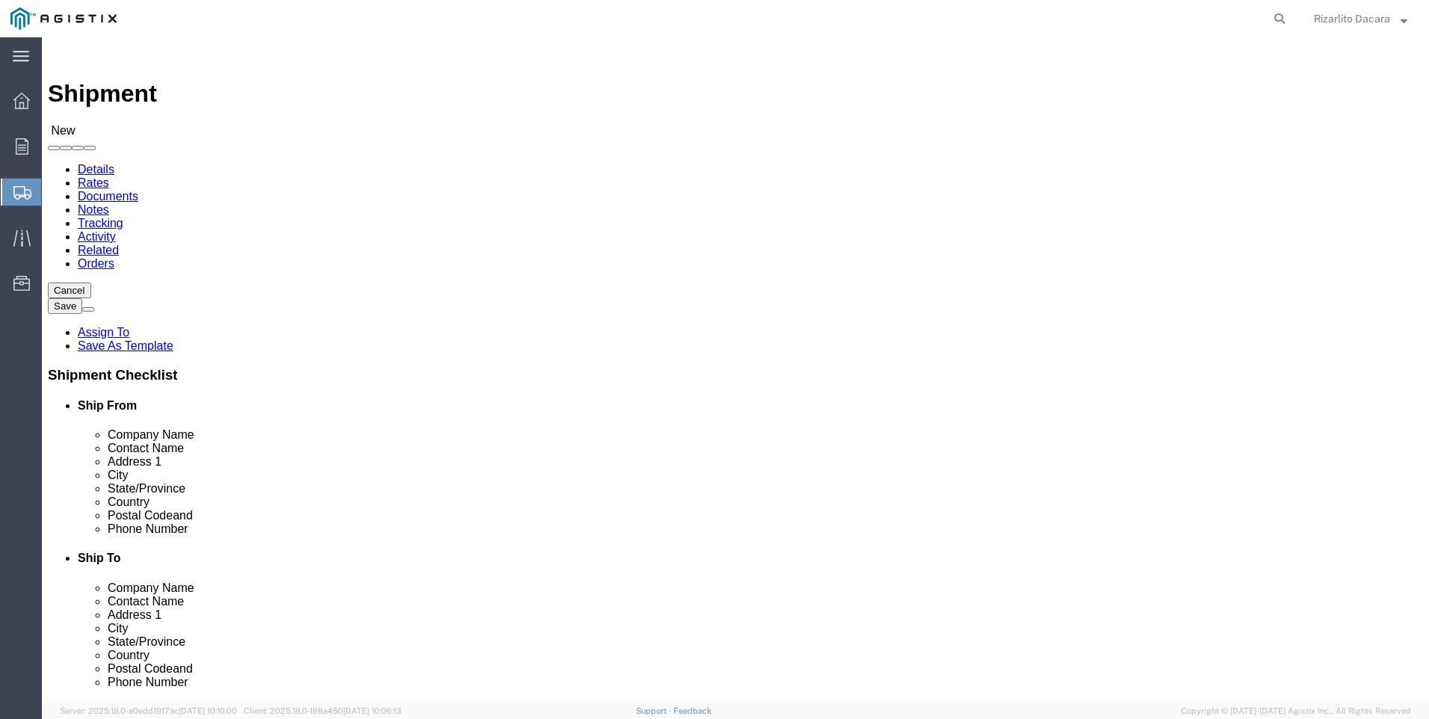
type input "6613916217"
click select "Select All Others [GEOGRAPHIC_DATA] [GEOGRAPHIC_DATA] [GEOGRAPHIC_DATA] [GEOGRA…"
select select "23082"
click select "Select All Others [GEOGRAPHIC_DATA] [GEOGRAPHIC_DATA] [GEOGRAPHIC_DATA] [GEOGRA…"
click input "text"
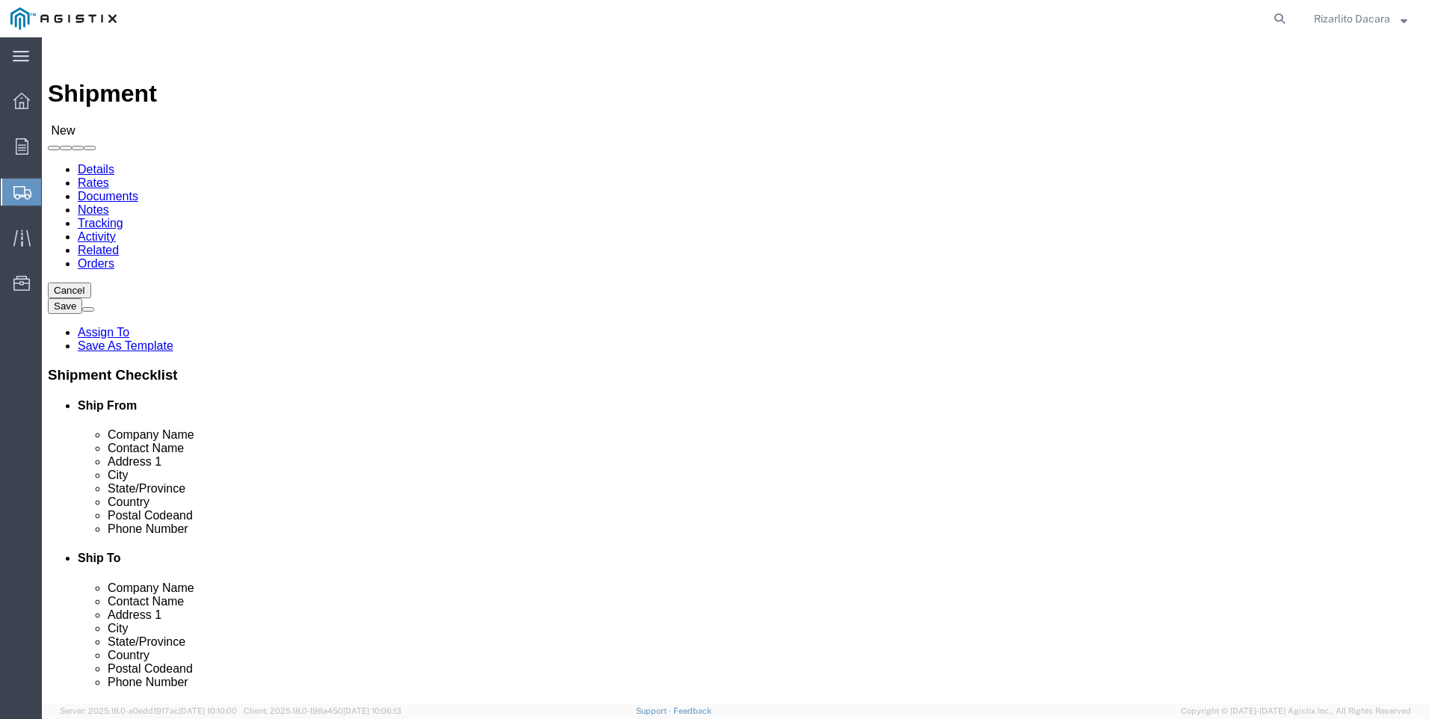
type input "fres"
click p "- PG&E - ([PERSON_NAME]) [STREET_ADDRESS]"
select select "CA"
type input "[GEOGRAPHIC_DATA]"
click input "text"
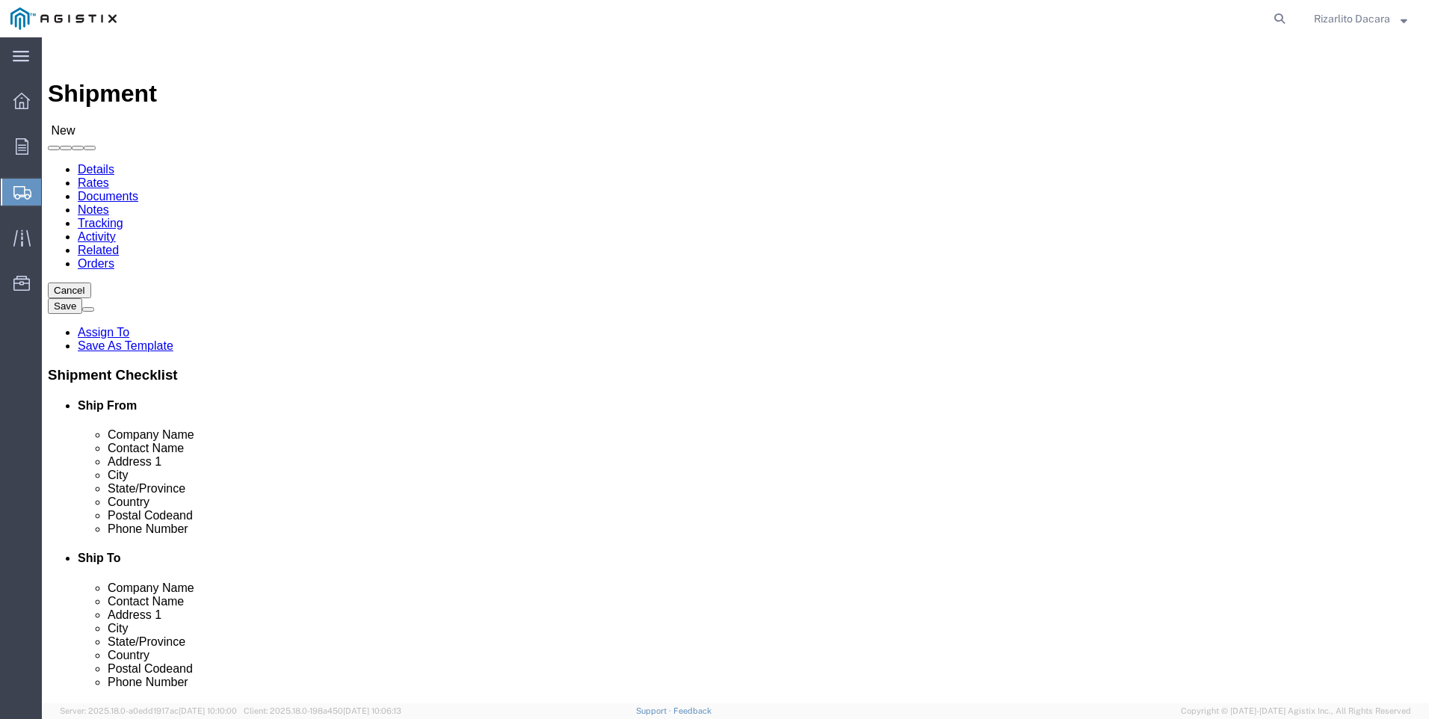
type input "R"
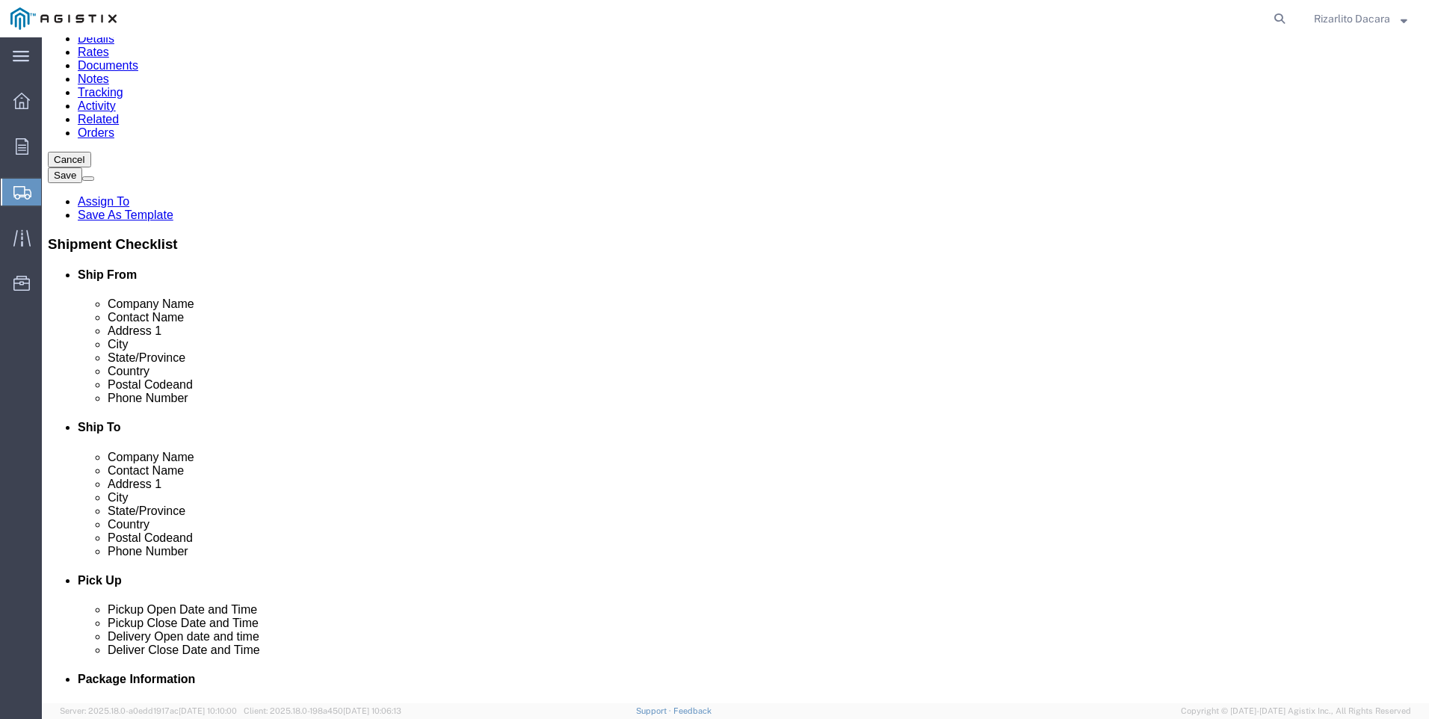
scroll to position [299, 0]
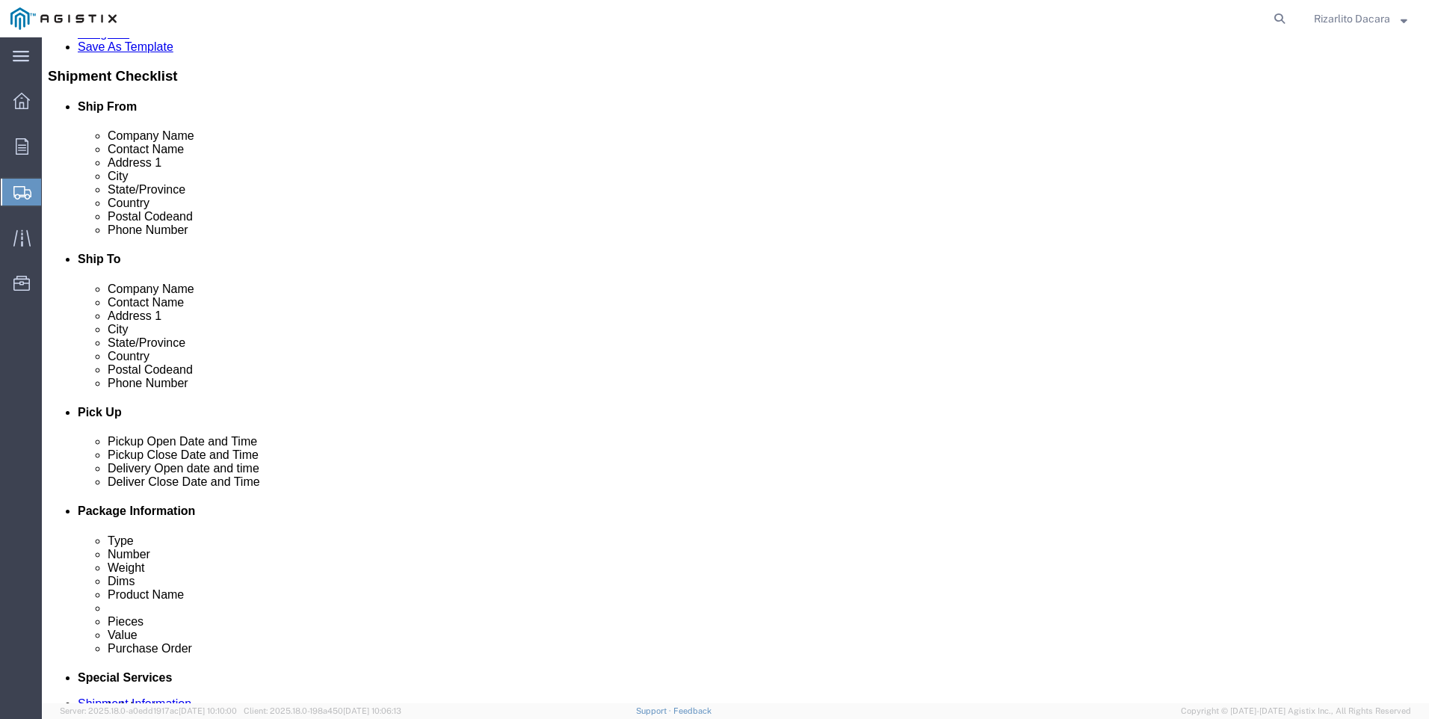
type input "[PERSON_NAME]"
click input "text"
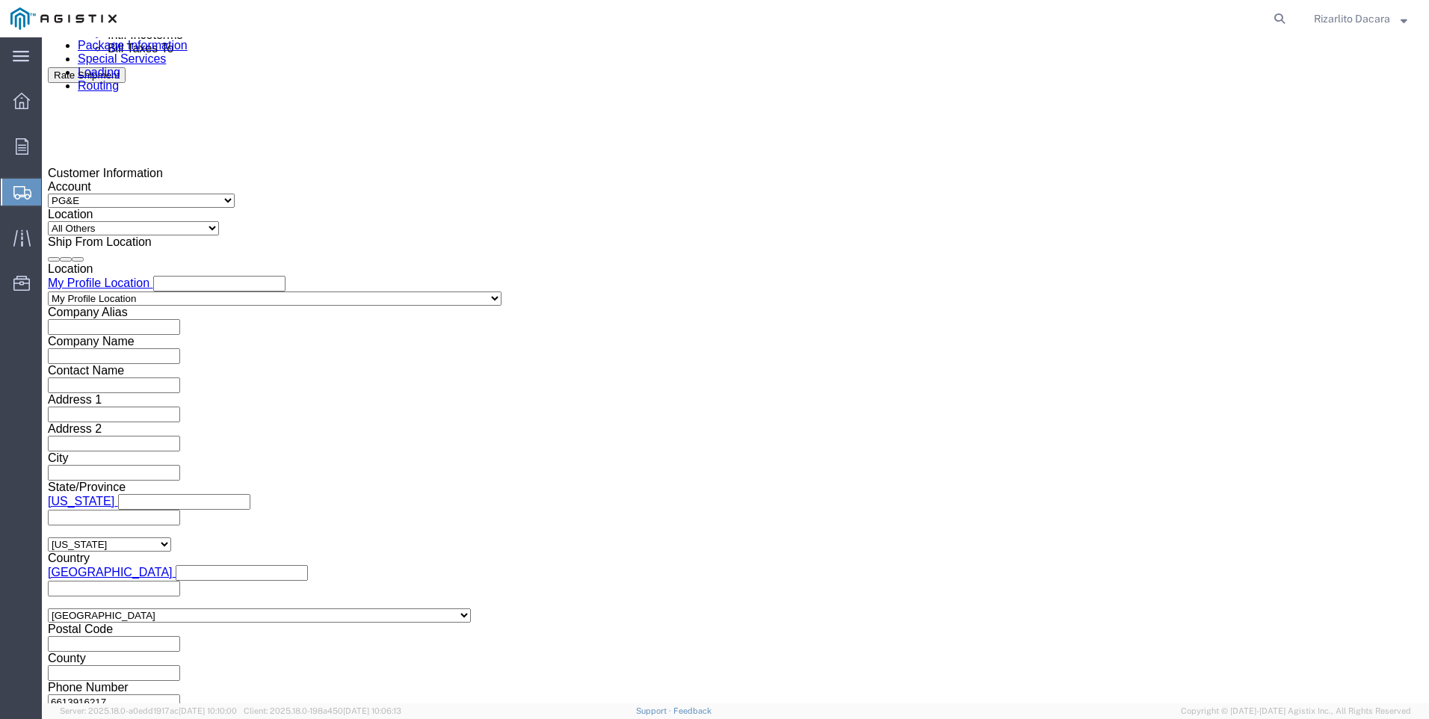
scroll to position [971, 0]
type input "[PHONE_NUMBER]"
click div "[DATE] 4:00 PM"
click input "4:00 PM"
type input "7:00 AM"
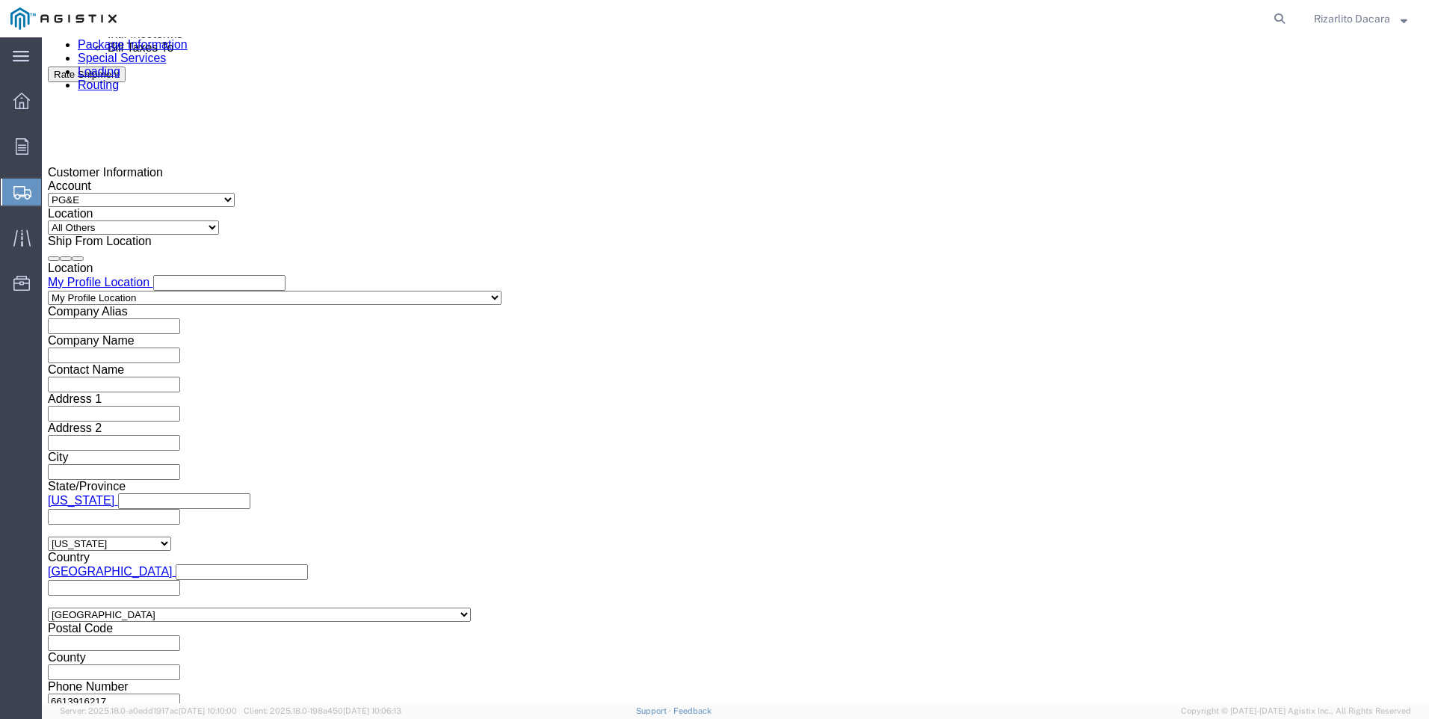
click button "Apply"
click div "[DATE] 8:00 AM"
type input "10:00 AM"
click button "Apply"
click div
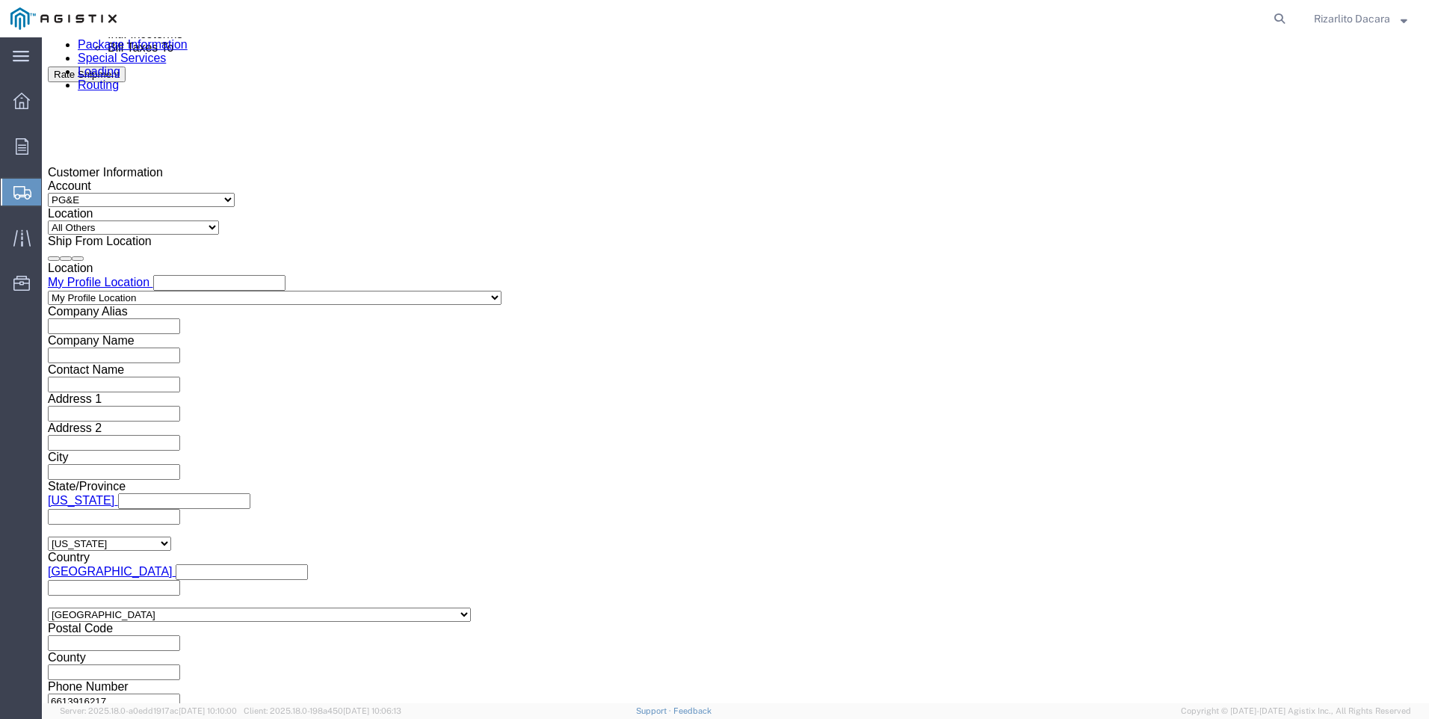
click input "11:00 AM"
type input "7:00 AM"
click button "Apply"
click div
type input "10:00 AM"
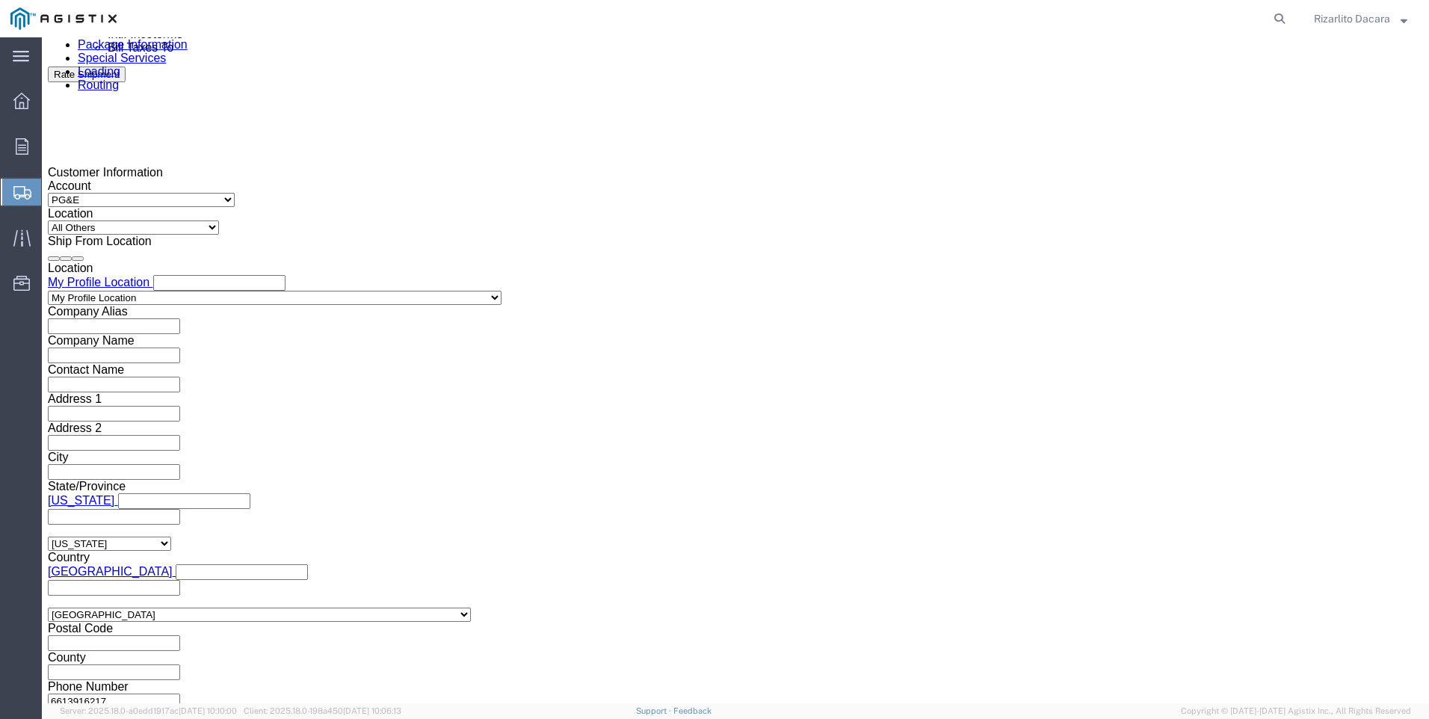
click button "Apply"
click input "text"
type input "3501418072"
click select "Select Account Type Activity ID Airline Appointment Number ASN Batch Request # …"
select select "SALEORDR"
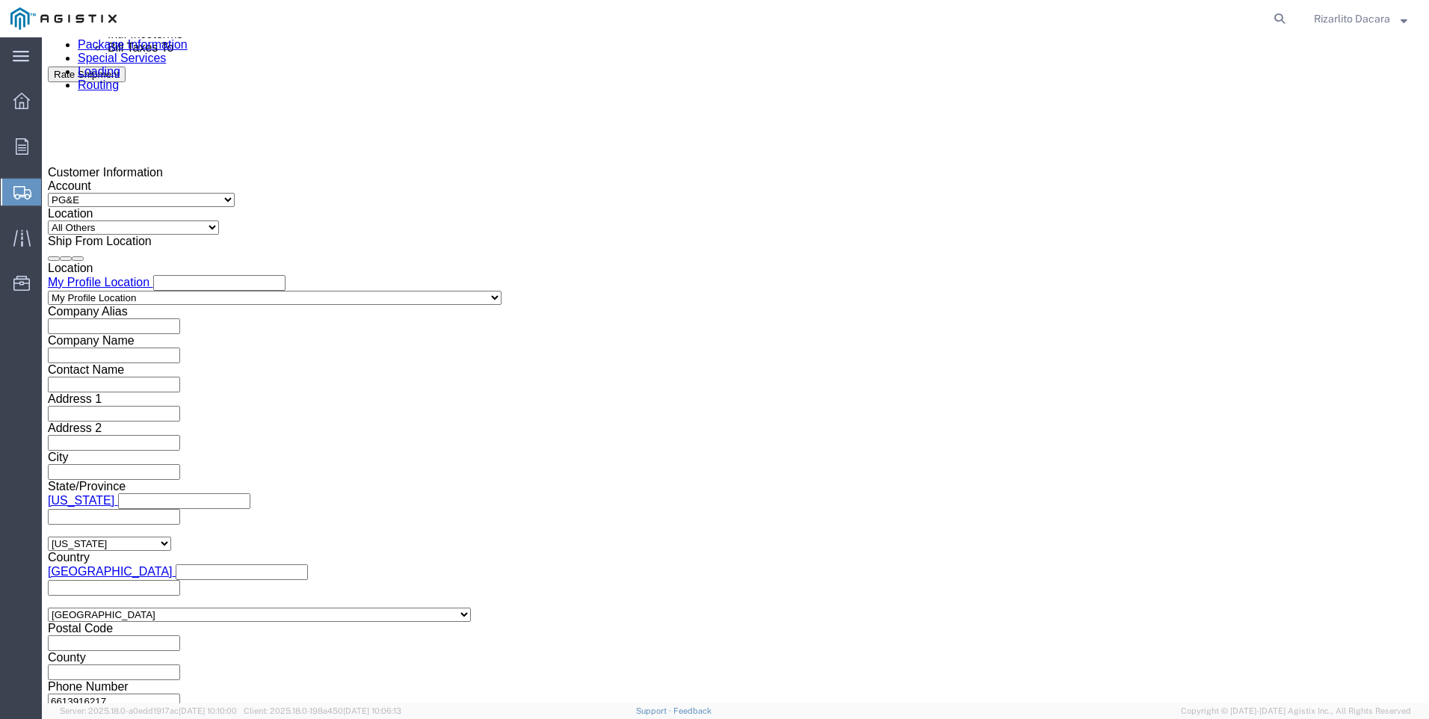
click select "Select Account Type Activity ID Airline Appointment Number ASN Batch Request # …"
click input "text"
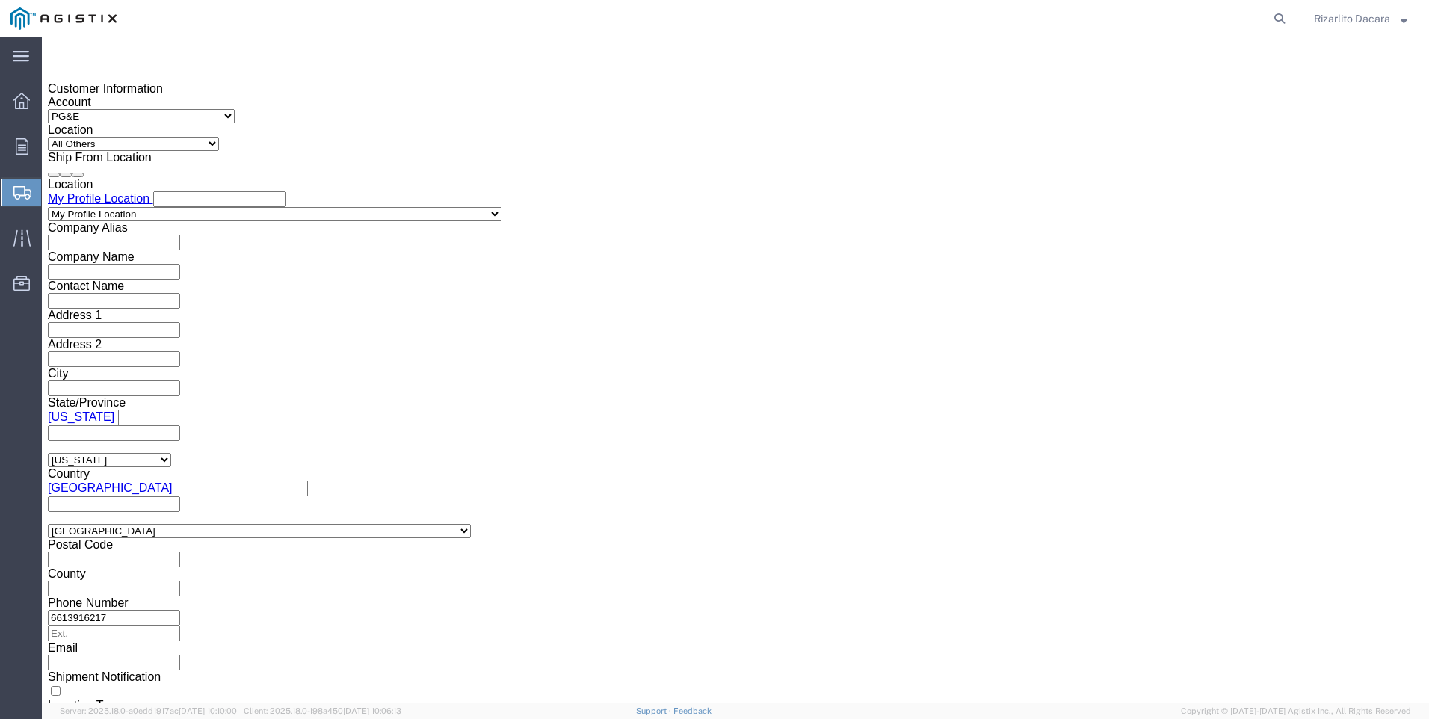
scroll to position [1056, 0]
type input "100000049146"
click button "Continue"
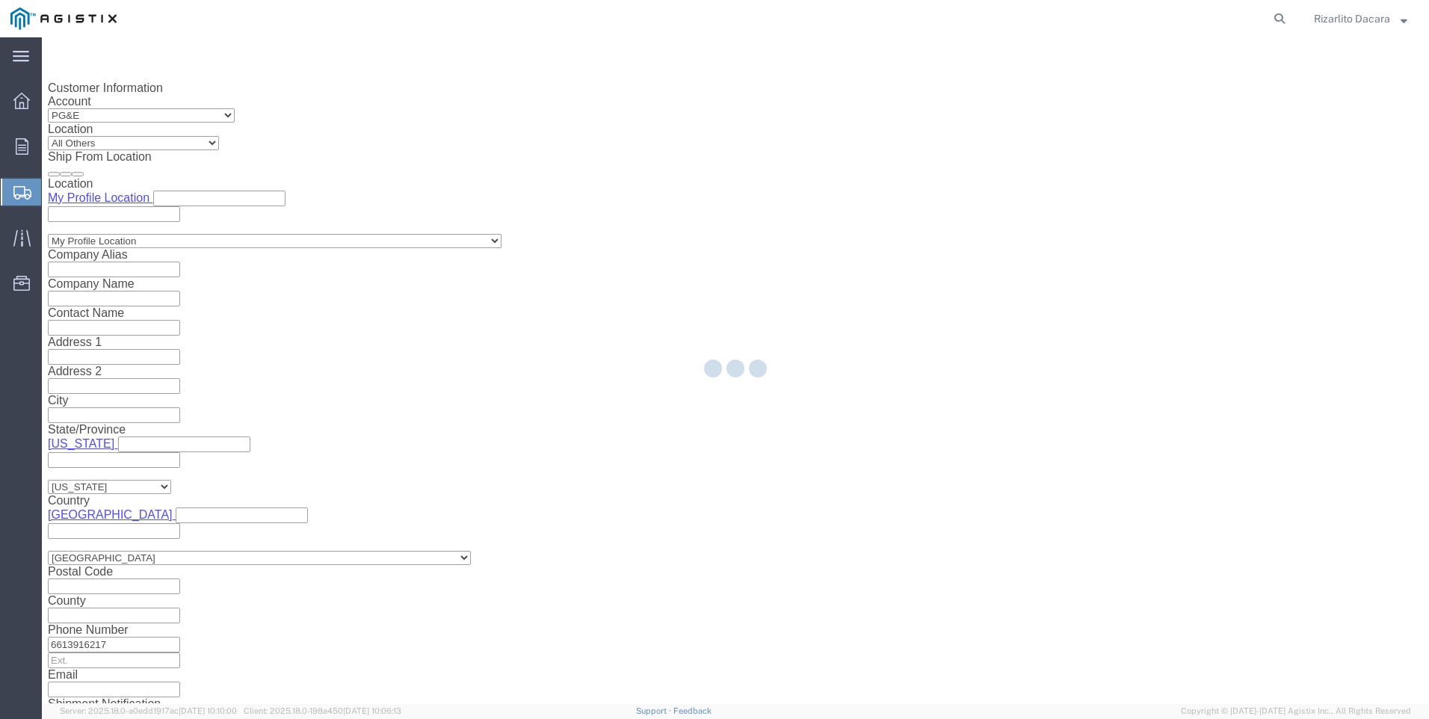
select select "21483"
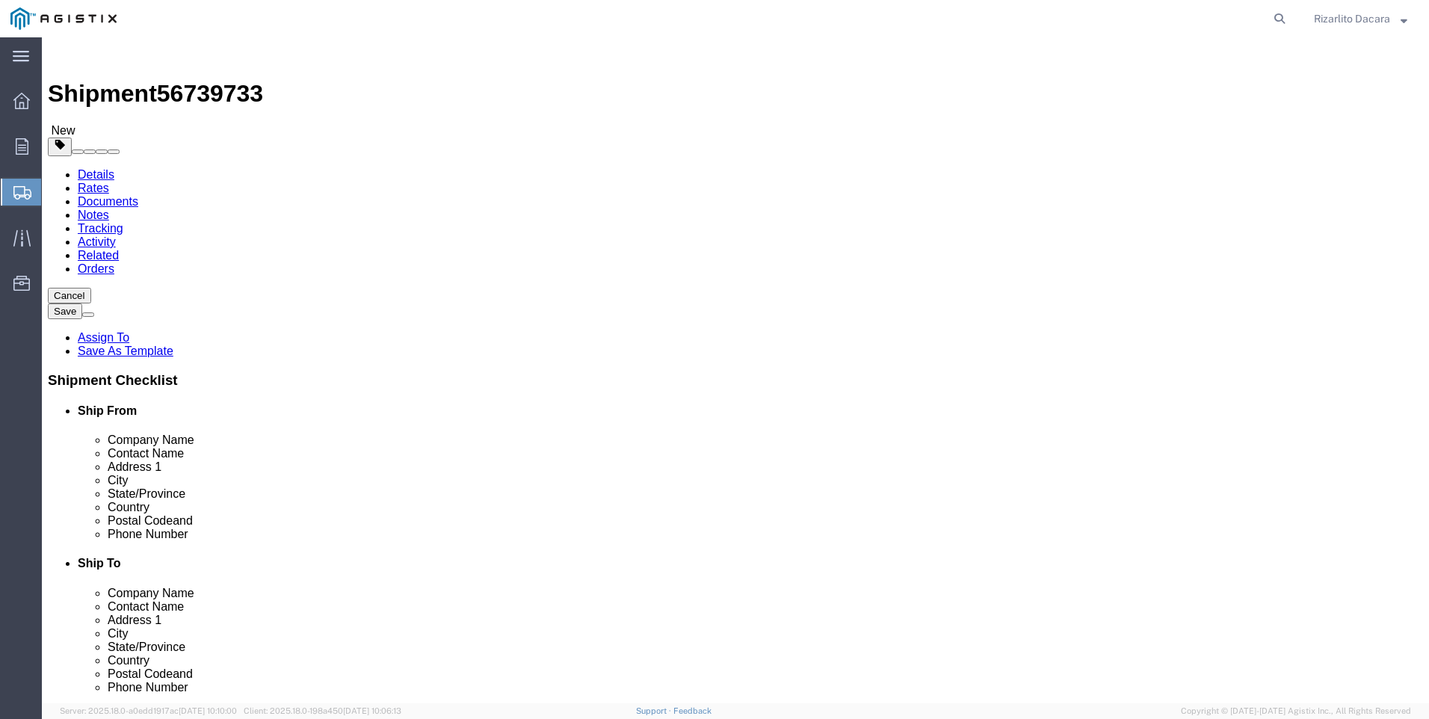
click select "Select Bulk Bundle(s) Cardboard Box(es) Carton(s) Crate(s) Drum(s) (Fiberboard)…"
select select "PONS"
click select "Select Bulk Bundle(s) Cardboard Box(es) Carton(s) Crate(s) Drum(s) (Fiberboard)…"
click input "text"
type input "78"
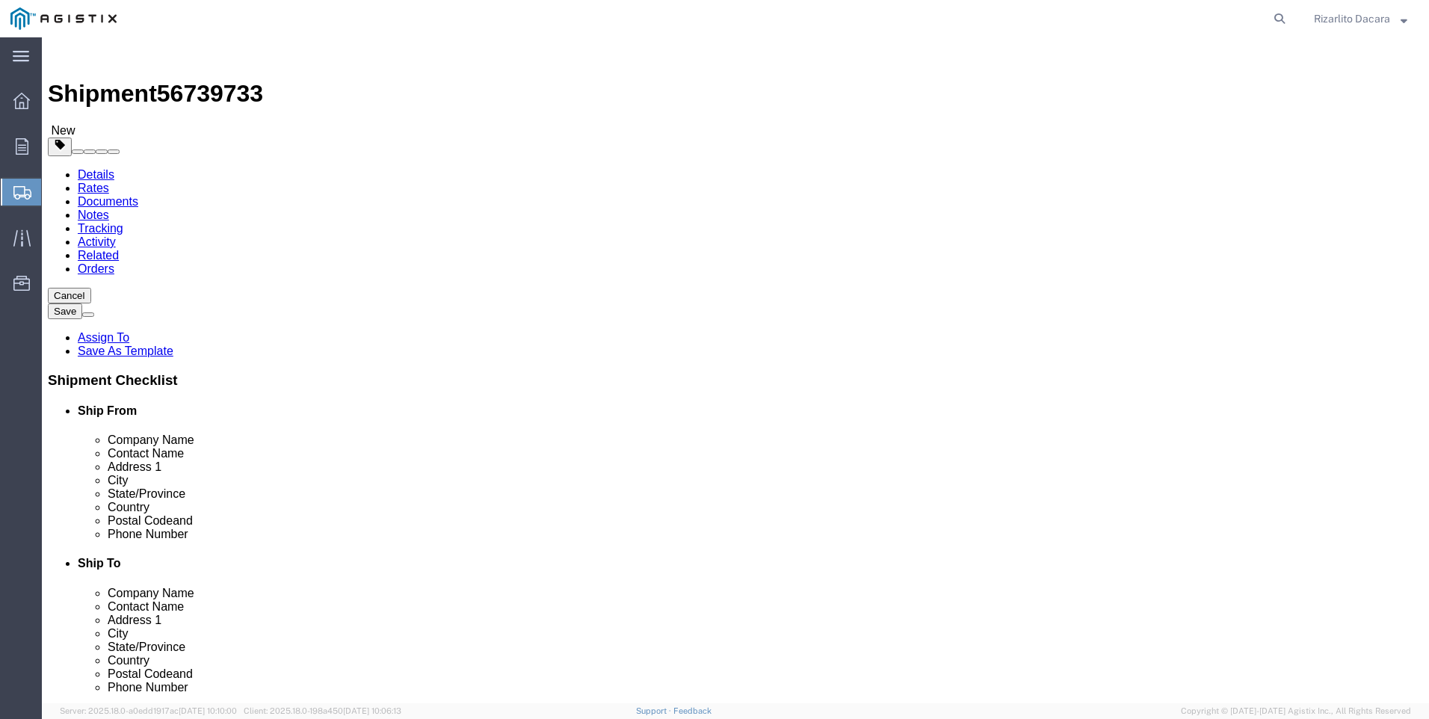
type input "78"
type input "72"
type input "1780"
click span
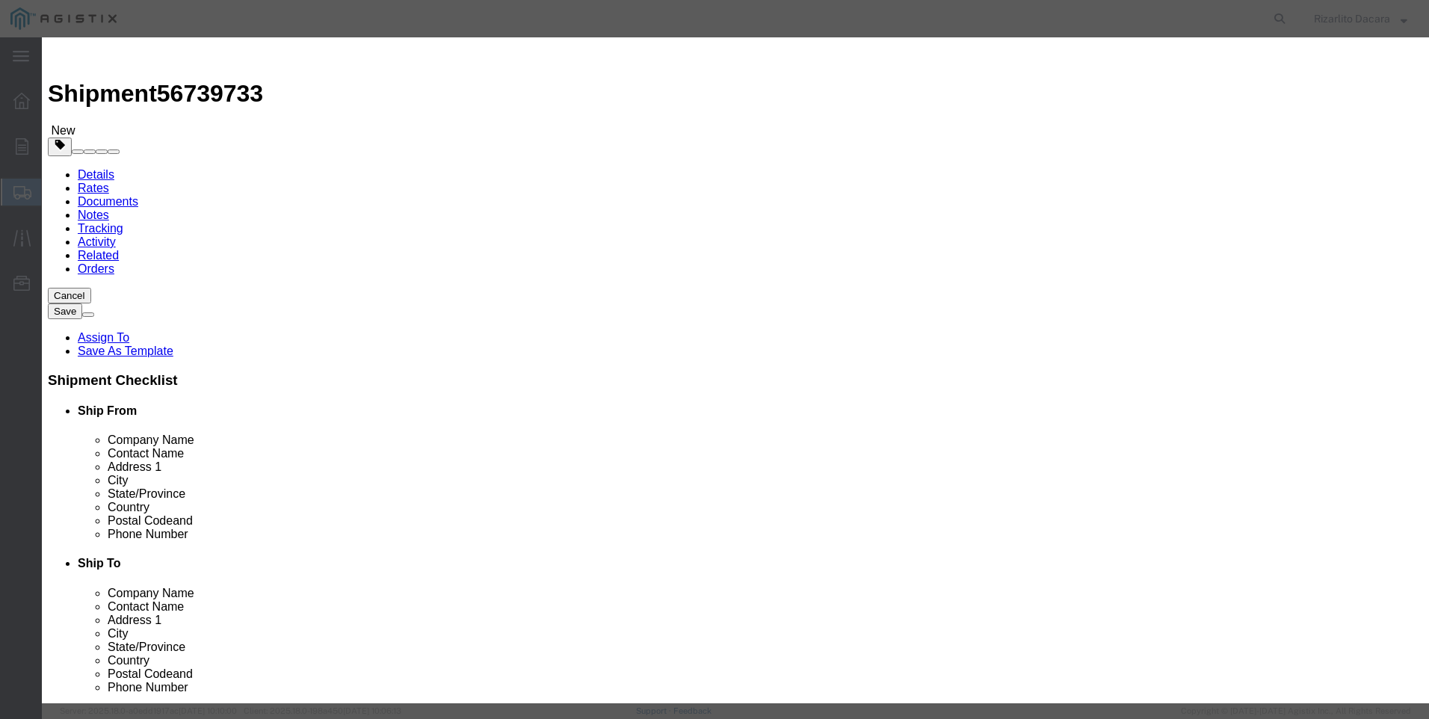
click input "text"
type input "1 1/4 YELLOW GAS PIPE 500FT COIL"
type input "3,390"
click input "0"
type input "10"
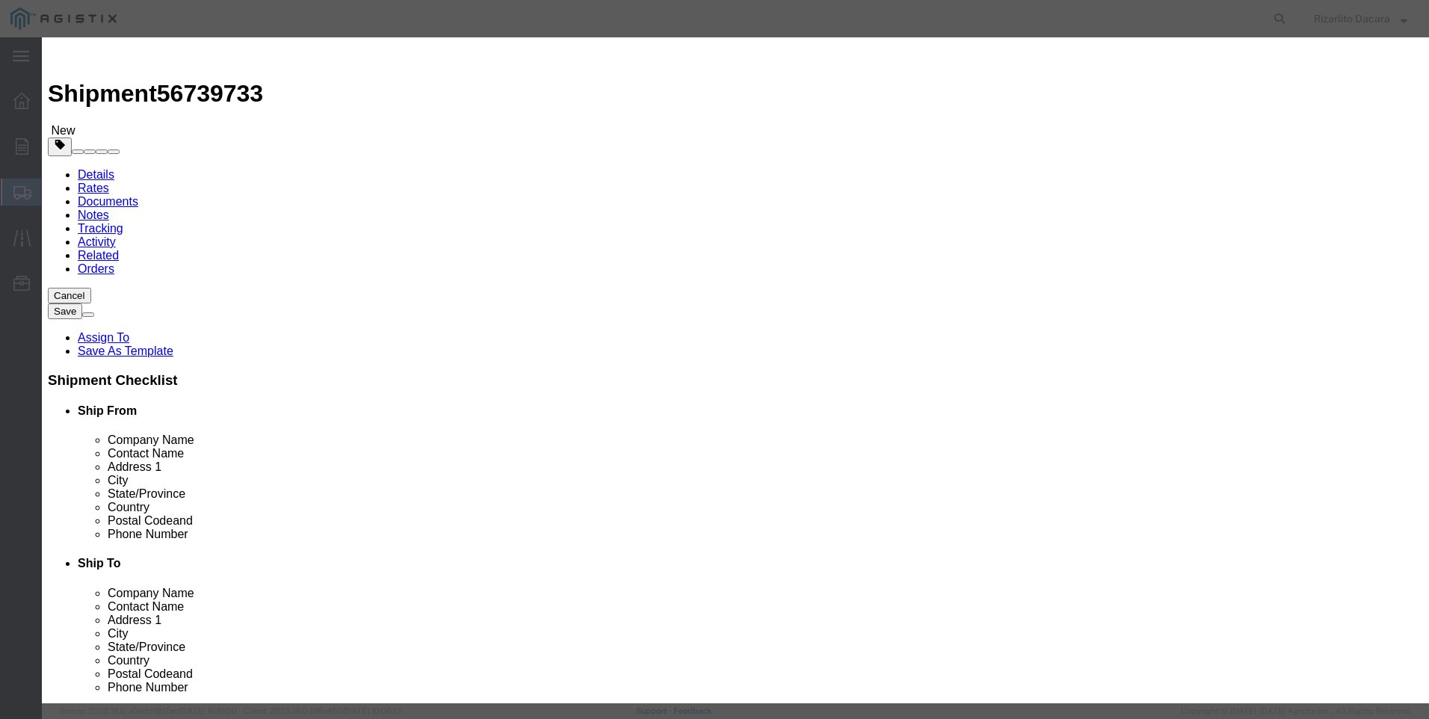
click input "3,390"
type input "3"
type input "5,650"
click select "Select 50 55 60 65 70 85 92.5 100 125 175 250 300 400"
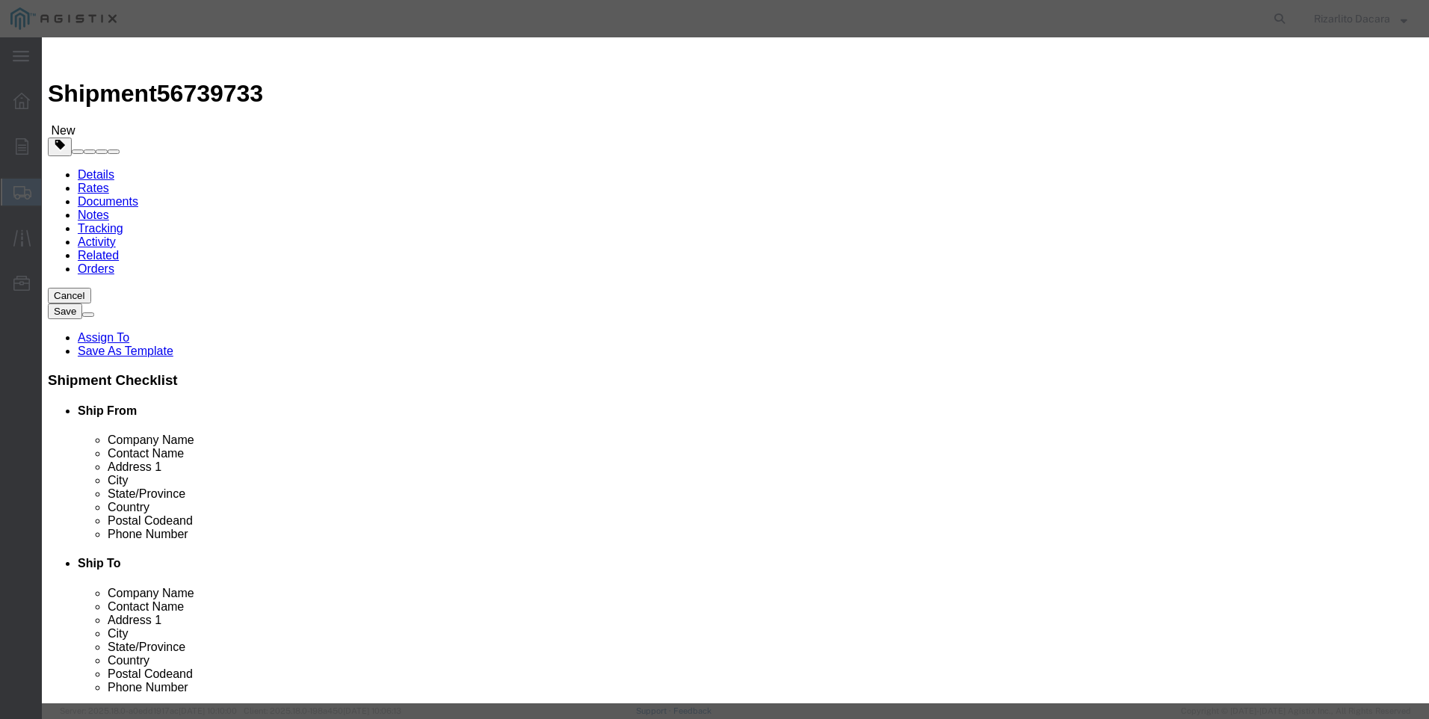
select select "60"
click select "Select 50 55 60 65 70 85 92.5 100 125 175 250 300 400"
click button "Save & Close"
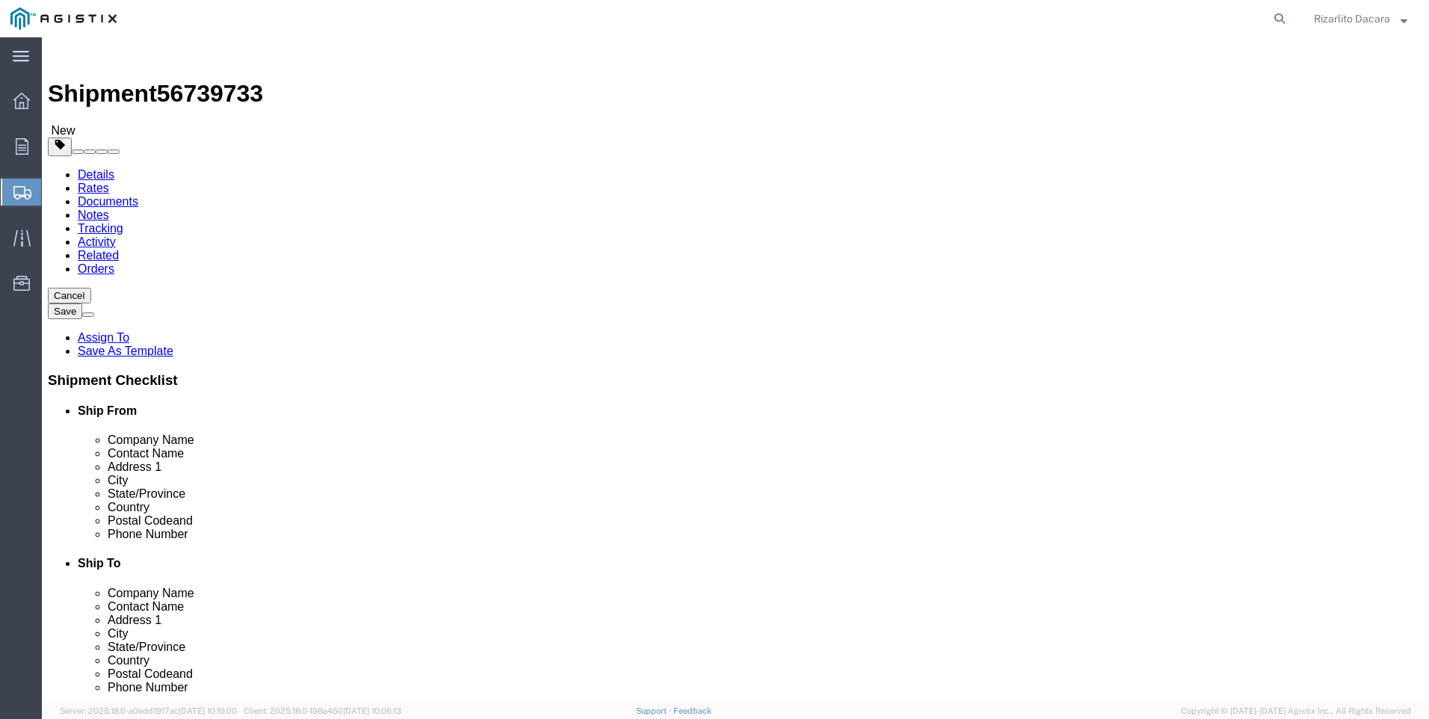
click button "Rate Shipment"
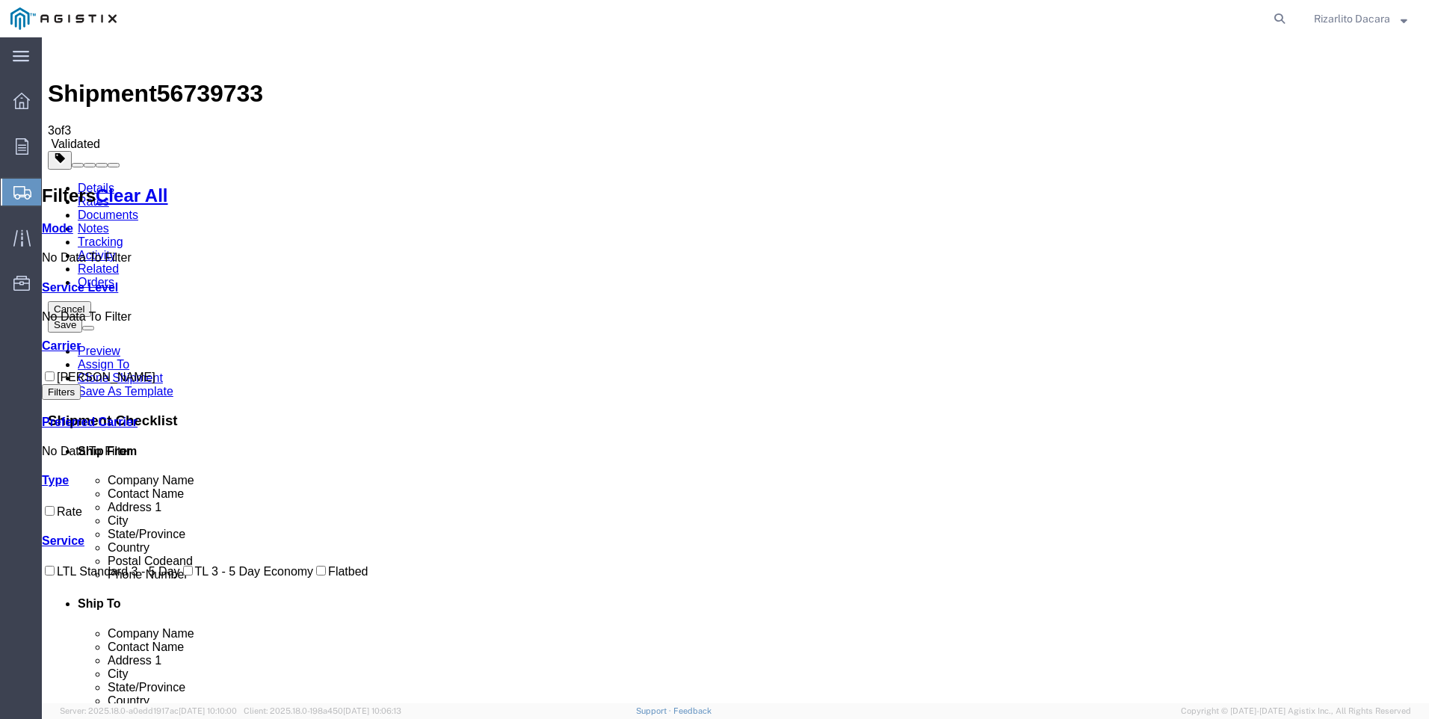
checkbox input "true"
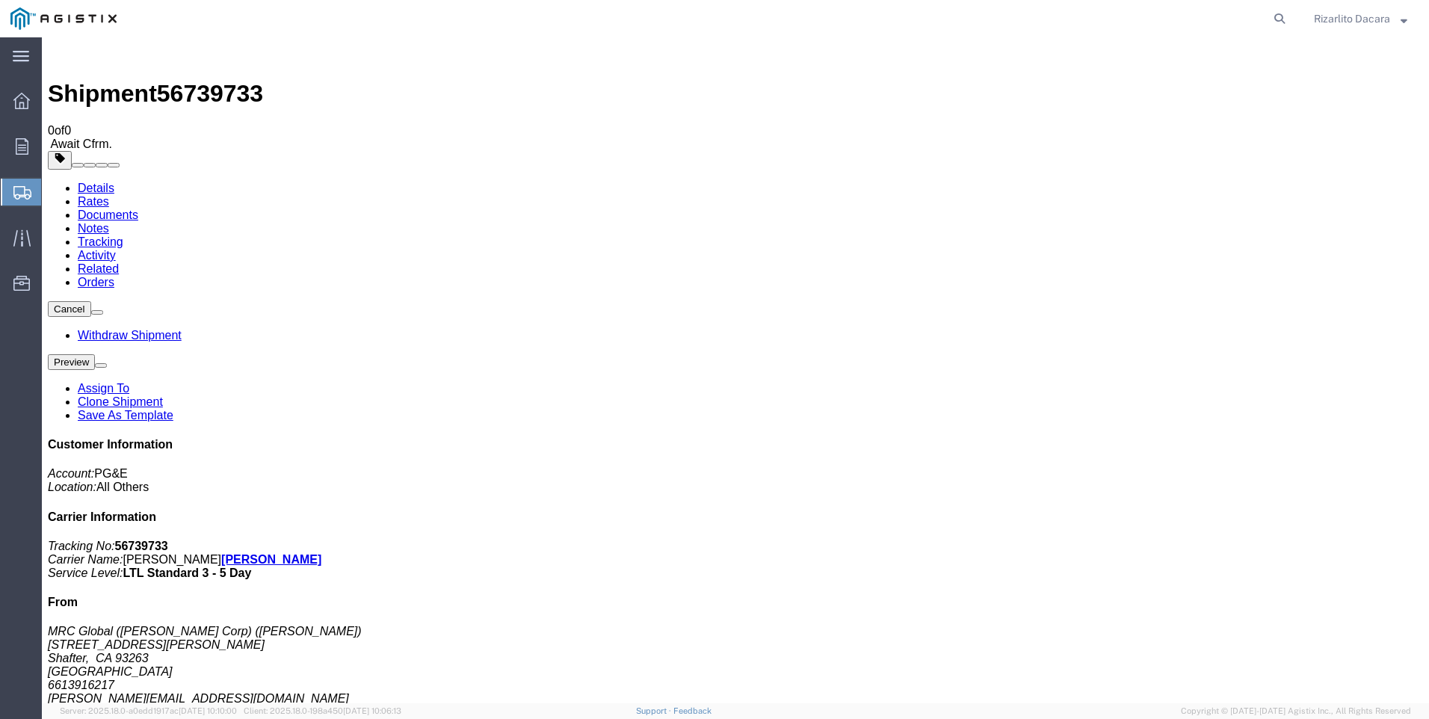
click at [0, 0] on span "Create Shipment" at bounding box center [0, 0] width 0 height 0
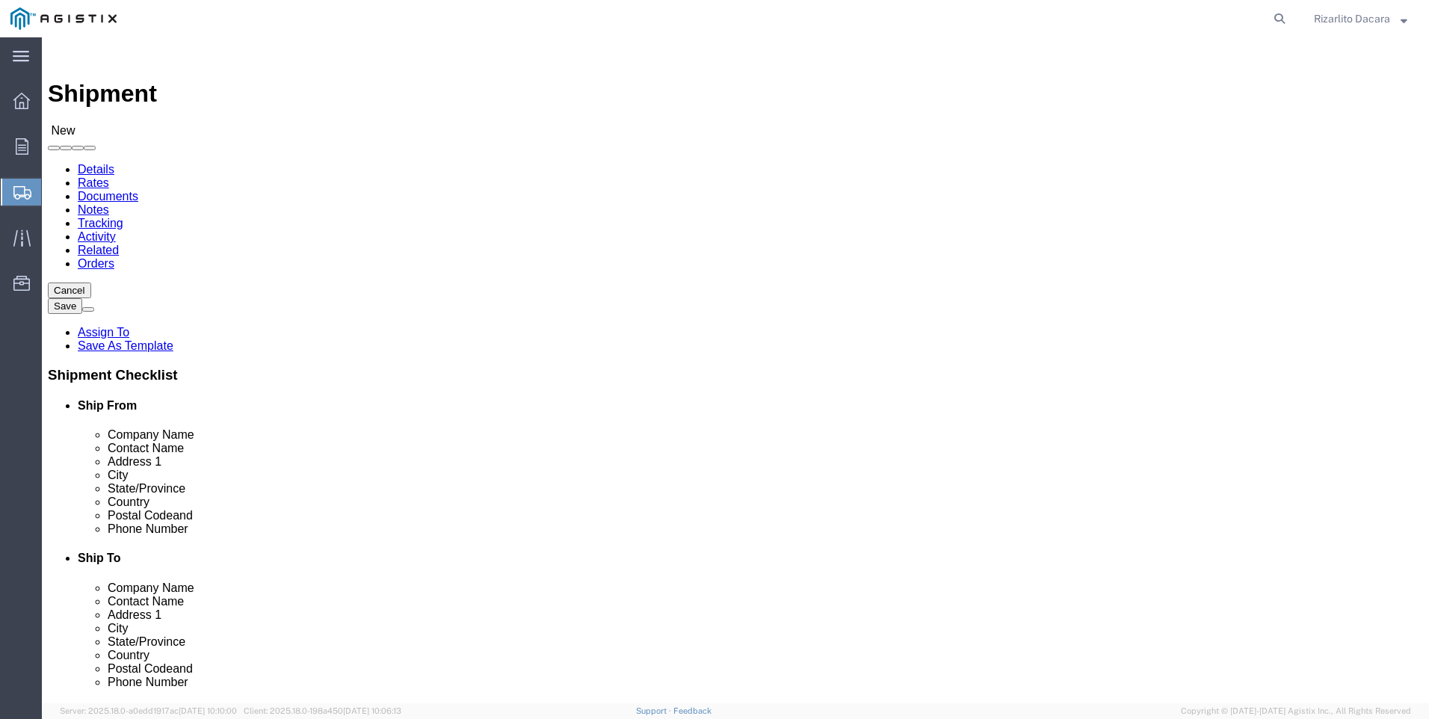
click select "Select MRC Global ([PERSON_NAME] Corp) PG&E"
select select "9596"
click select "Select MRC Global ([PERSON_NAME] Corp) PG&E"
select select
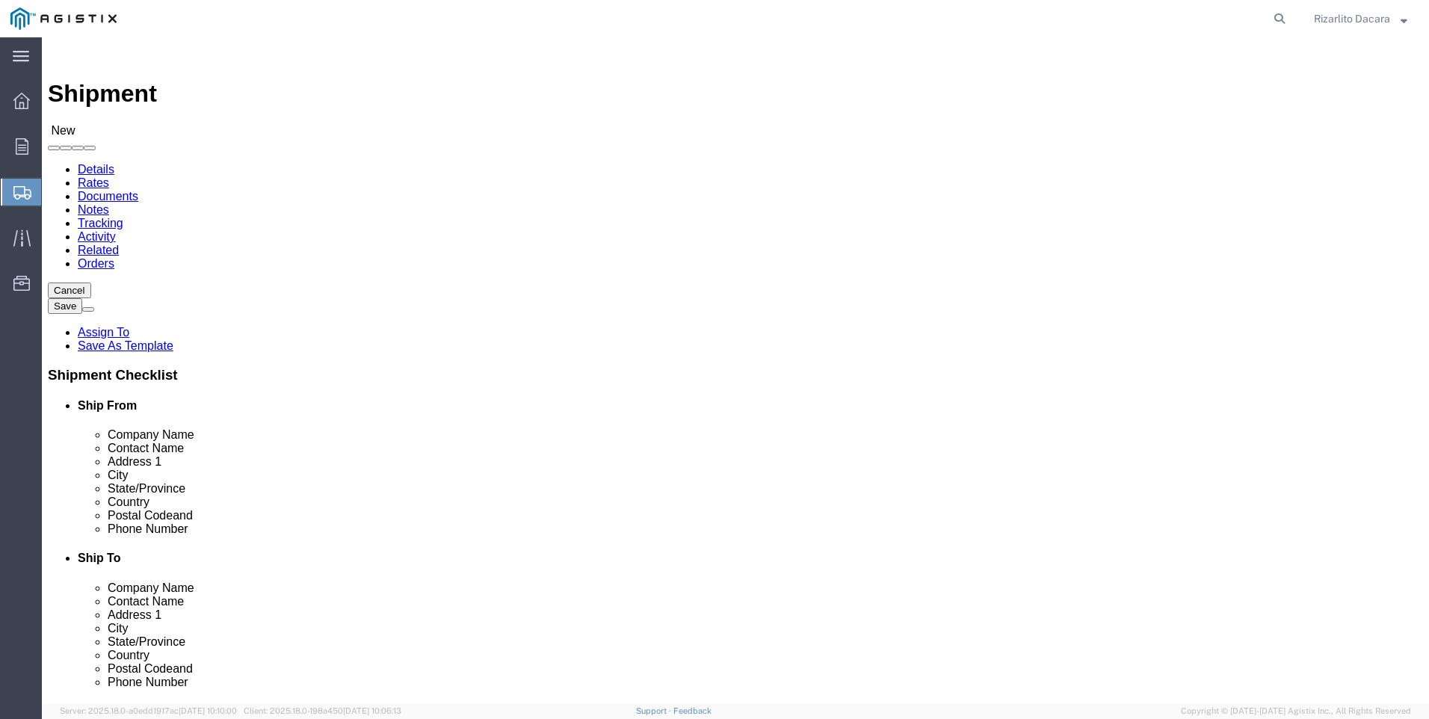
select select "MYPROFILE"
select select "CA"
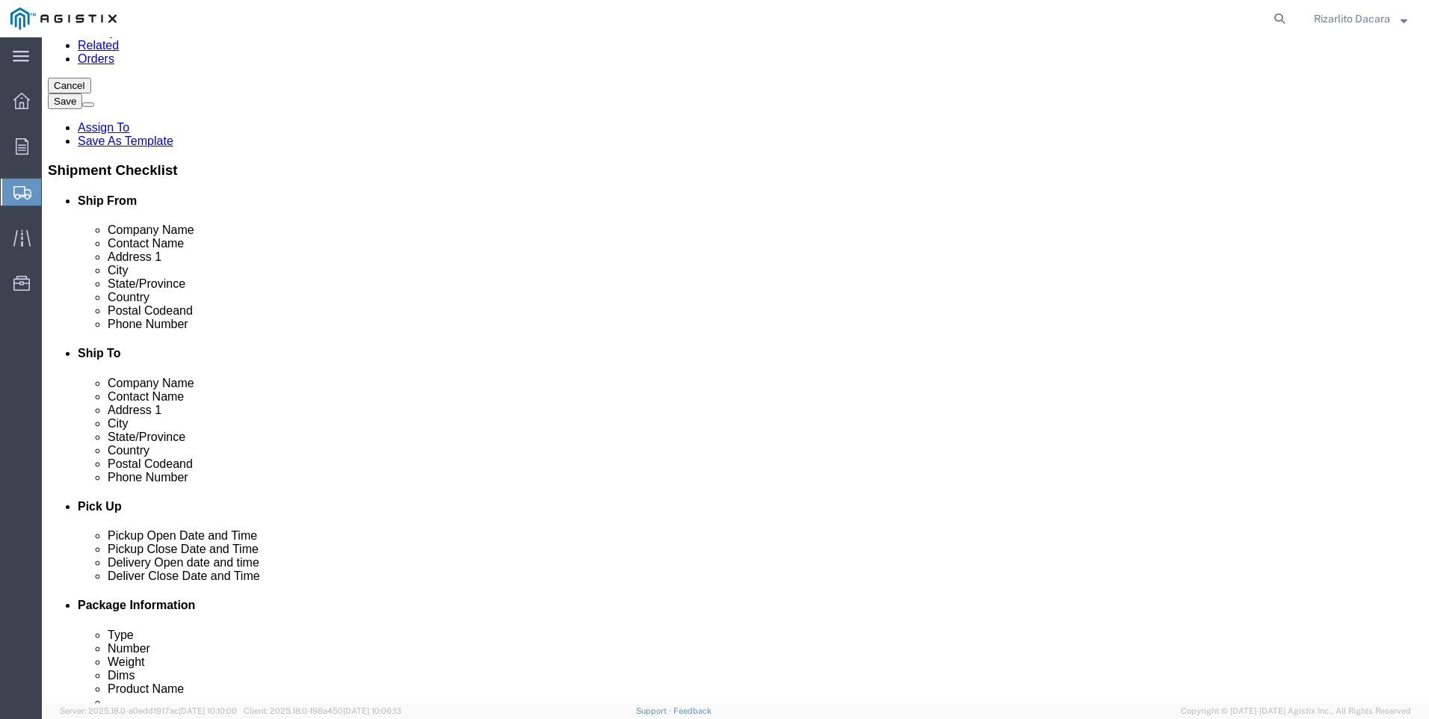
scroll to position [224, 0]
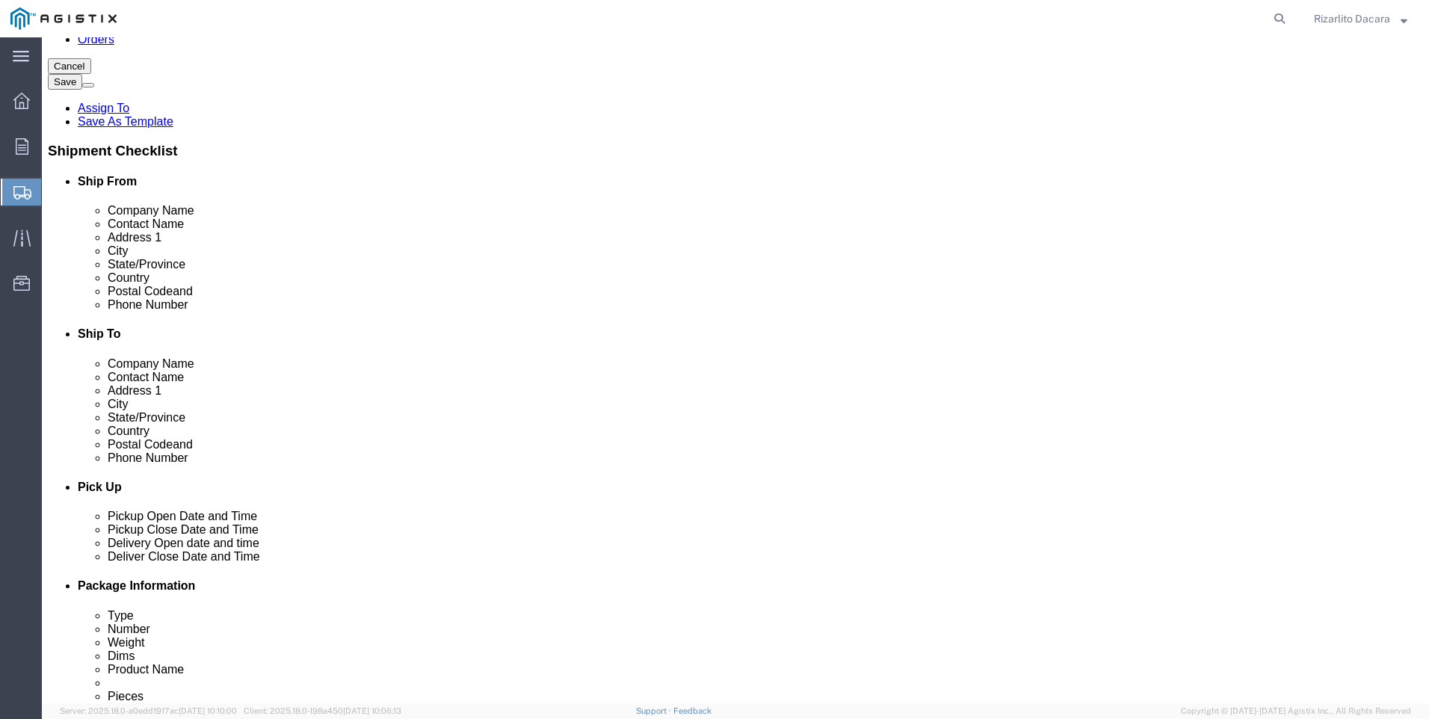
click input "text"
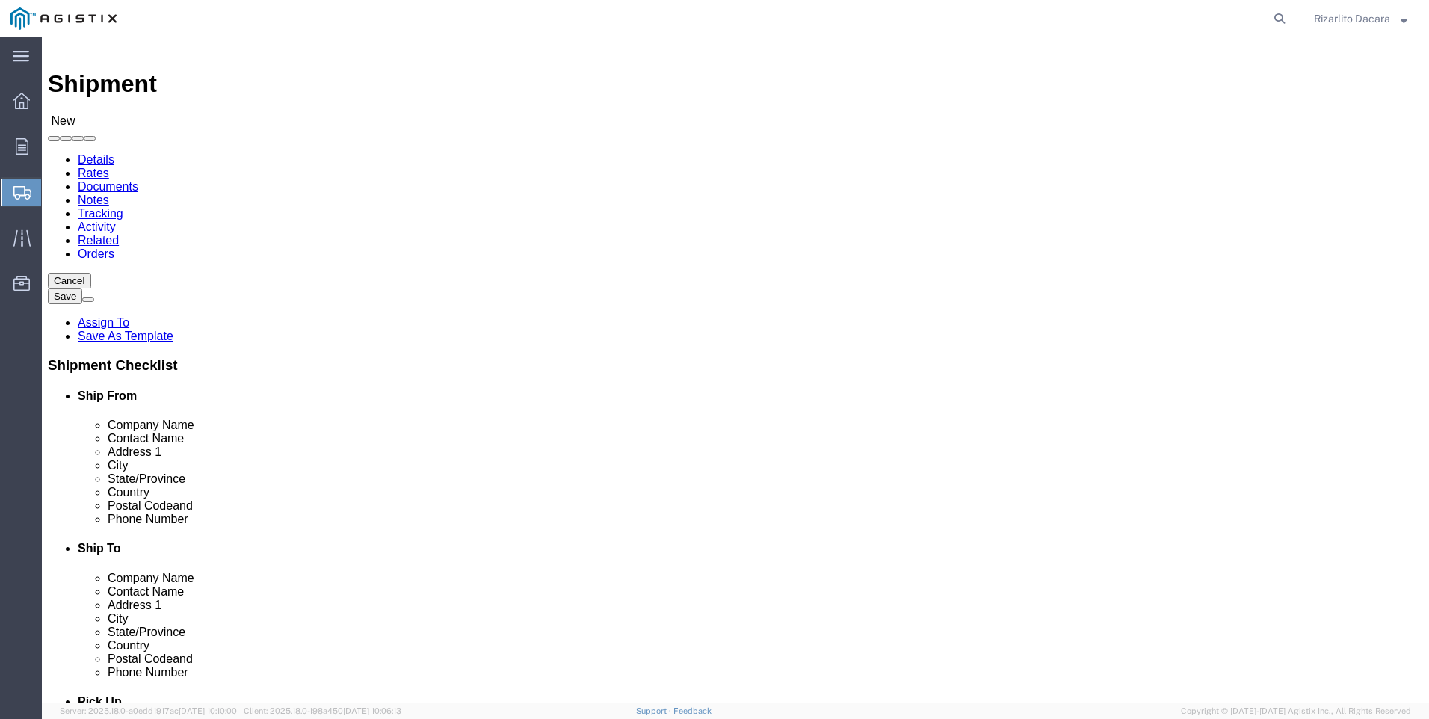
scroll to position [0, 0]
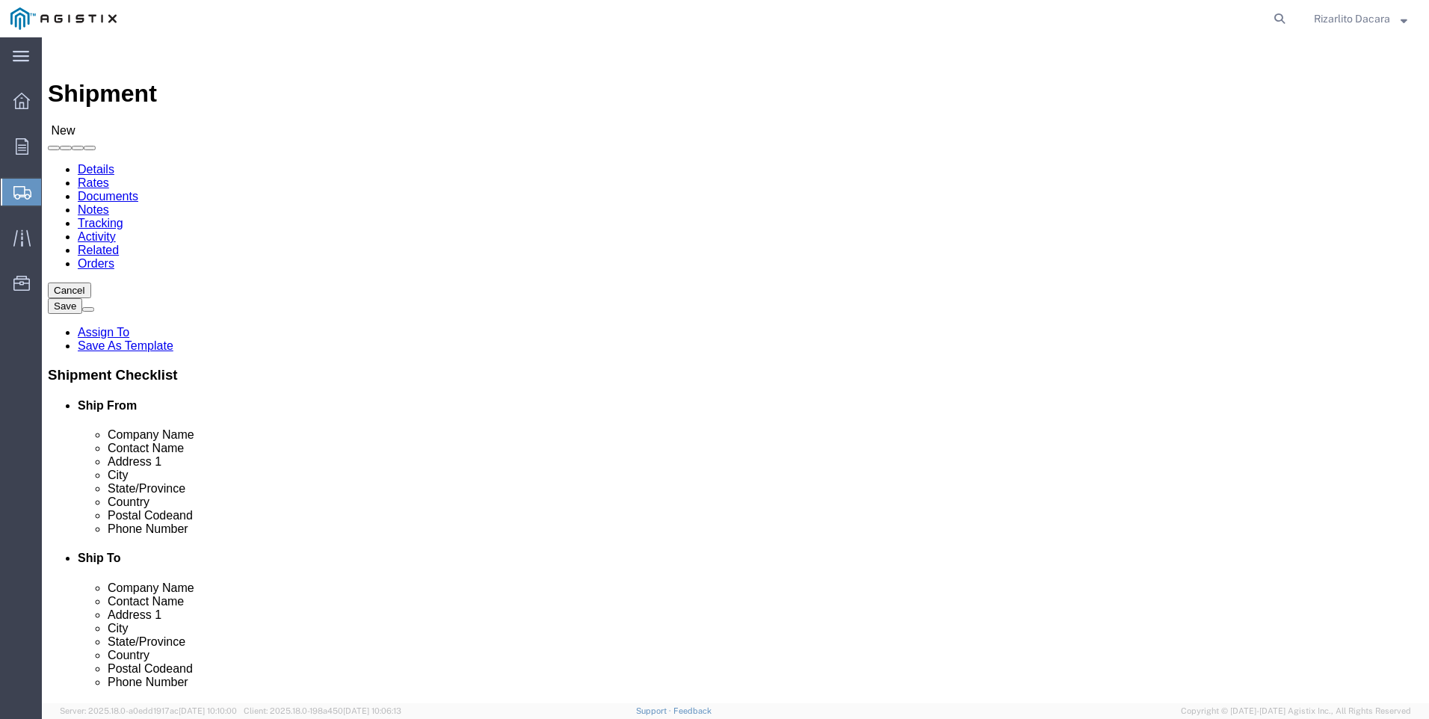
type input "6613916217"
click select "Select All Others [GEOGRAPHIC_DATA] [GEOGRAPHIC_DATA] [GEOGRAPHIC_DATA] [GEOGRA…"
select select "23082"
click select "Select All Others [GEOGRAPHIC_DATA] [GEOGRAPHIC_DATA] [GEOGRAPHIC_DATA] [GEOGRA…"
click input "text"
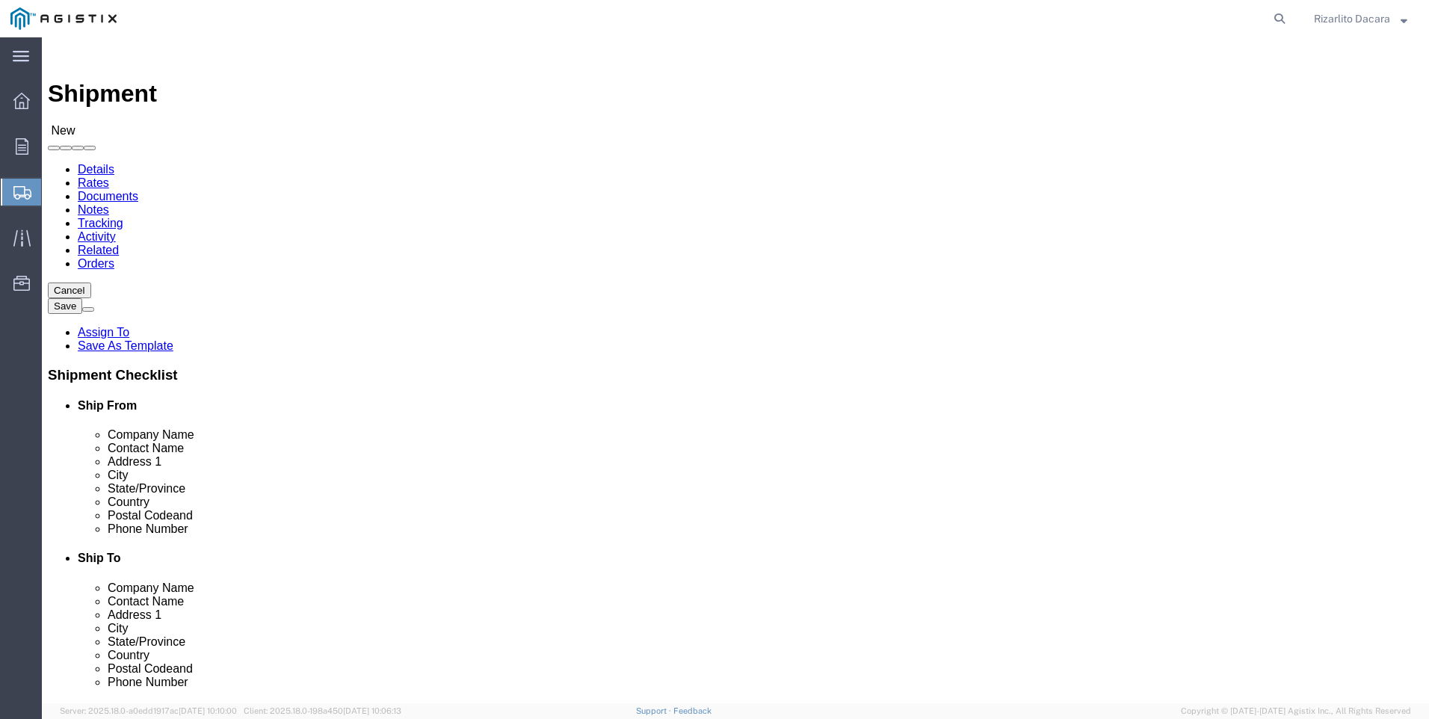
type input "fremo"
click p "- PG&E - () [STREET_ADDRESS][PERSON_NAME]"
select select "CA"
type input "Fremont"
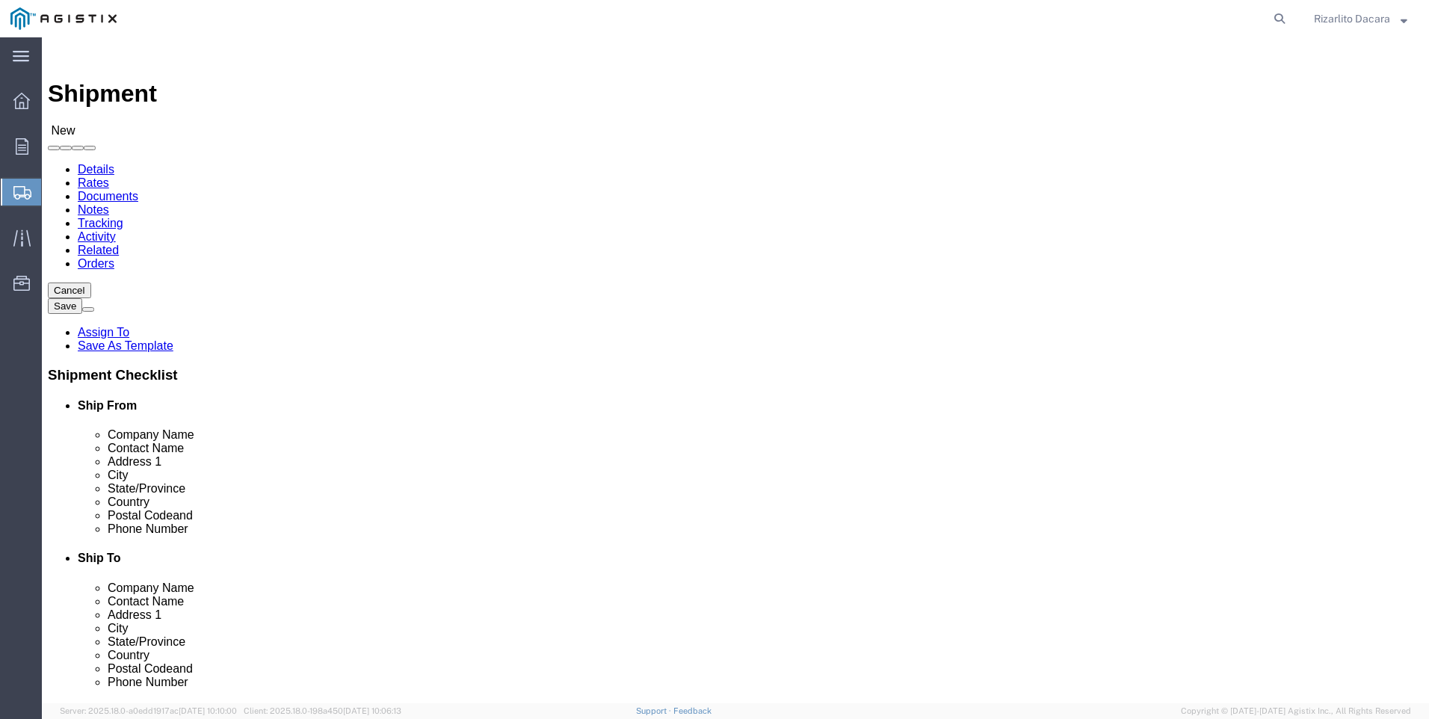
click input "text"
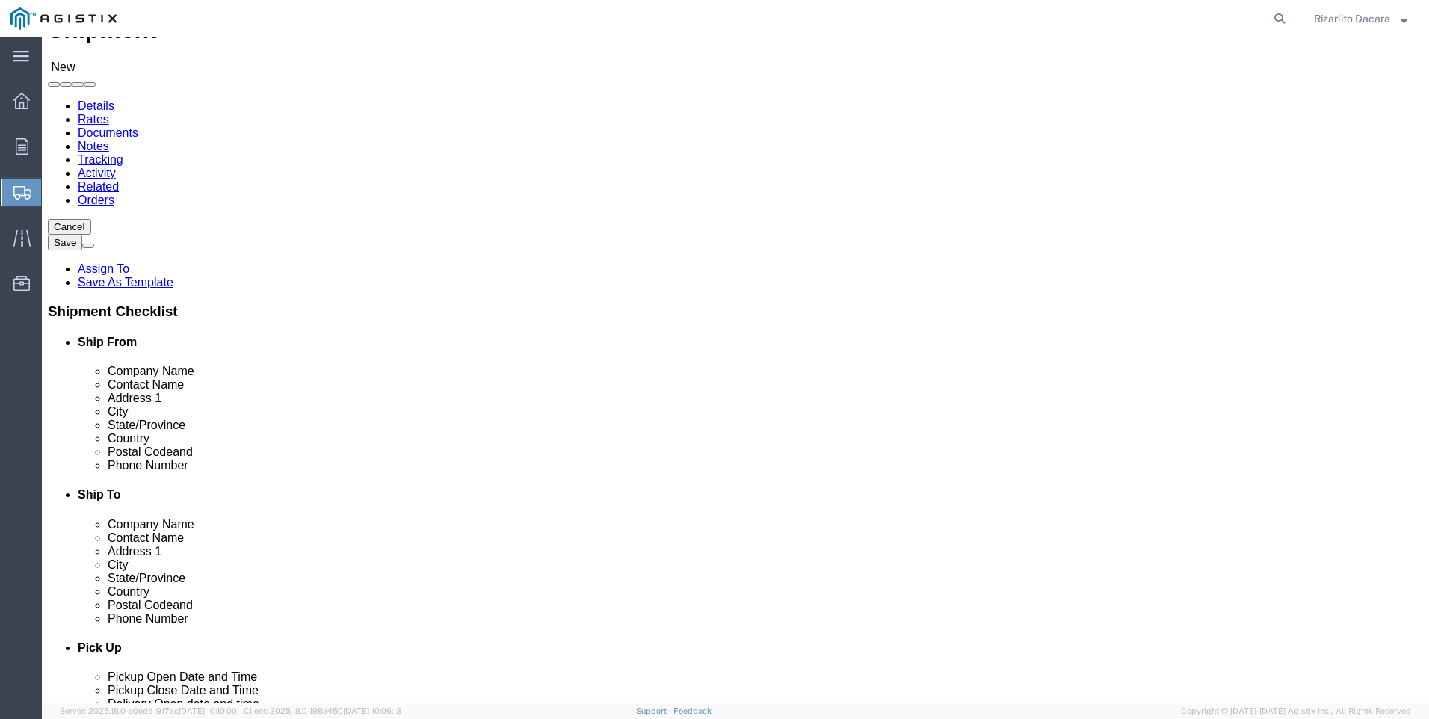
scroll to position [149, 0]
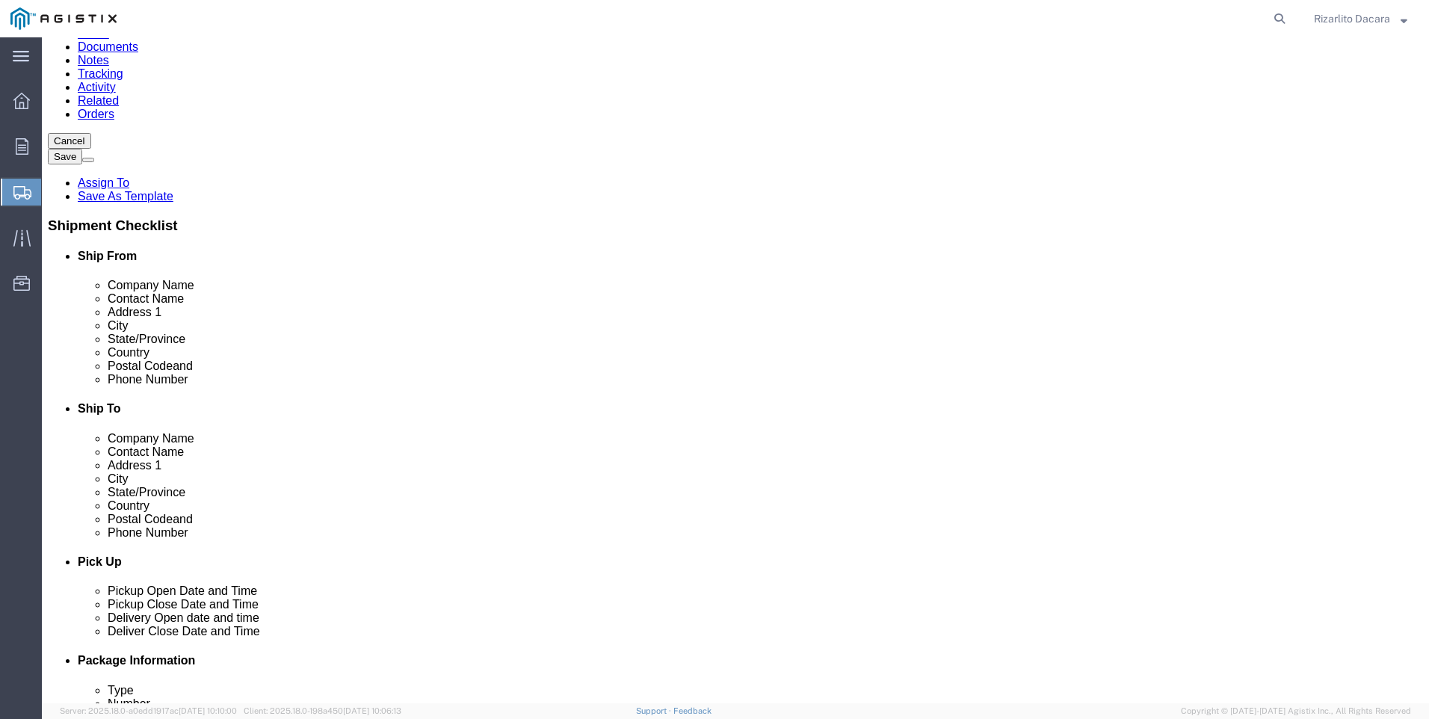
type input "[PERSON_NAME]"
click input "text"
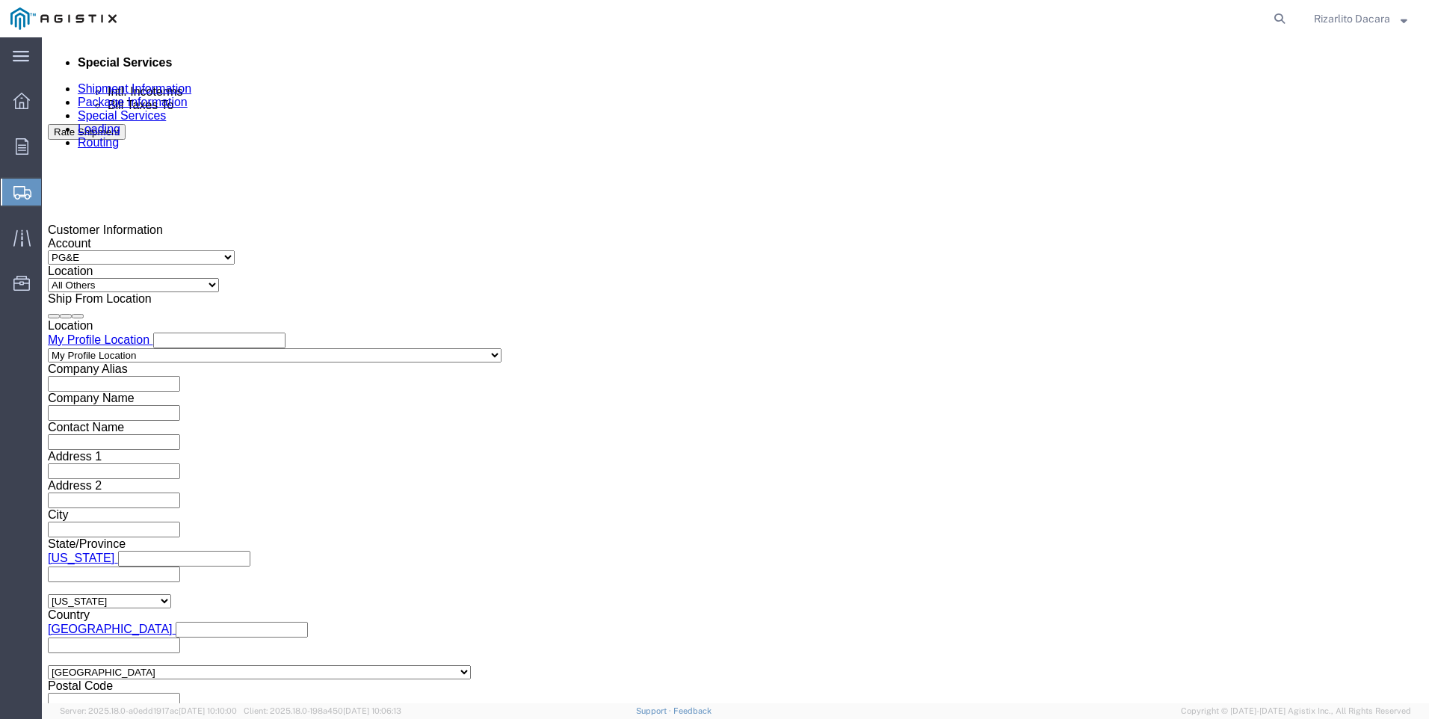
scroll to position [971, 0]
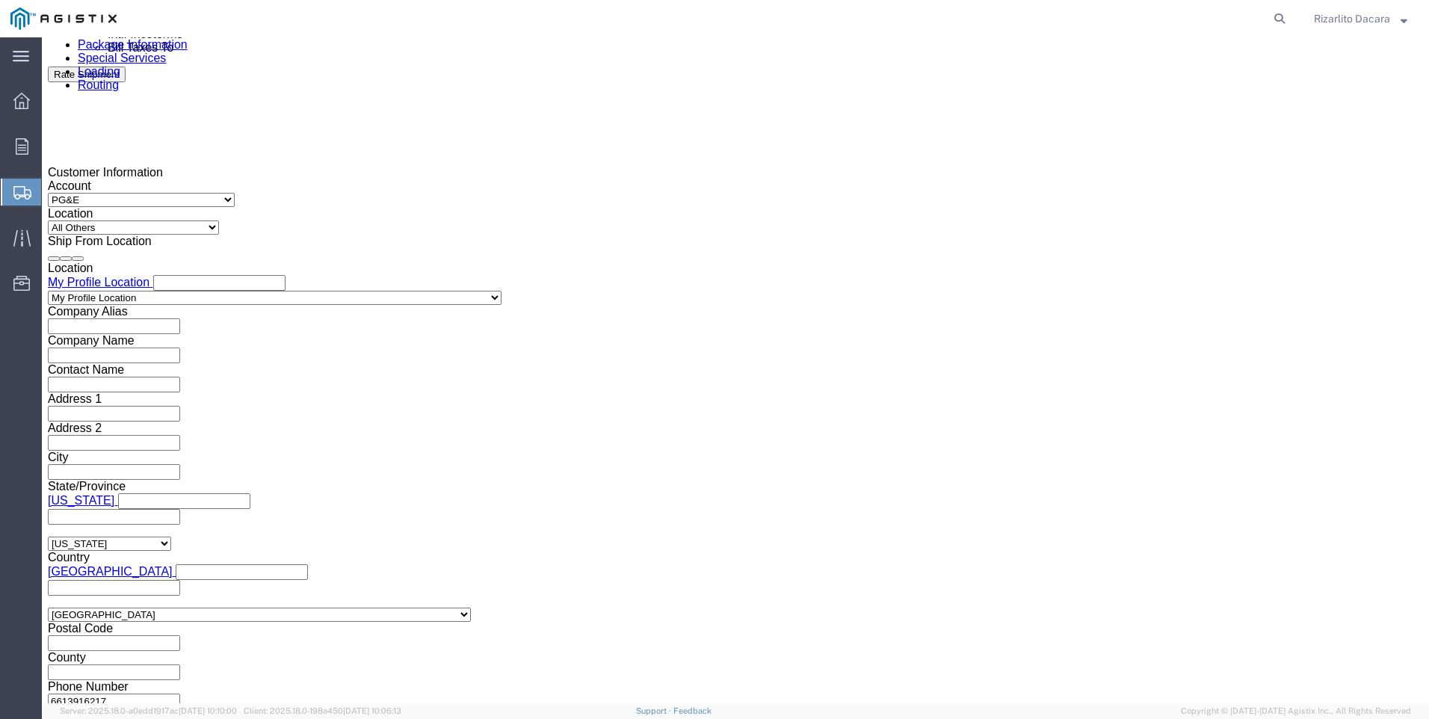
type input "[PHONE_NUMBER]"
click div "[DATE] 4:00 PM"
click input "4:00 PM"
type input "7:00 AM"
drag, startPoint x: 216, startPoint y: 513, endPoint x: 217, endPoint y: 498, distance: 15.0
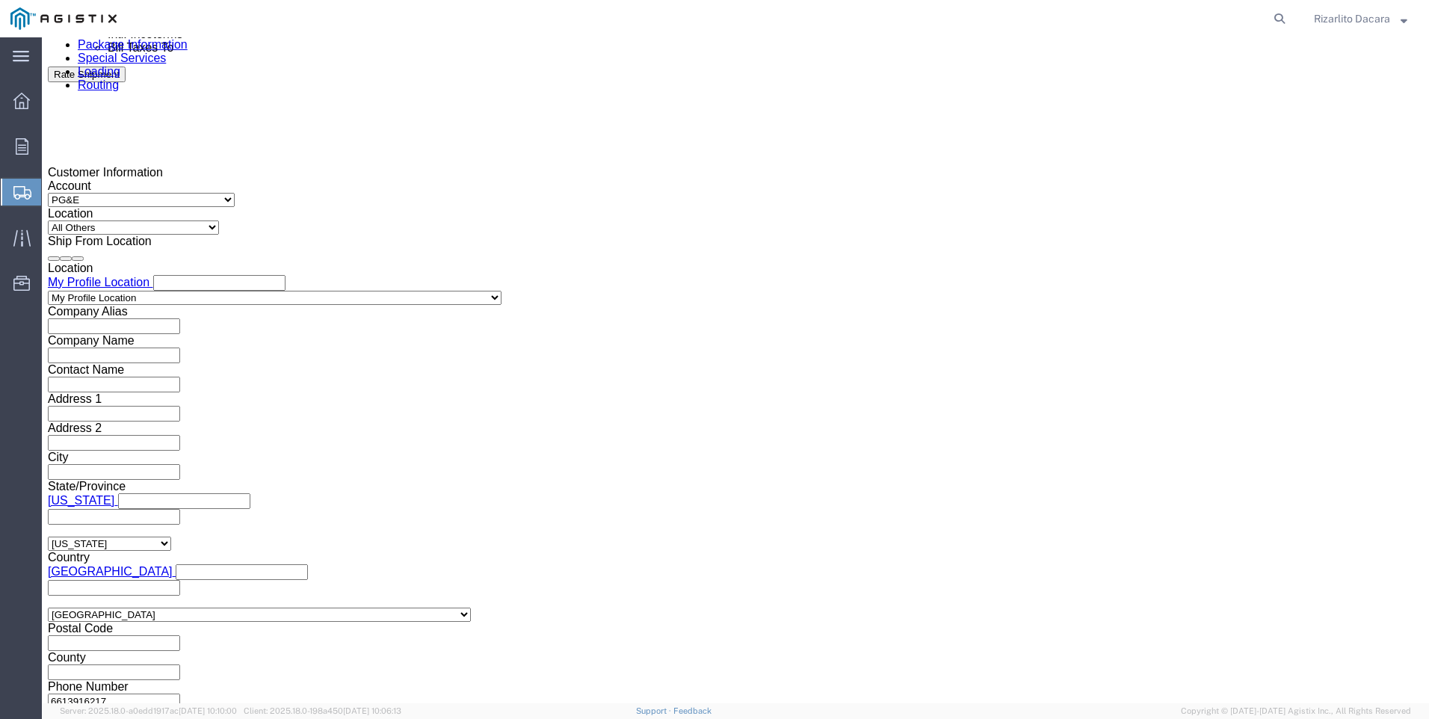
click button "Apply"
click div "[DATE] 8:00 AM"
type input "10:00 AM"
click button "Apply"
click div
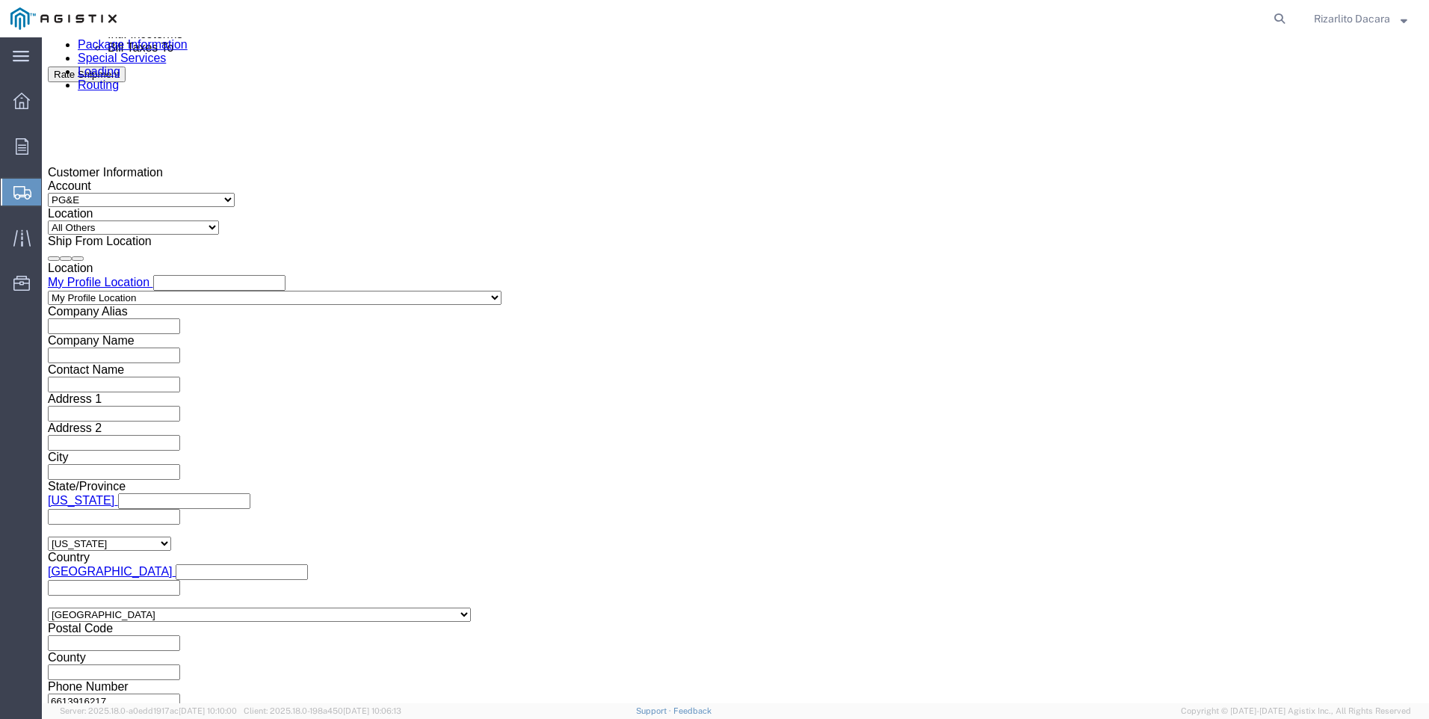
type input "7:00 AM"
click button "Apply"
click div
type input "10:00 AM"
click button "Apply"
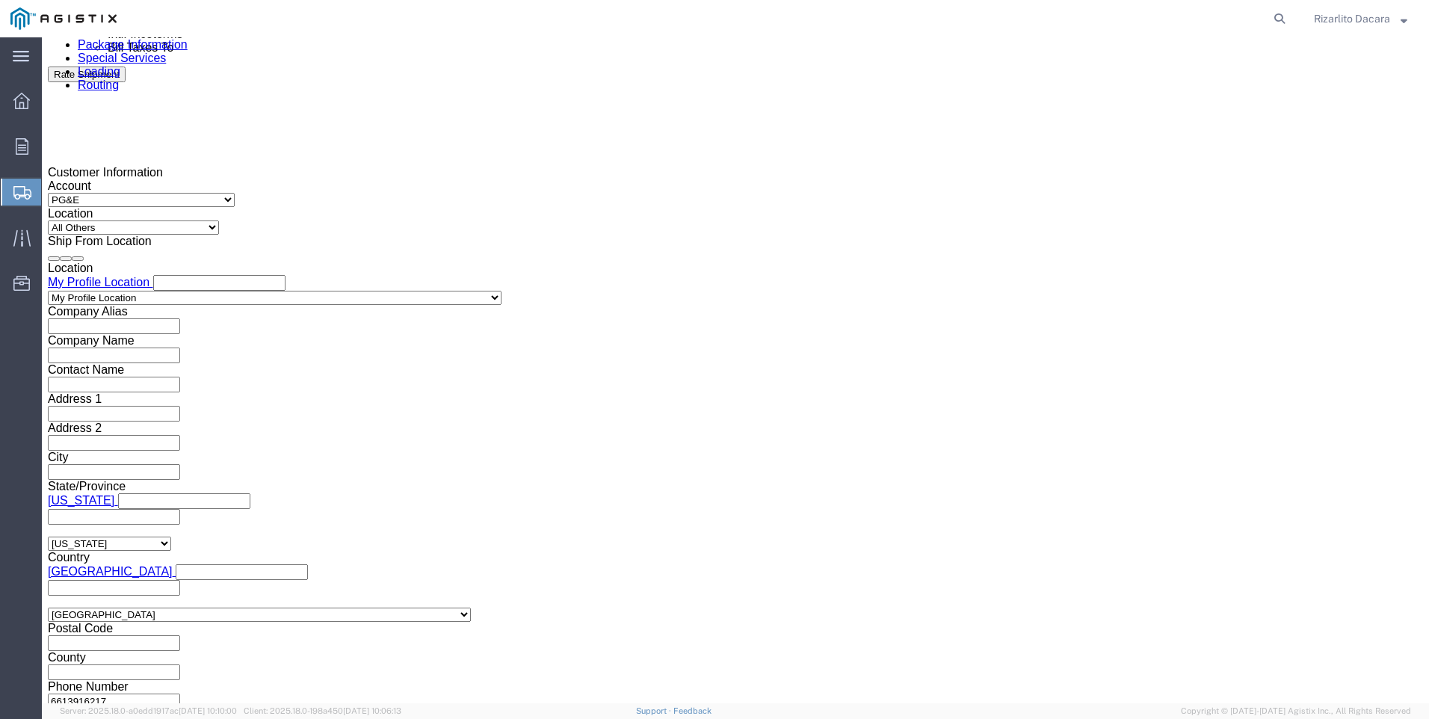
click input "text"
type input "3501417908"
click select "Select Account Type Activity ID Airline Appointment Number ASN Batch Request # …"
select select "SALEORDR"
click select "Select Account Type Activity ID Airline Appointment Number ASN Batch Request # …"
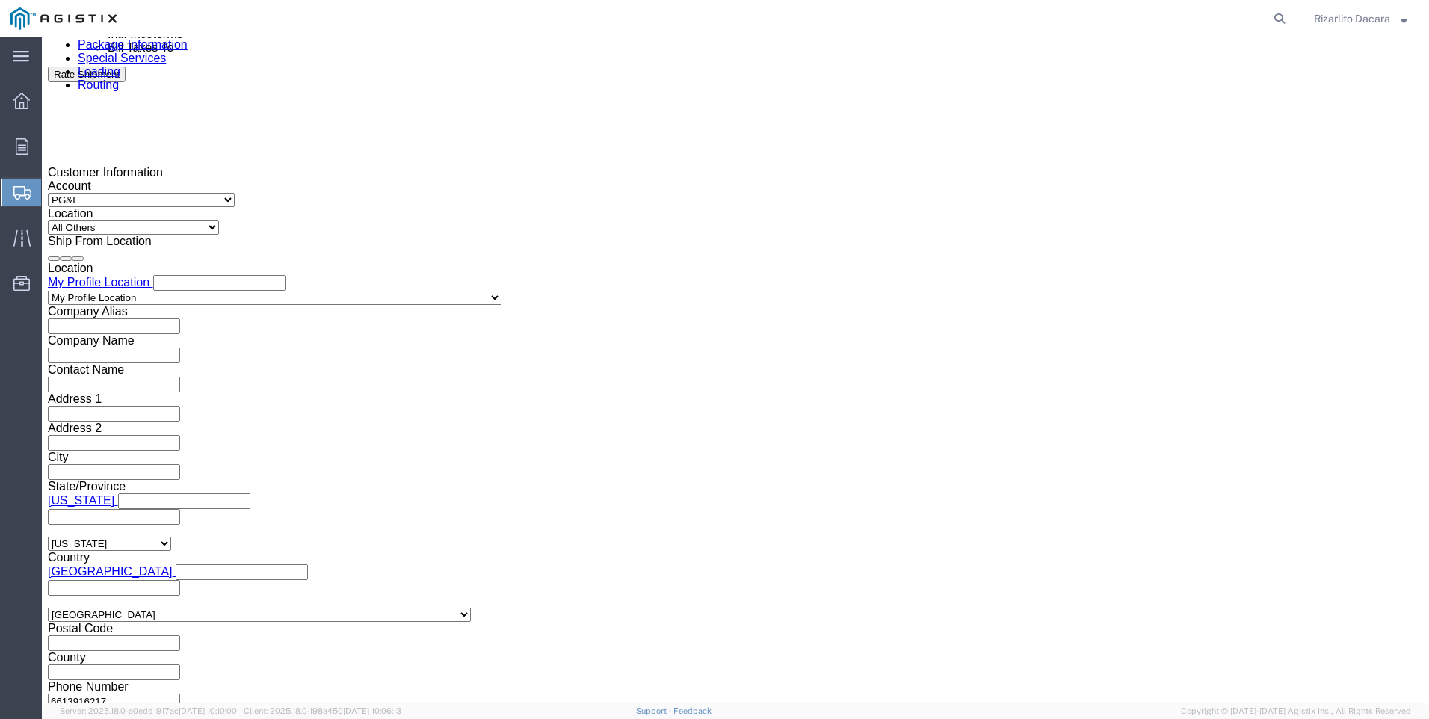
click input "text"
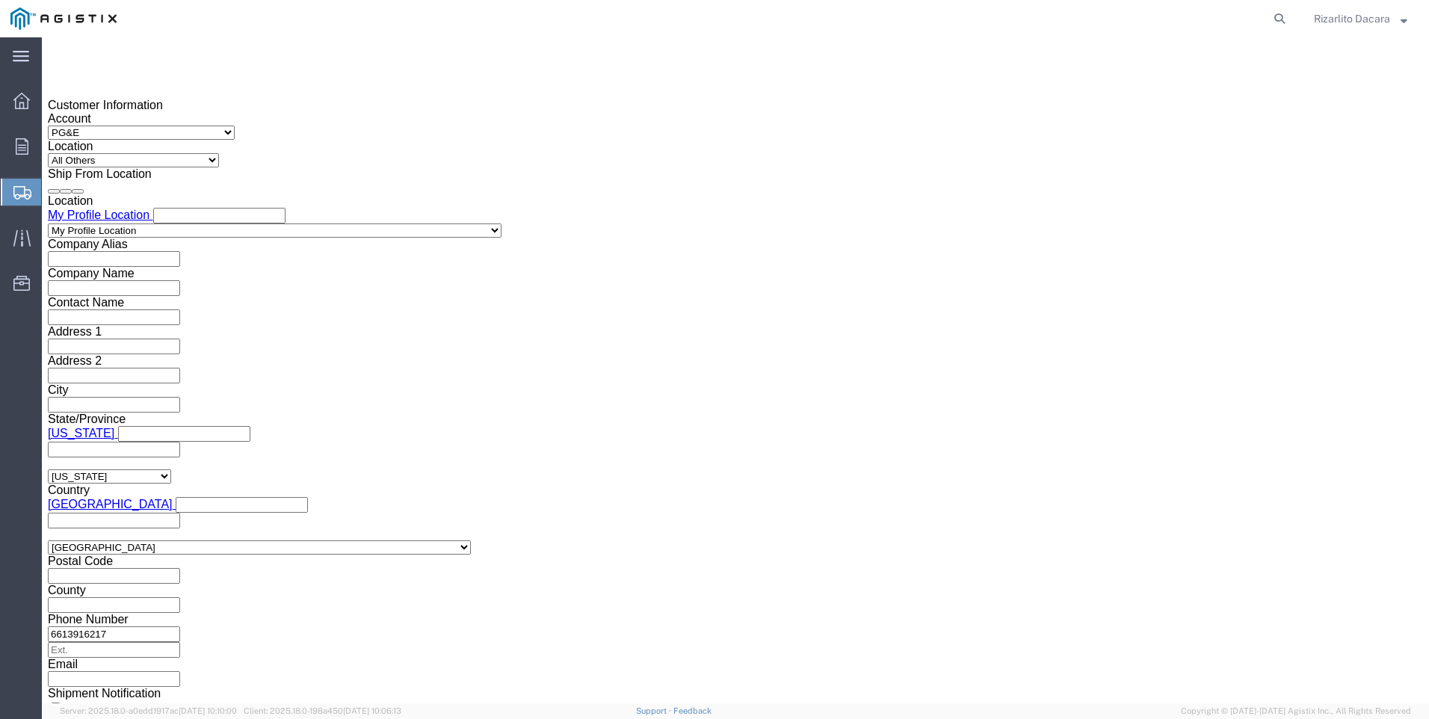
scroll to position [1056, 0]
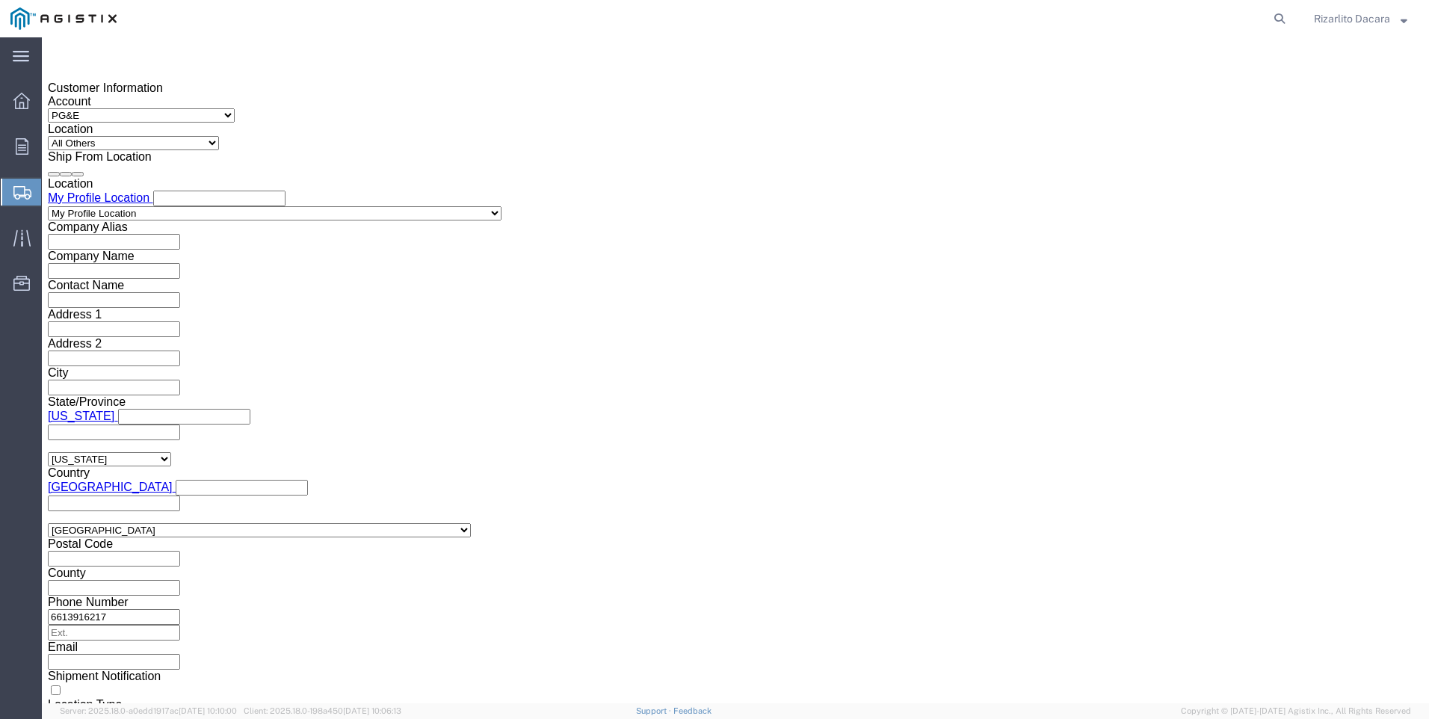
type input "100000048315"
click button "Continue"
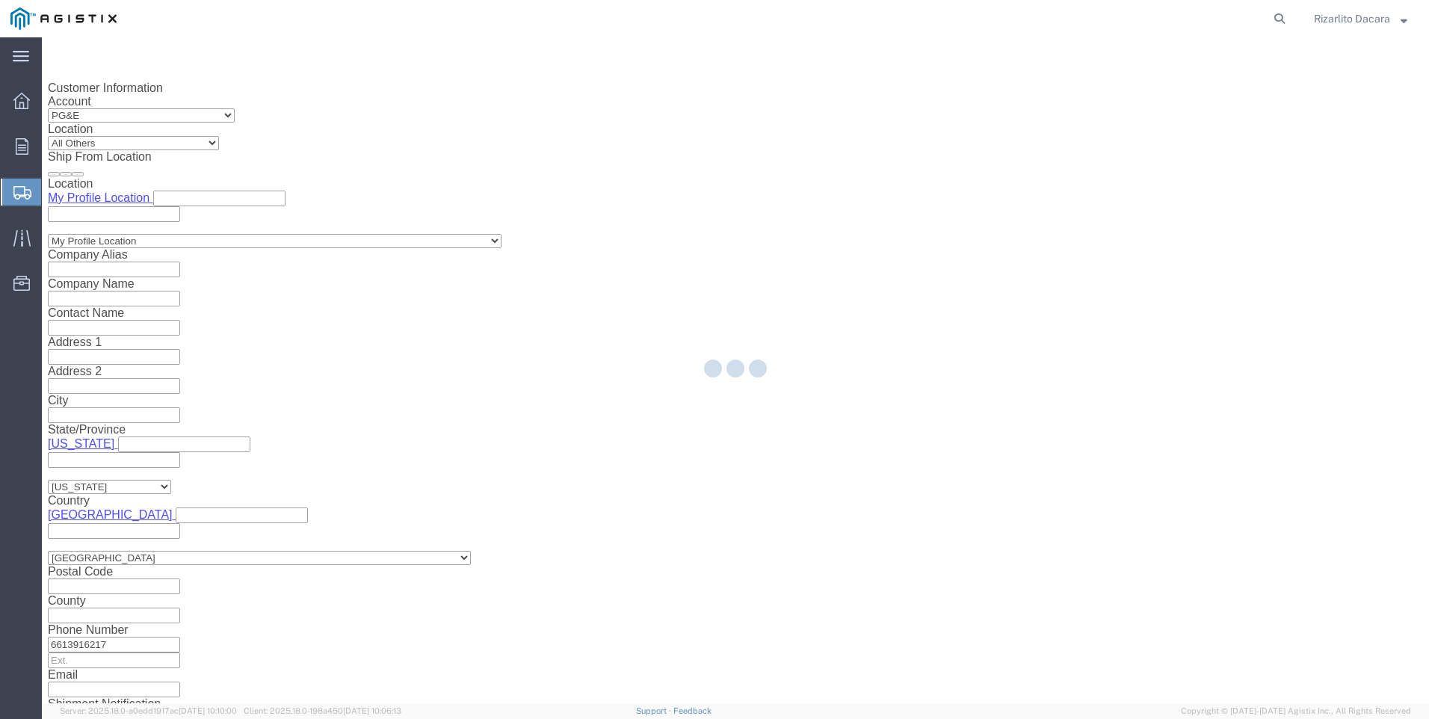
select select "21483"
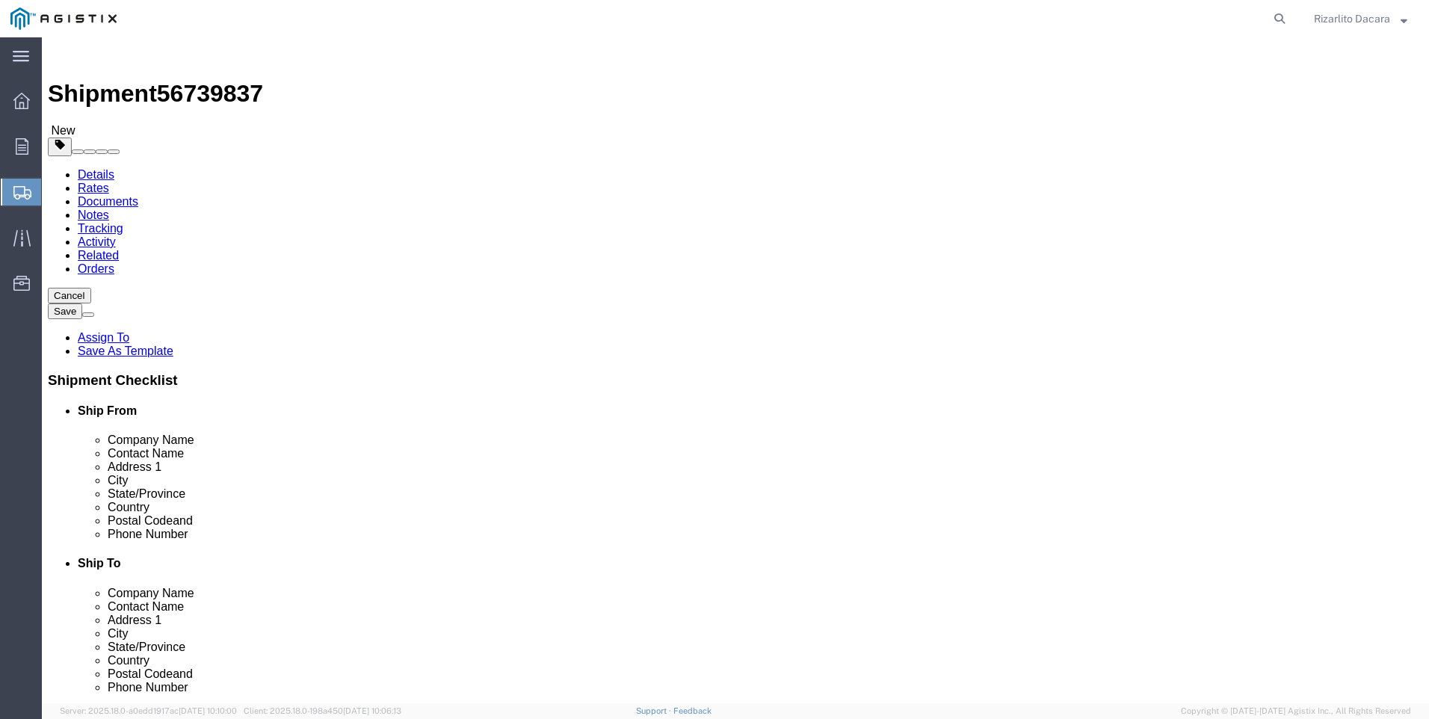
click select "Select Bulk Bundle(s) Cardboard Box(es) Carton(s) Crate(s) Drum(s) (Fiberboard)…"
select select "PSNS"
click select "Select Bulk Bundle(s) Cardboard Box(es) Carton(s) Crate(s) Drum(s) (Fiberboard)…"
click input "1"
type input "13"
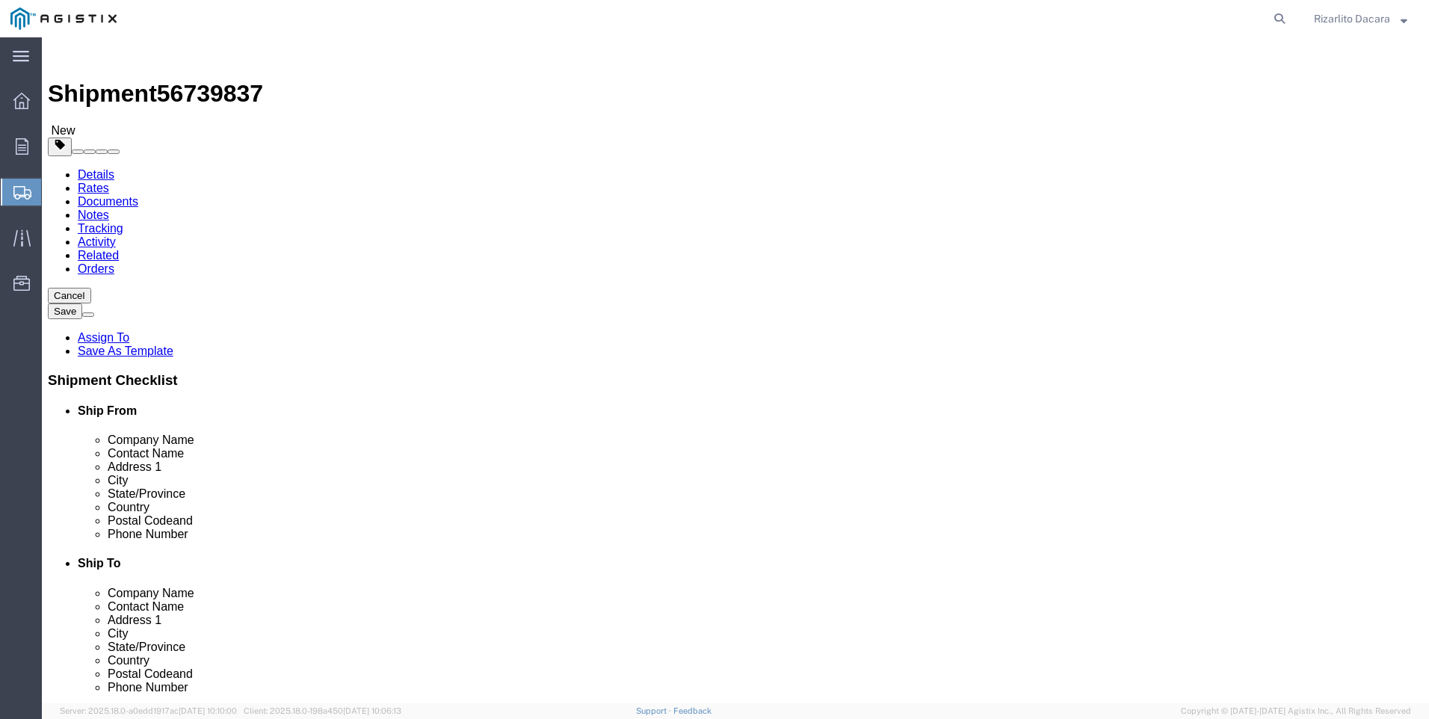
click input "text"
type input "48"
type input "40"
type input "72"
type input "5980"
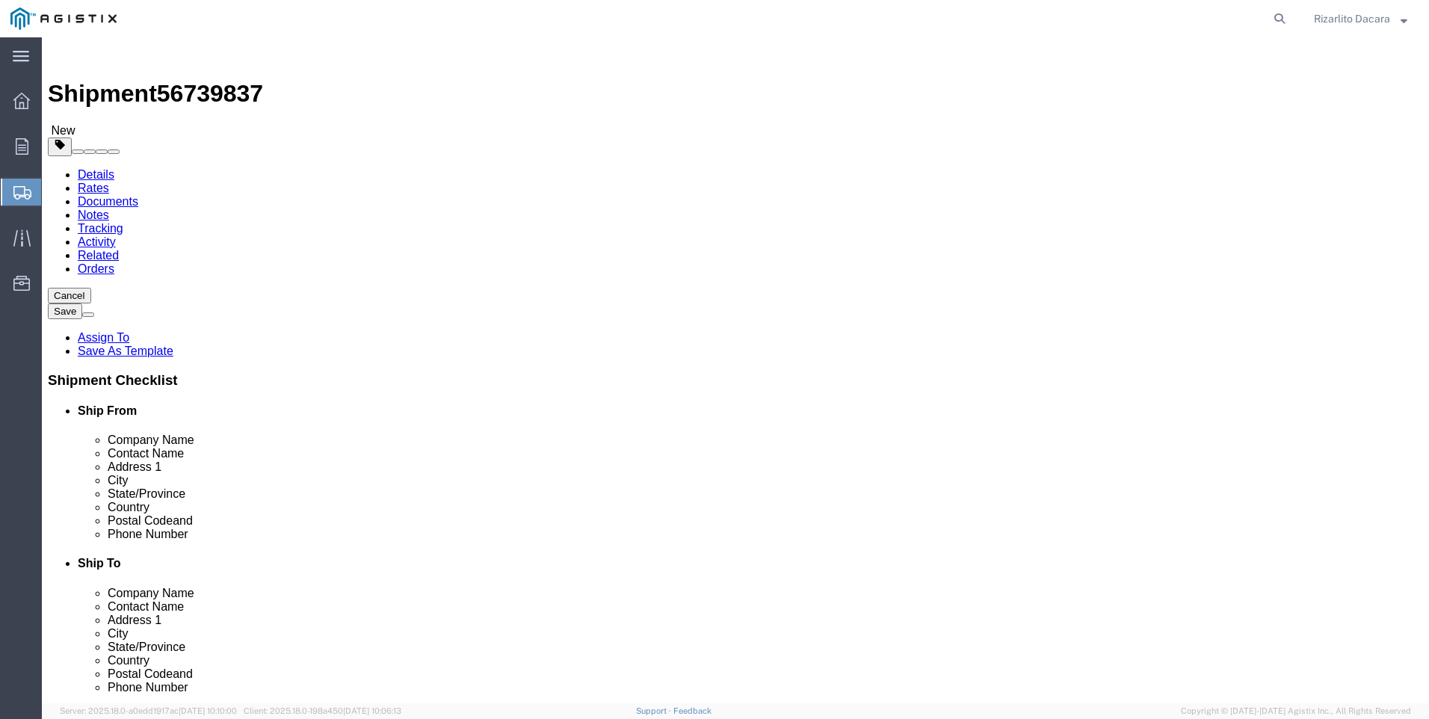
click span
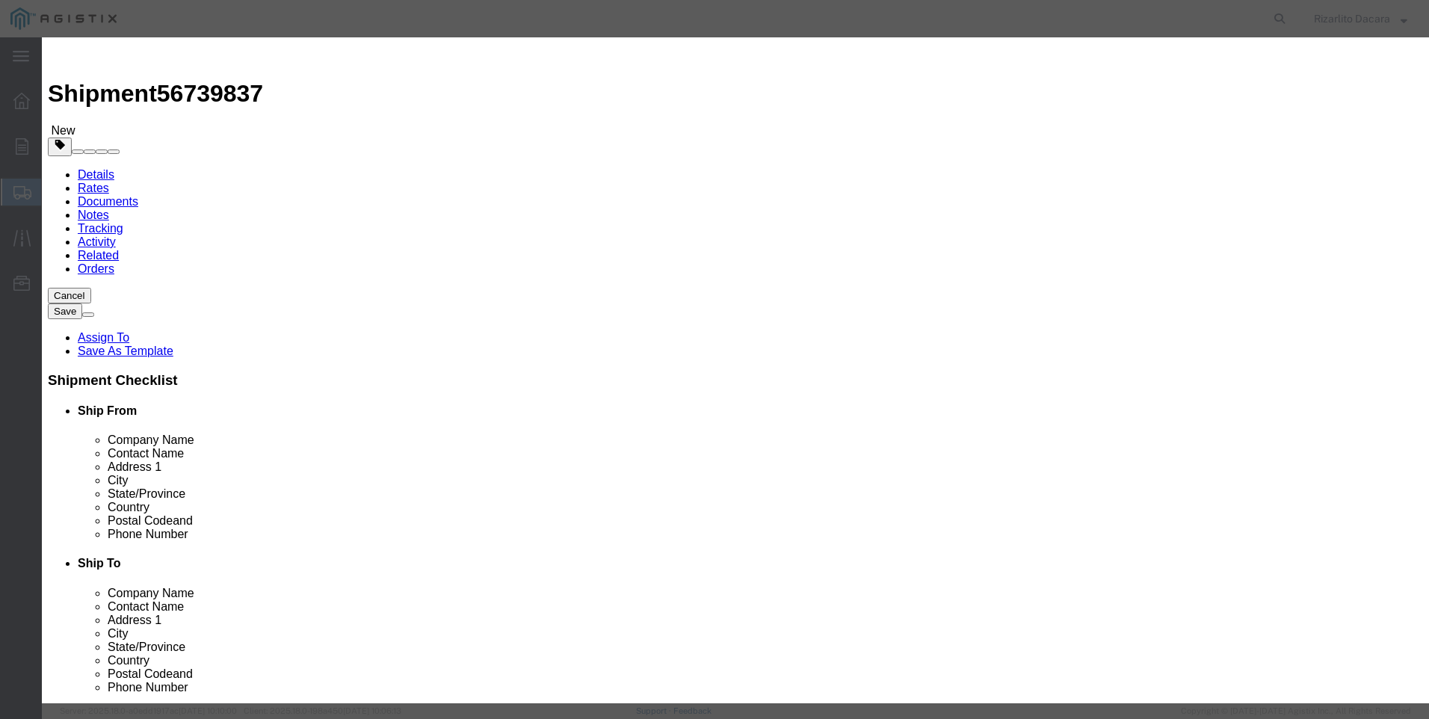
click input "text"
type input "1" yellow gas pipe 500ft"
select select "US"
click input "0"
type input "78"
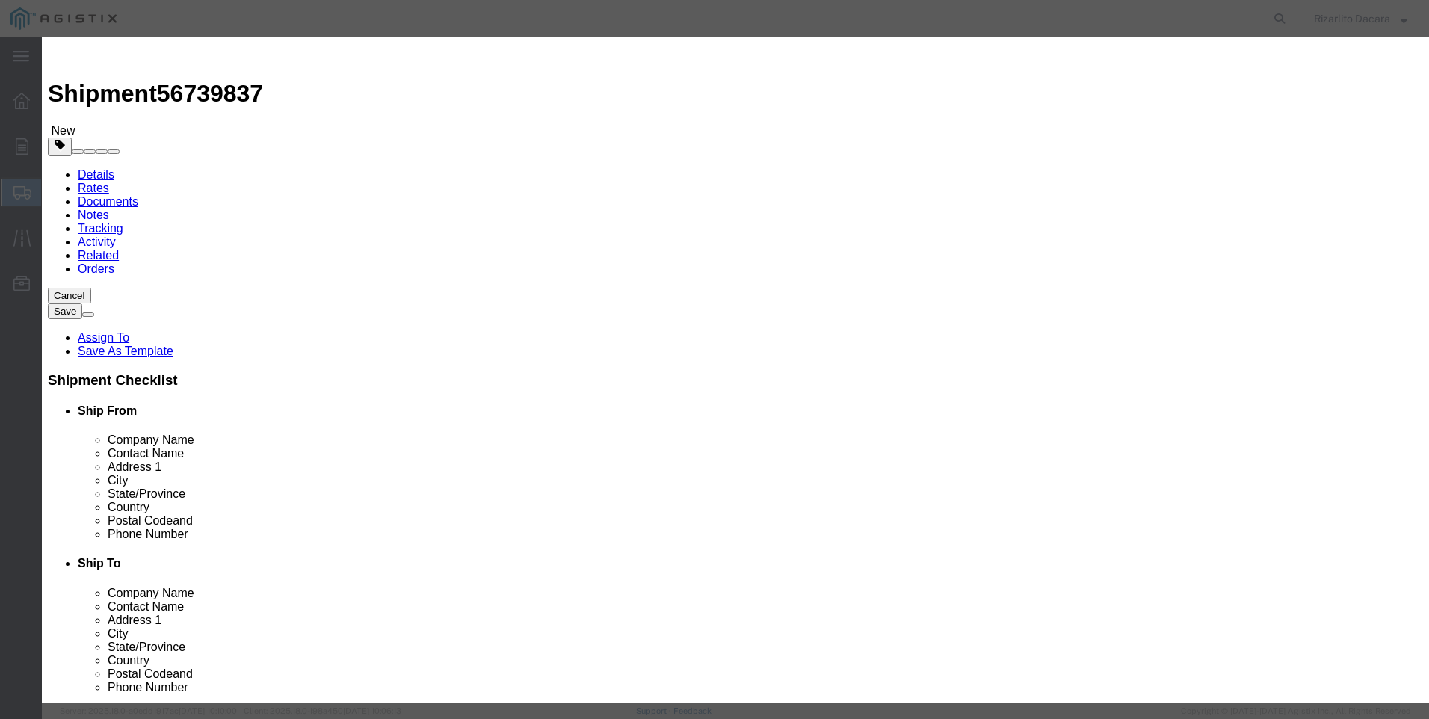
click input "text"
type input "25,740"
click select "Select 50 55 60 65 70 85 92.5 100 125 175 250 300 400"
select select "60"
click select "Select 50 55 60 65 70 85 92.5 100 125 175 250 300 400"
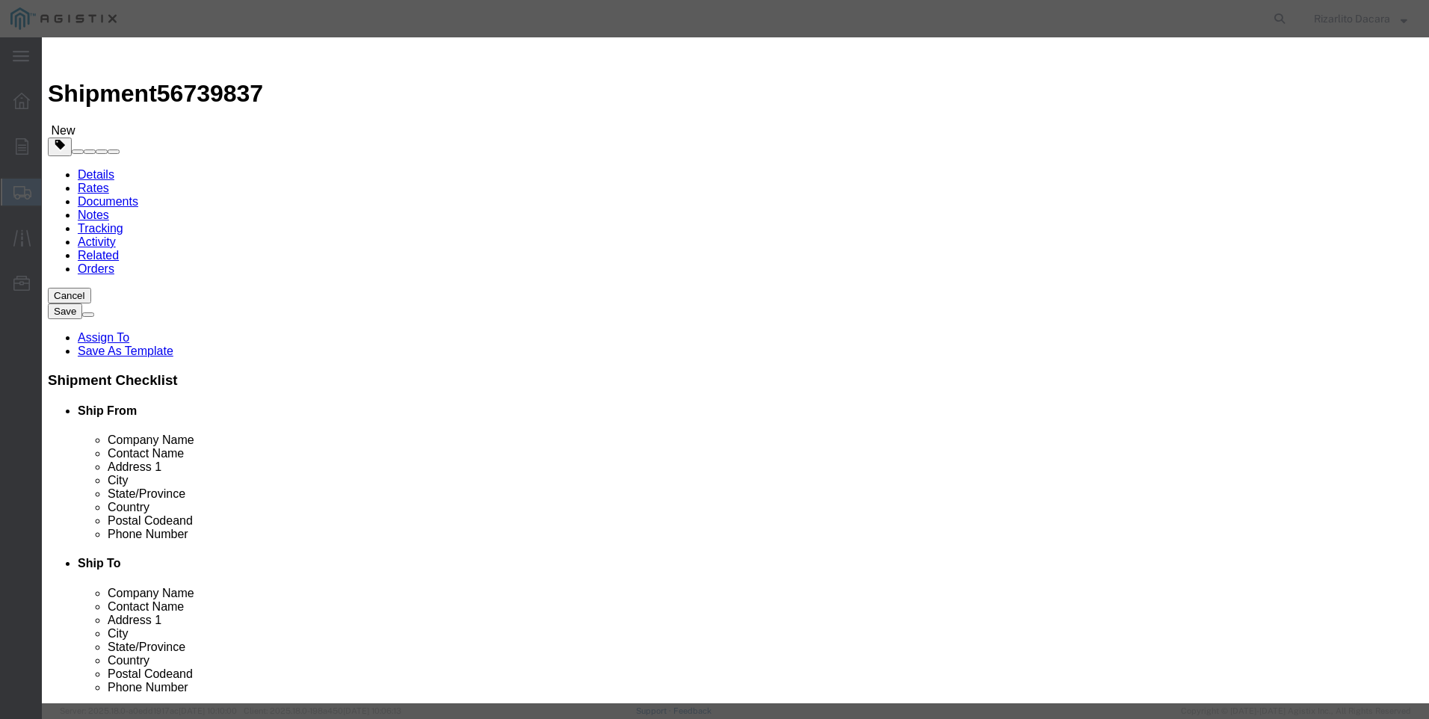
click button "Save & Close"
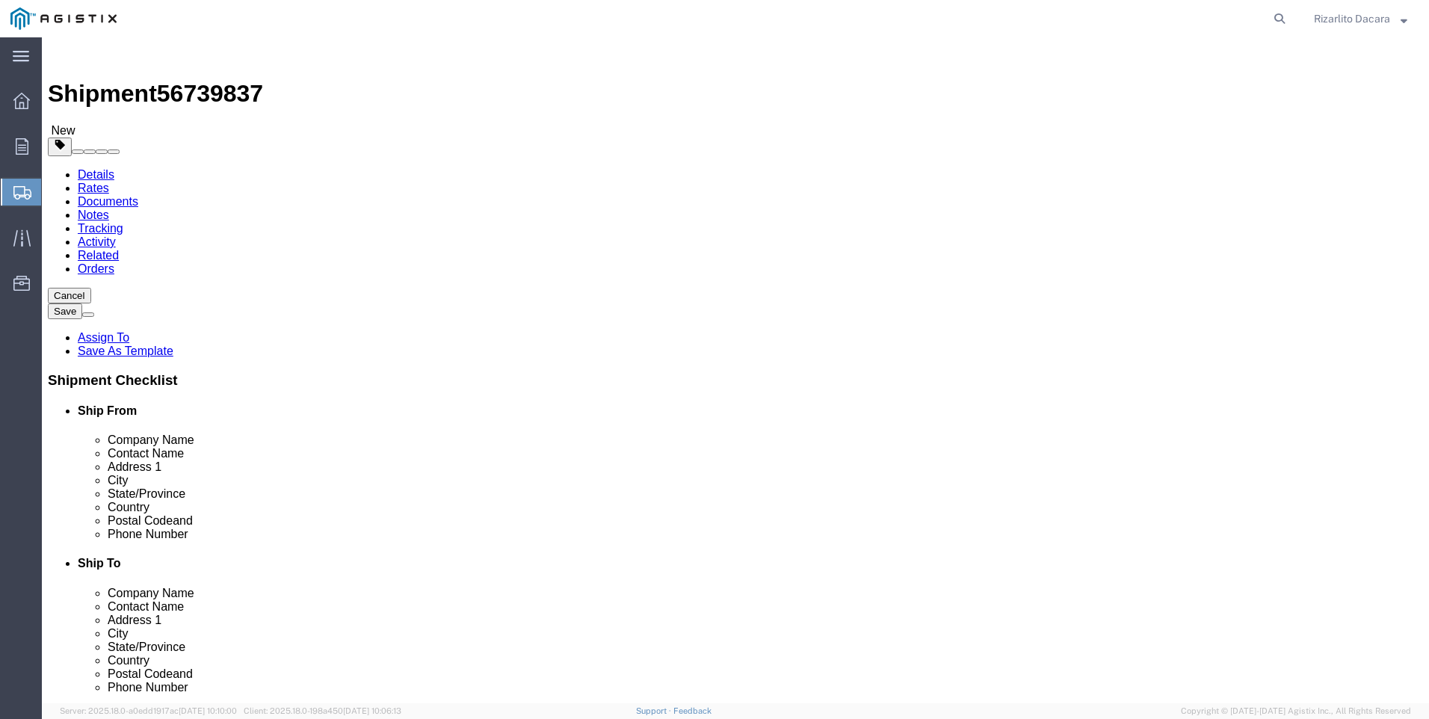
click button "Rate Shipment"
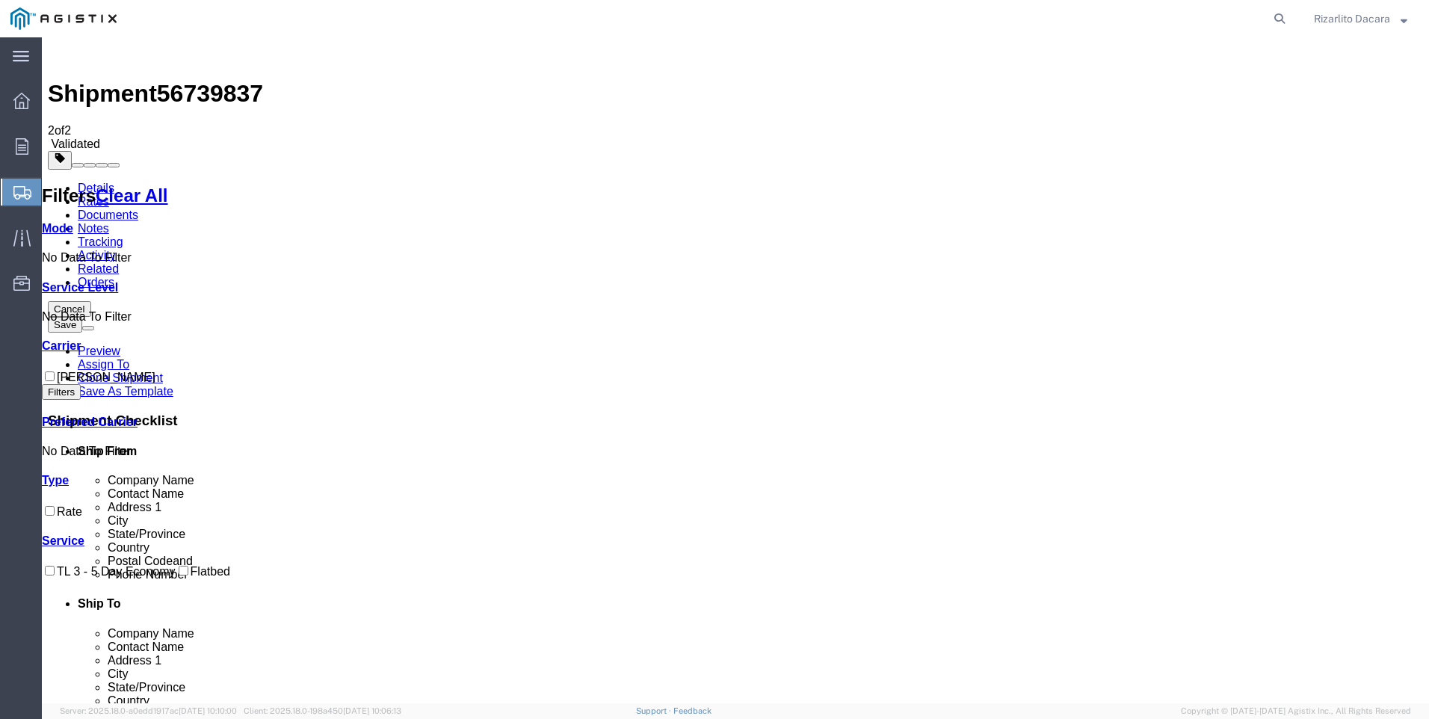
checkbox input "false"
checkbox input "true"
